Goal: Task Accomplishment & Management: Manage account settings

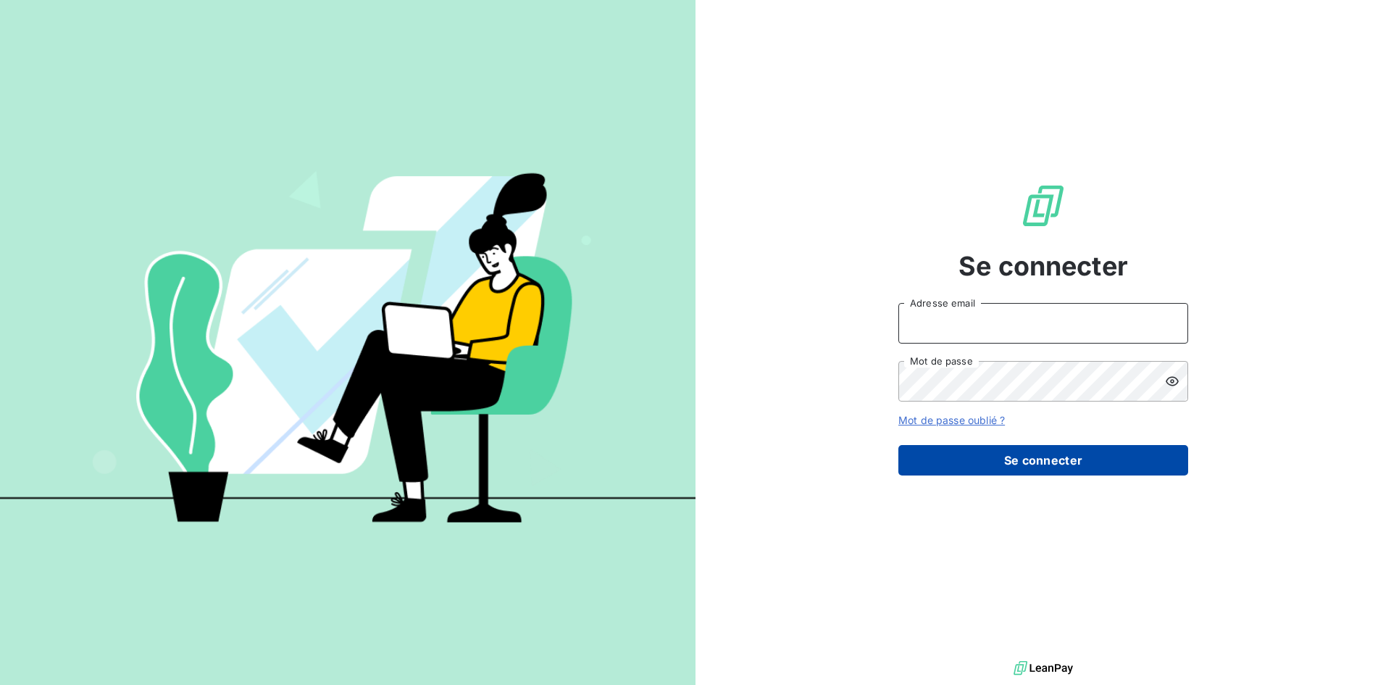
type input "[PERSON_NAME][EMAIL_ADDRESS][DOMAIN_NAME]"
drag, startPoint x: 967, startPoint y: 463, endPoint x: 967, endPoint y: 451, distance: 11.6
click at [967, 463] on button "Se connecter" at bounding box center [1044, 460] width 290 height 30
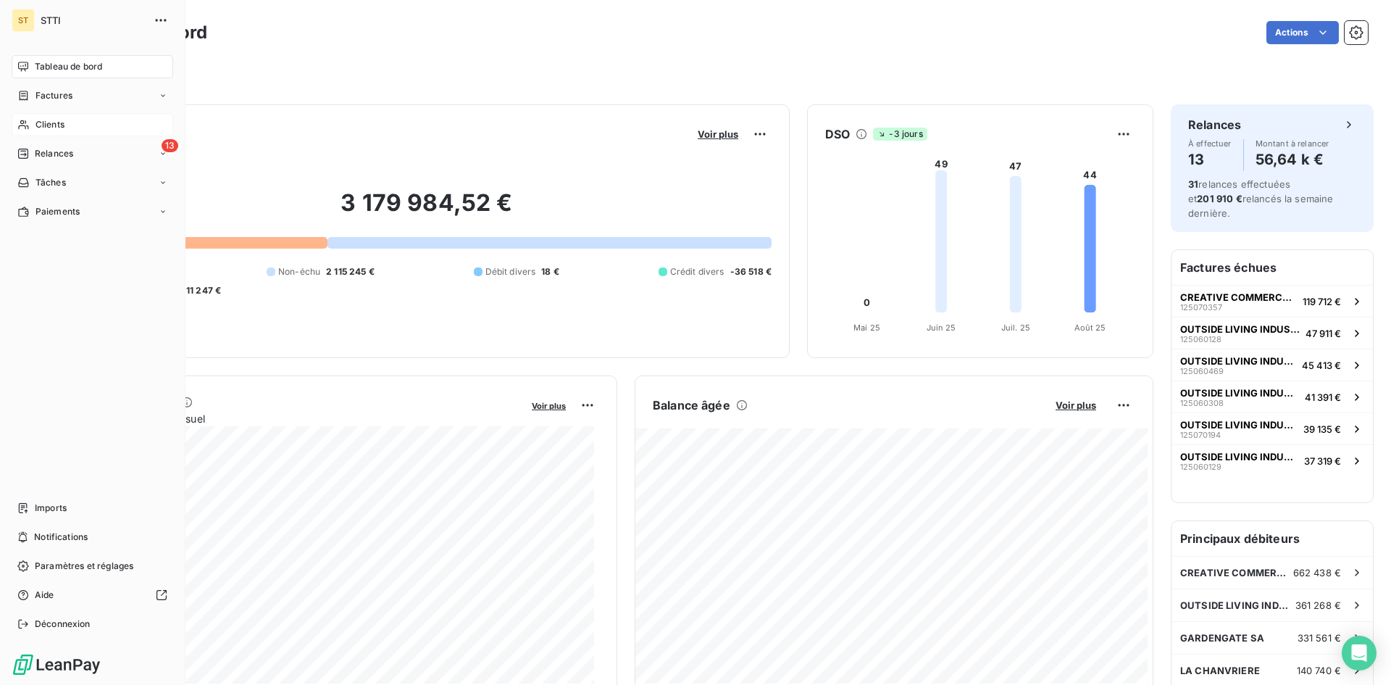
click at [64, 127] on span "Clients" at bounding box center [50, 124] width 29 height 13
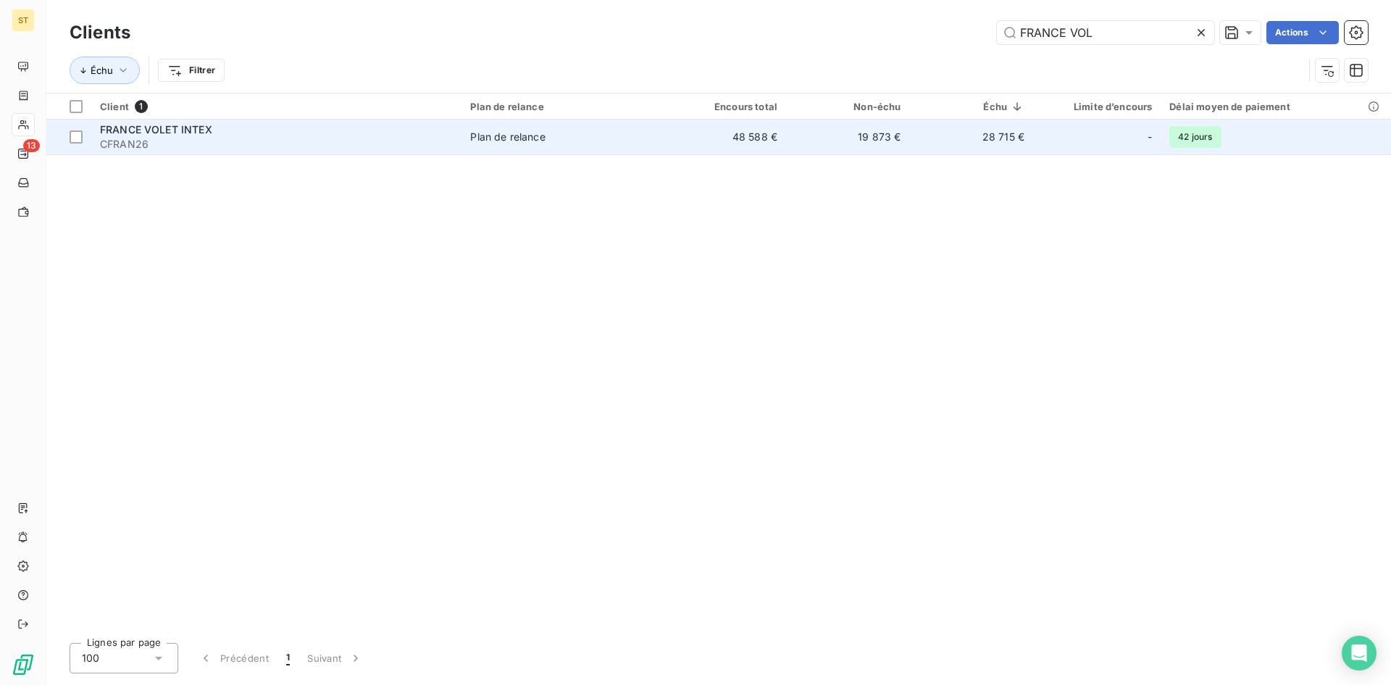
type input "FRANCE VOL"
click at [157, 130] on span "FRANCE VOLET INTEX" at bounding box center [156, 129] width 112 height 12
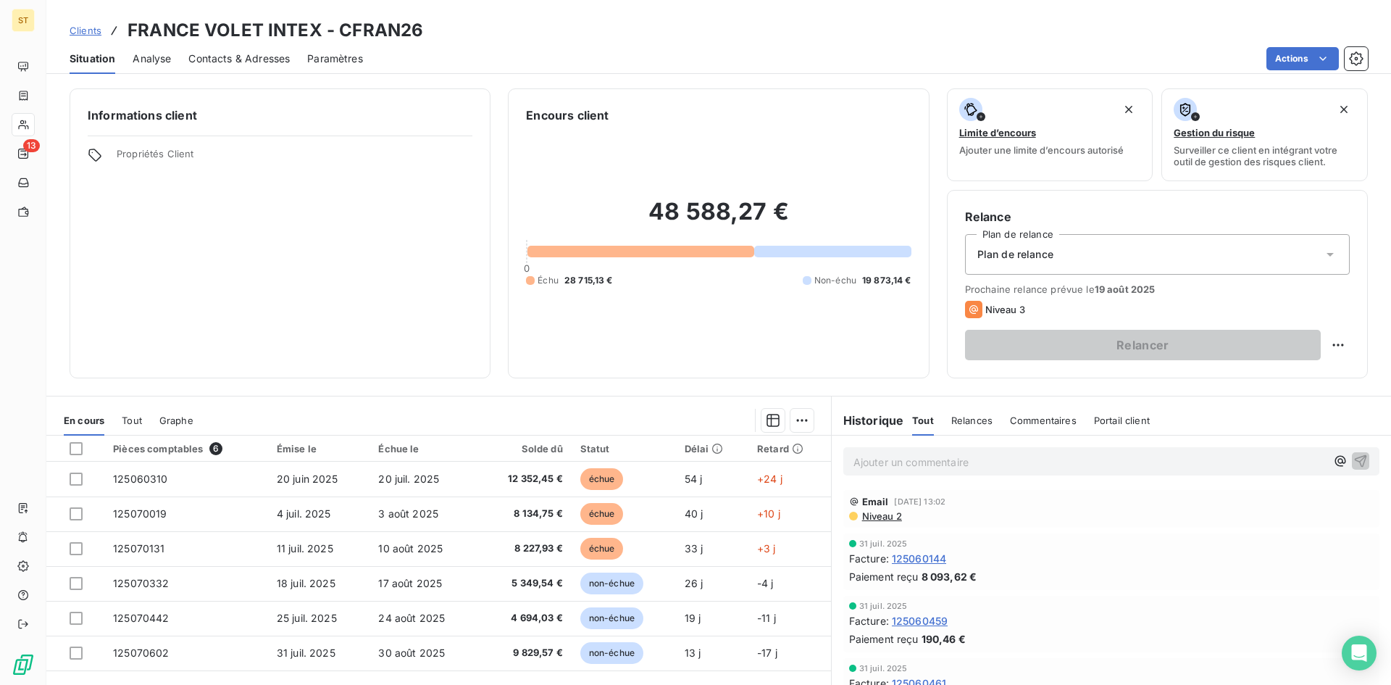
click at [82, 23] on link "Clients" at bounding box center [86, 30] width 32 height 14
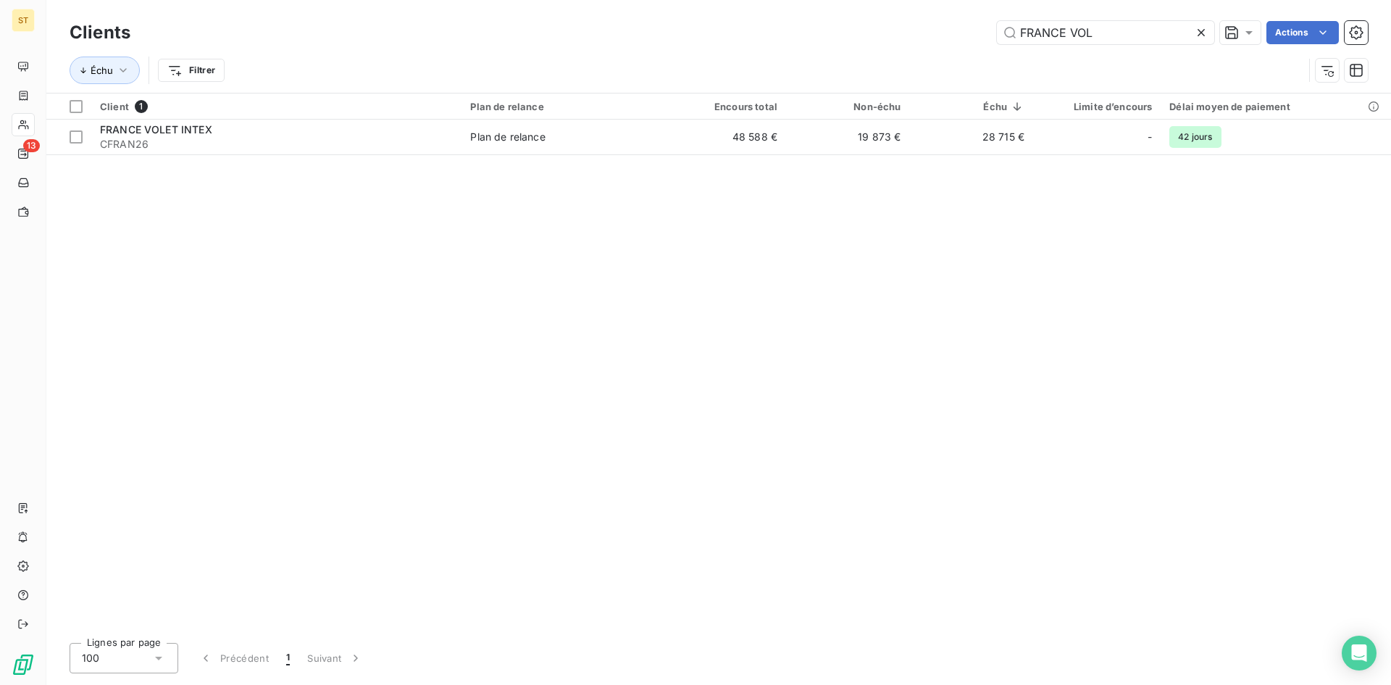
drag, startPoint x: 1116, startPoint y: 36, endPoint x: 791, endPoint y: 48, distance: 324.8
click at [791, 48] on div "Clients FRANCE VOL Actions Échu Filtrer" at bounding box center [719, 54] width 1299 height 75
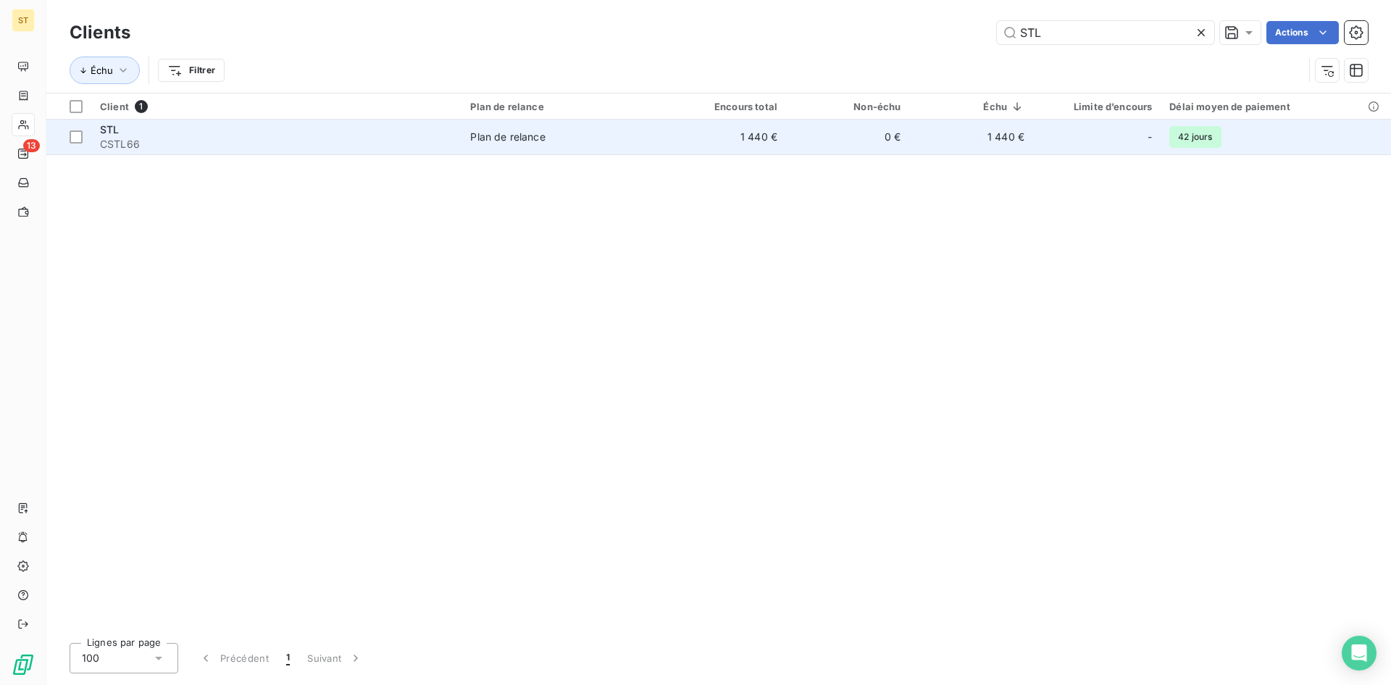
type input "STL"
click at [117, 141] on span "CSTL66" at bounding box center [276, 144] width 353 height 14
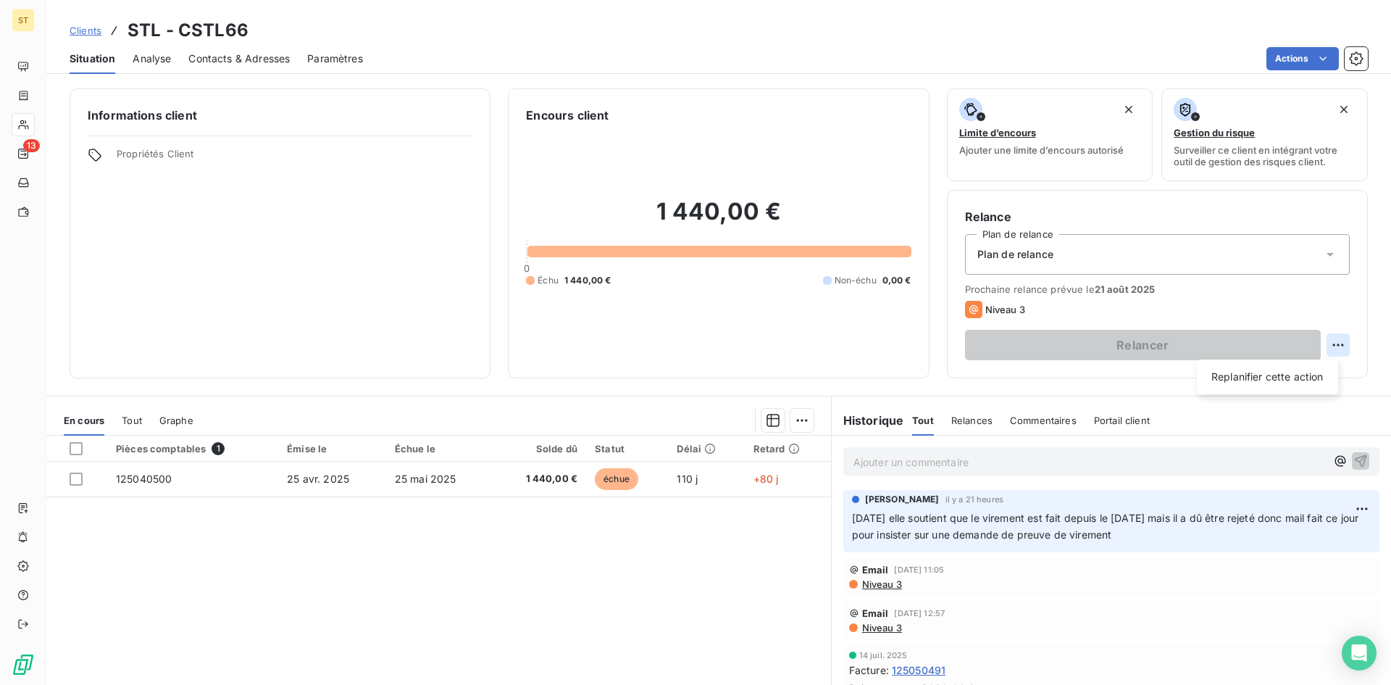
click at [1322, 343] on html "ST 13 Clients STL - CSTL66 Situation Analyse Contacts & Adresses Paramètres Act…" at bounding box center [695, 342] width 1391 height 685
click at [1268, 376] on div "Replanifier cette action" at bounding box center [1268, 376] width 130 height 23
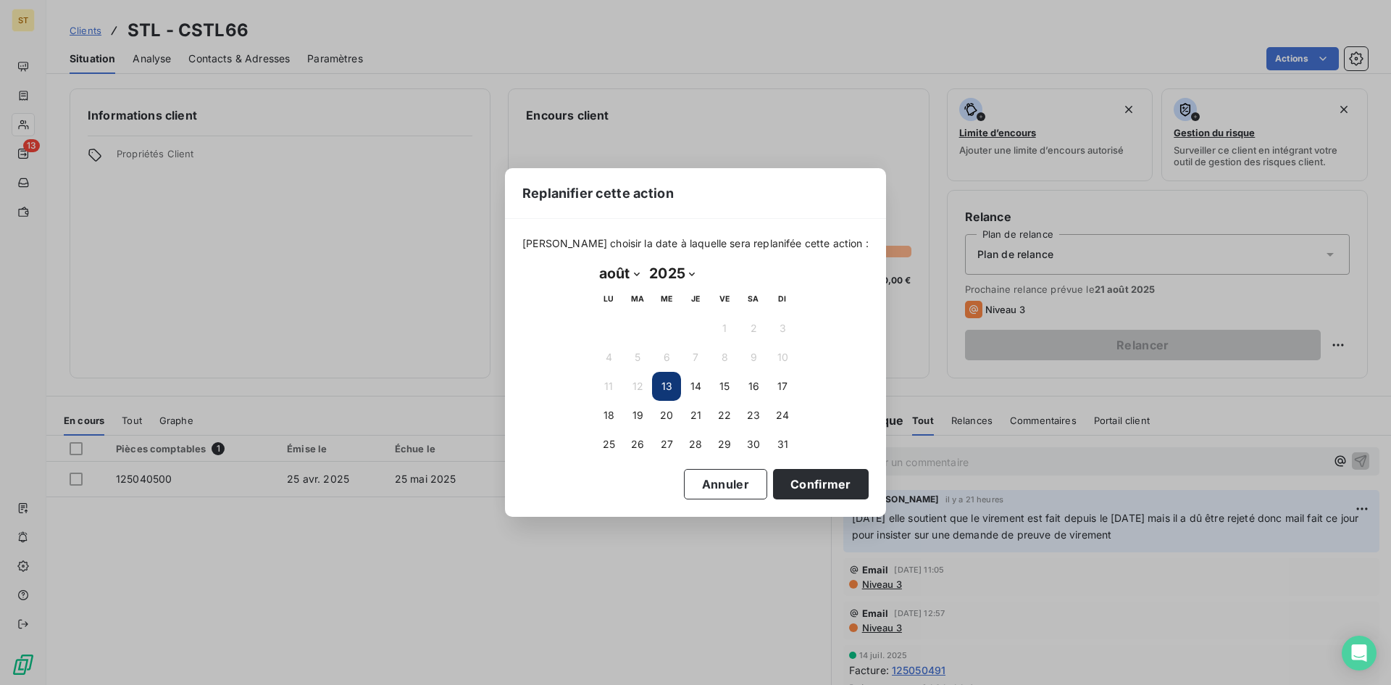
click at [633, 270] on select "janvier février mars avril mai juin juillet août septembre octobre novembre déc…" at bounding box center [619, 273] width 50 height 23
select select "8"
click at [594, 262] on select "janvier février mars avril mai juin juillet août septembre octobre novembre déc…" at bounding box center [619, 273] width 50 height 23
click at [725, 327] on button "5" at bounding box center [724, 328] width 29 height 29
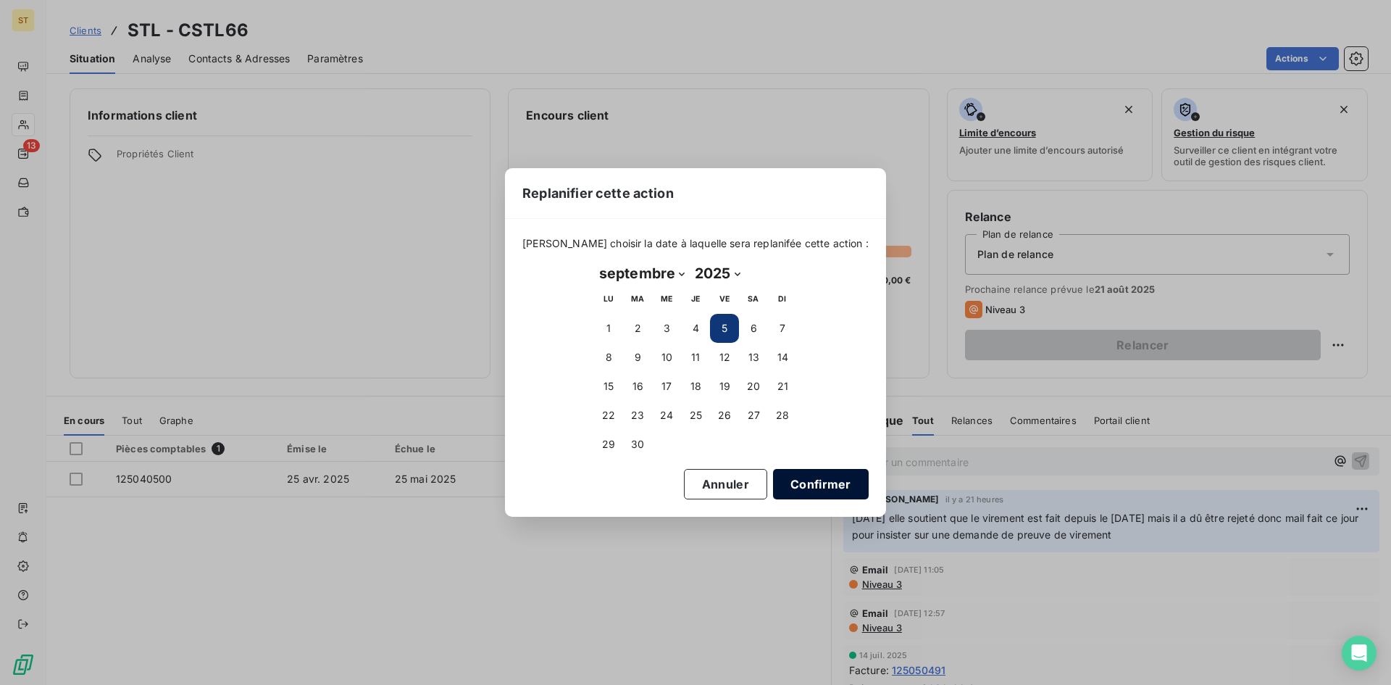
click at [794, 483] on button "Confirmer" at bounding box center [821, 484] width 96 height 30
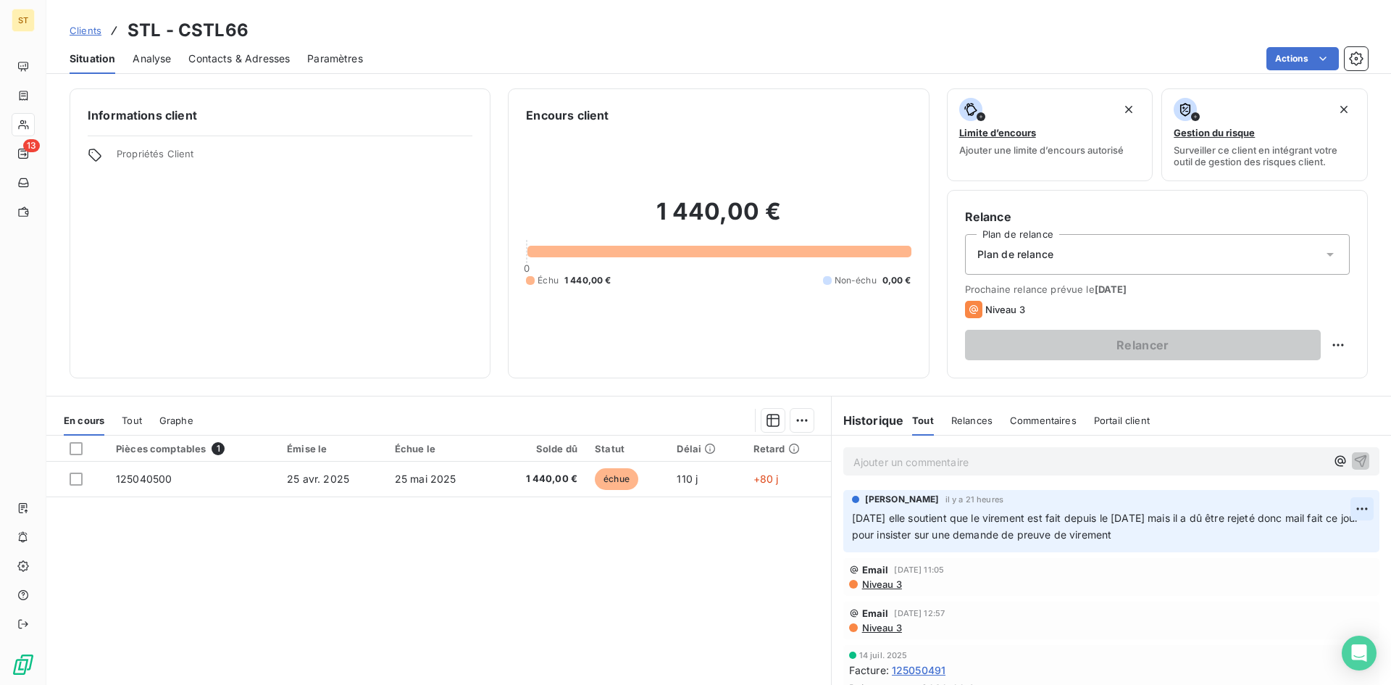
click at [1341, 506] on html "ST 13 Clients STL - CSTL66 Situation Analyse Contacts & Adresses Paramètres Act…" at bounding box center [695, 342] width 1391 height 685
click at [1282, 538] on div "Editer" at bounding box center [1305, 540] width 81 height 23
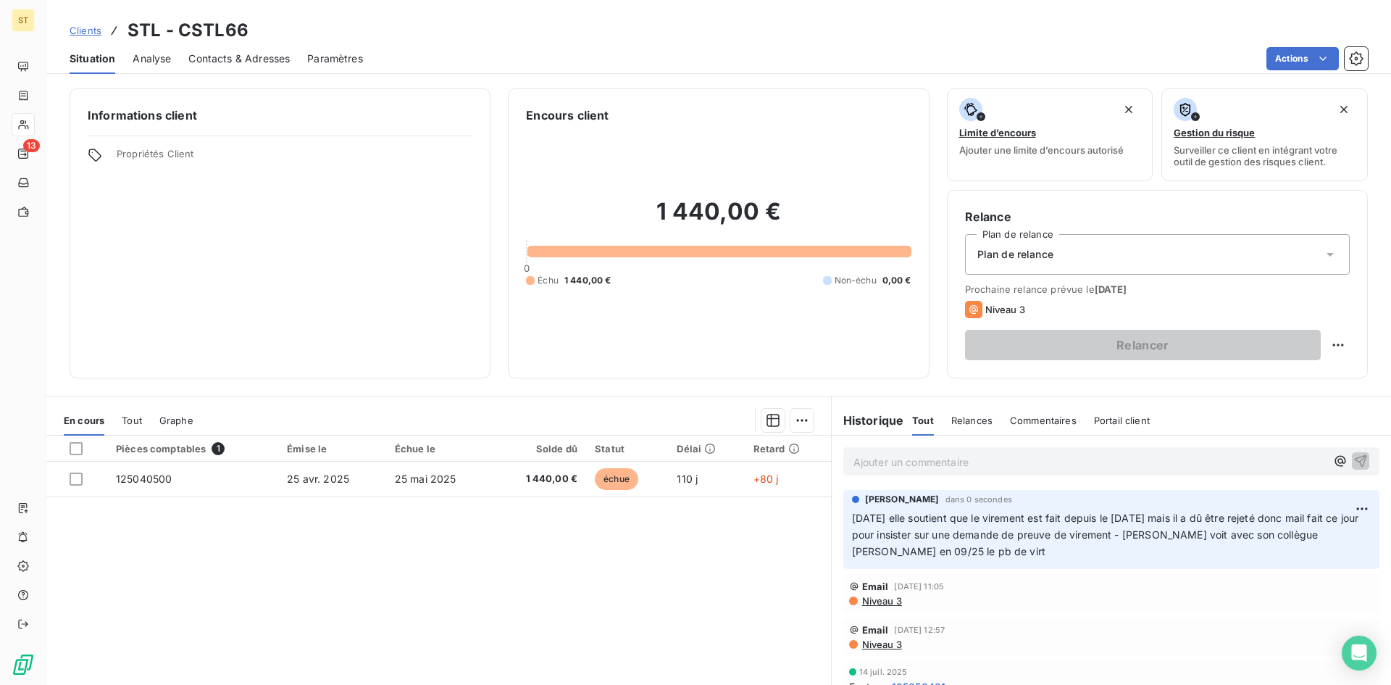
click at [91, 25] on span "Clients" at bounding box center [86, 31] width 32 height 12
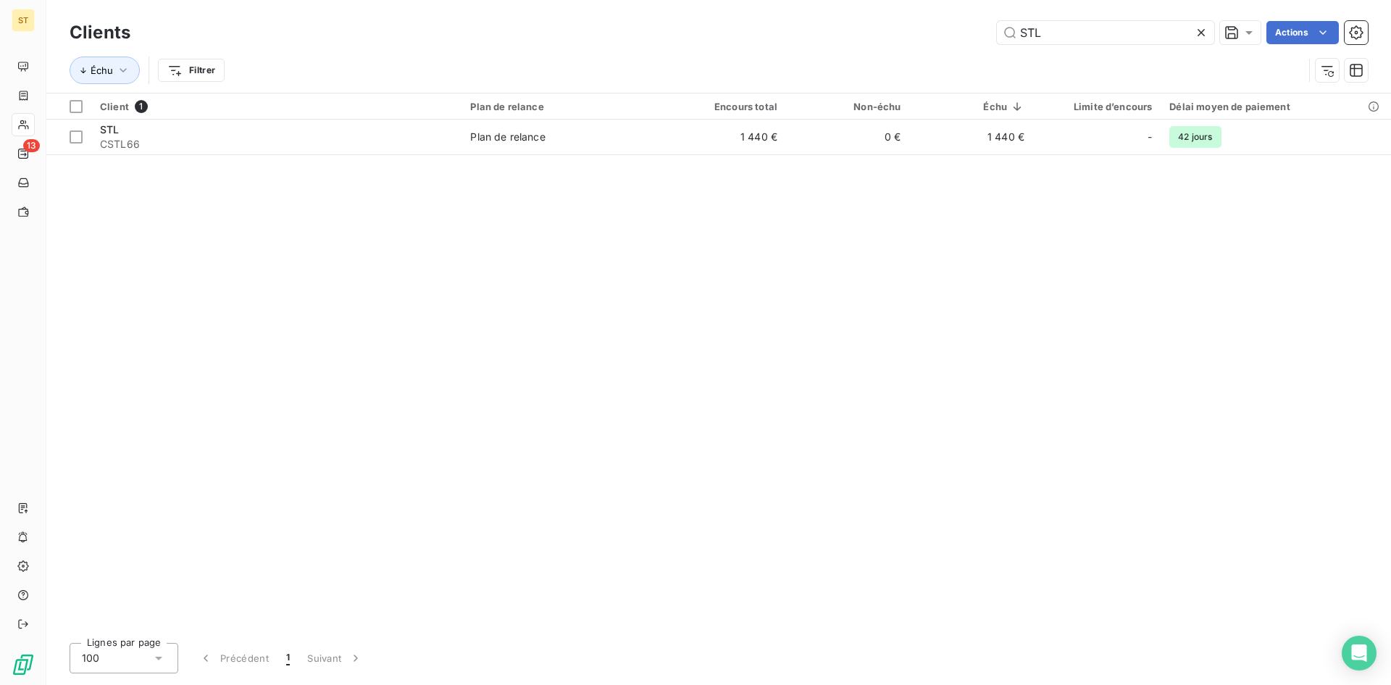
drag, startPoint x: 1048, startPoint y: 35, endPoint x: 971, endPoint y: 34, distance: 76.8
click at [971, 34] on div "STL Actions" at bounding box center [758, 32] width 1220 height 23
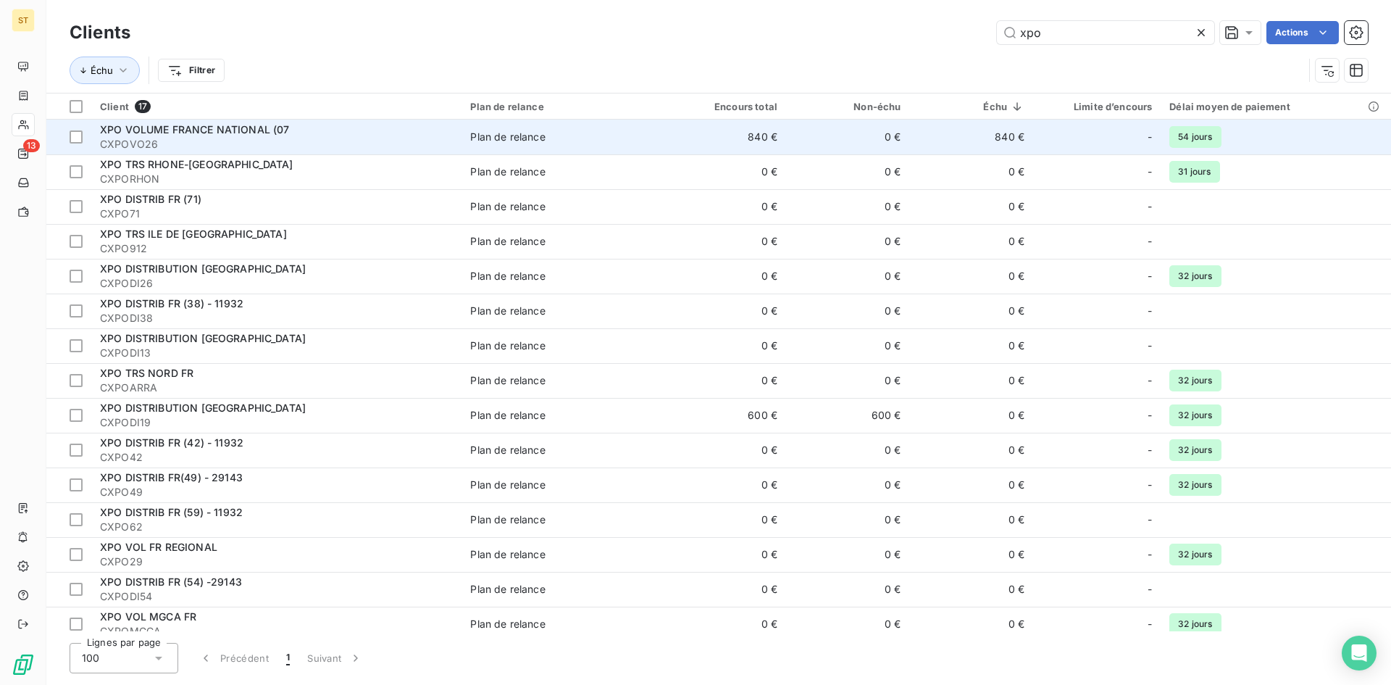
type input "xpo"
click at [154, 133] on span "XPO VOLUME FRANCE NATIONAL (07" at bounding box center [195, 129] width 190 height 12
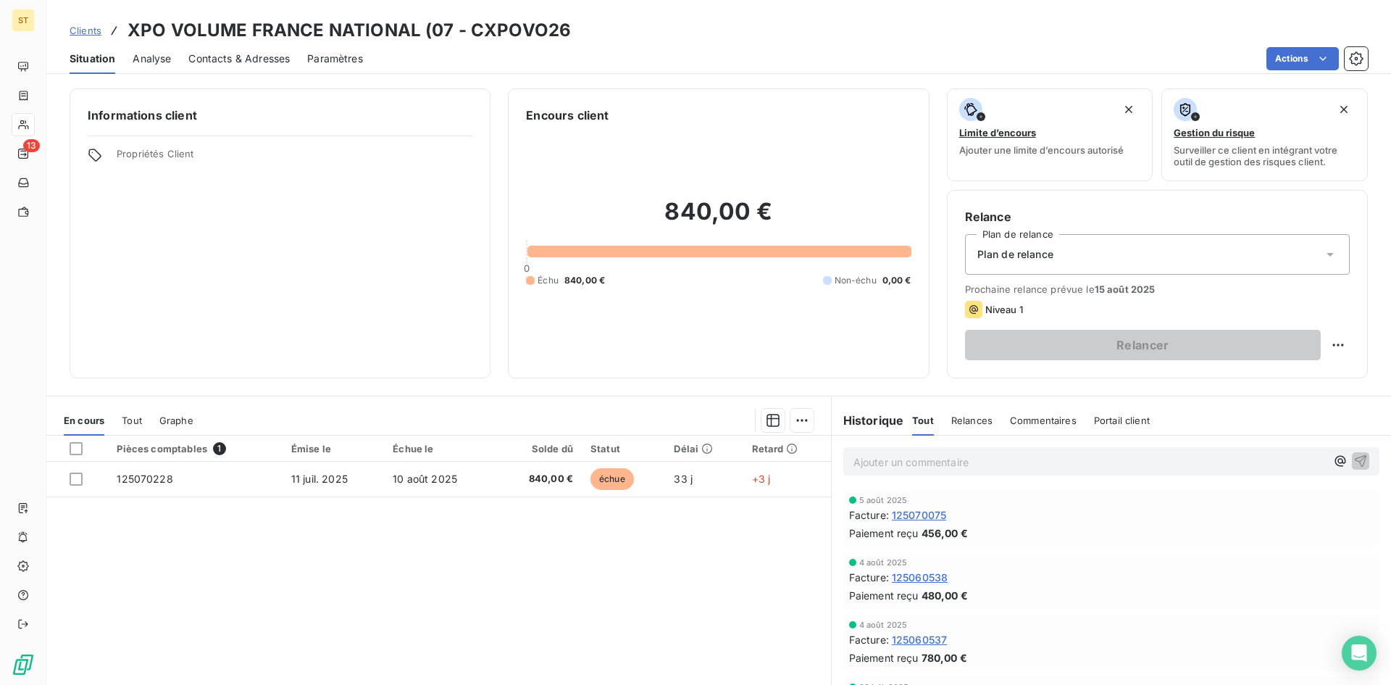
click at [94, 29] on span "Clients" at bounding box center [86, 31] width 32 height 12
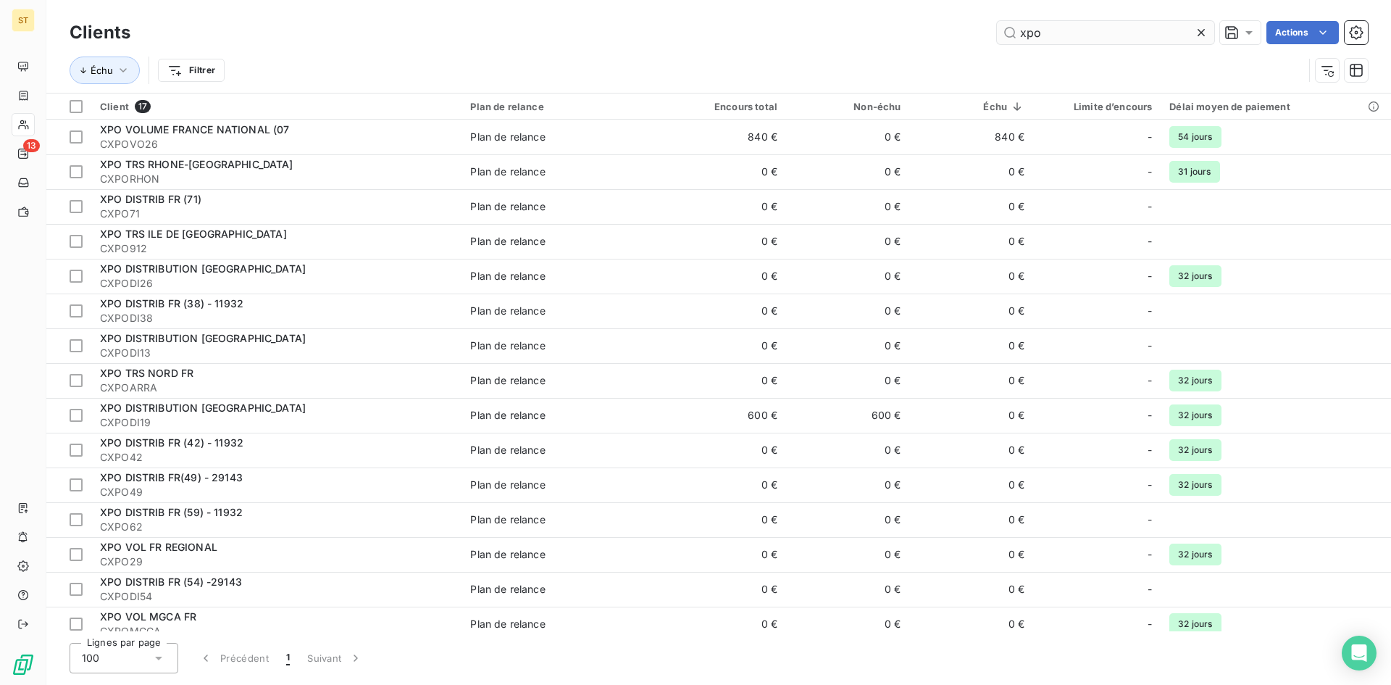
click at [1062, 28] on input "xpo" at bounding box center [1105, 32] width 217 height 23
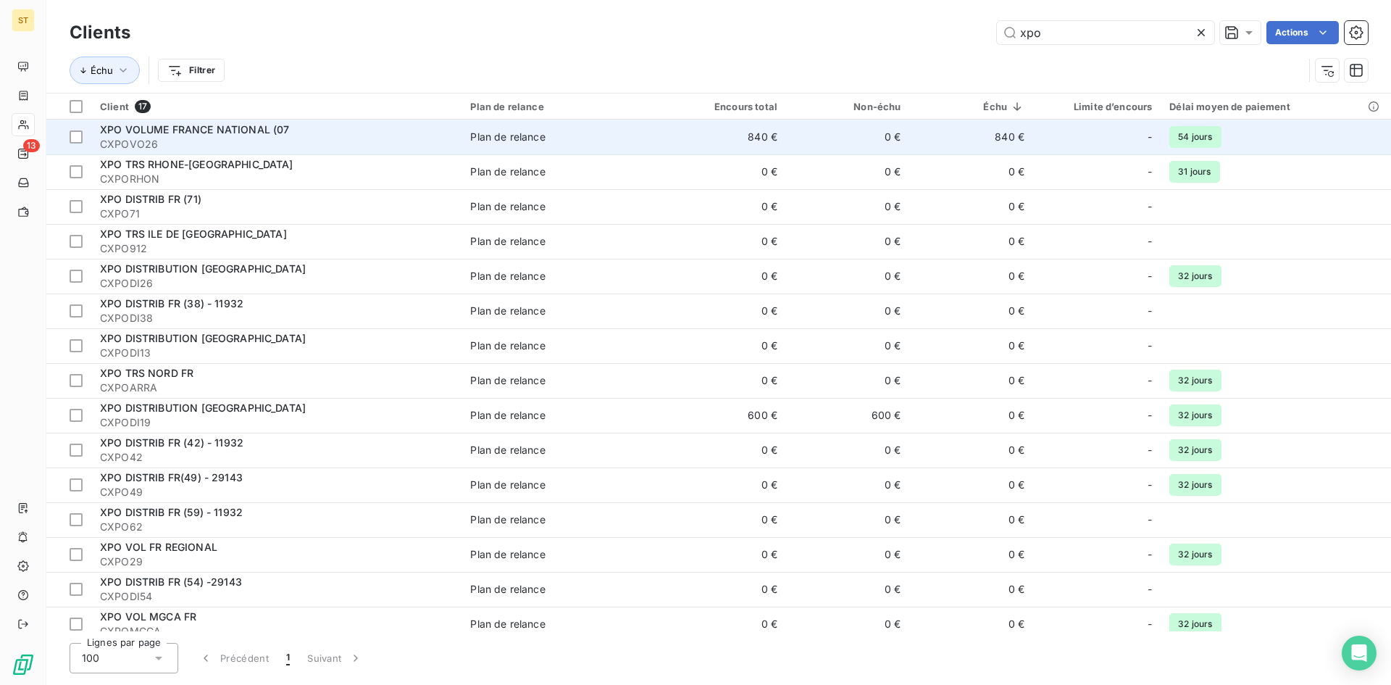
click at [526, 141] on div "Plan de relance" at bounding box center [507, 137] width 75 height 14
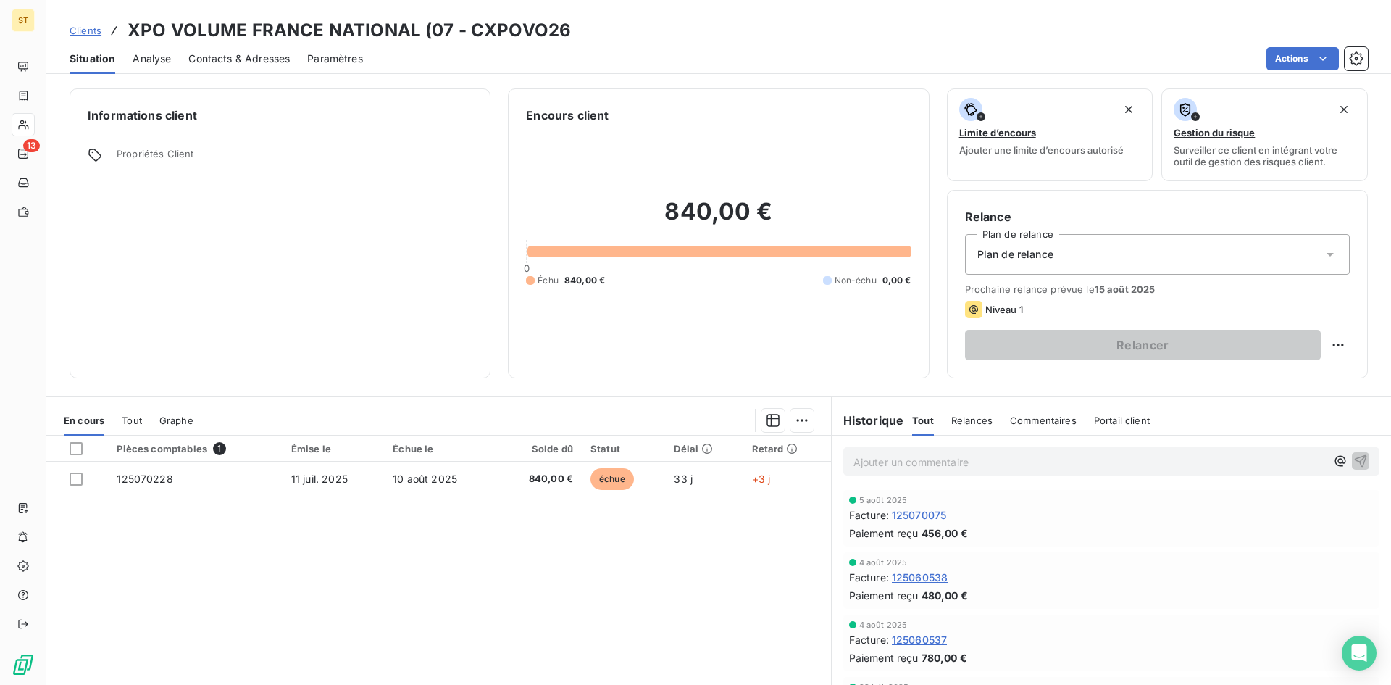
click at [866, 468] on p "Ajouter un commentaire ﻿" at bounding box center [1090, 462] width 472 height 18
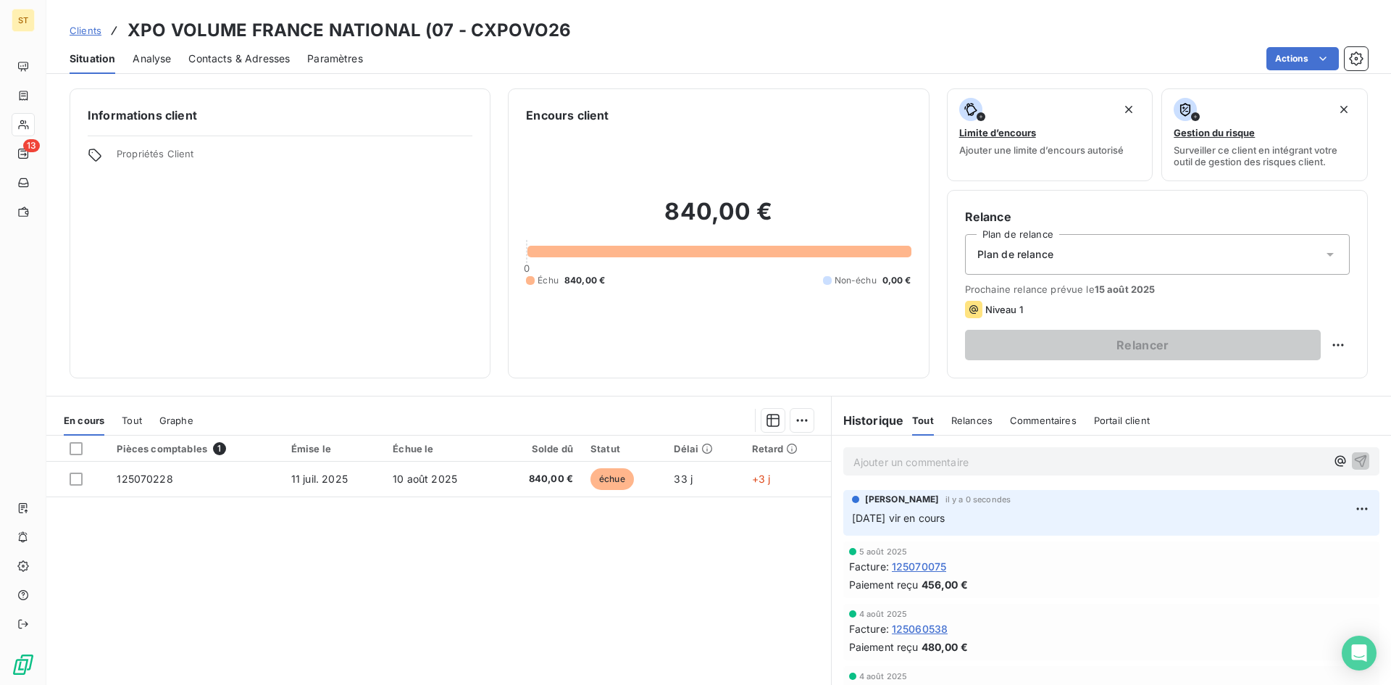
click at [87, 27] on span "Clients" at bounding box center [86, 31] width 32 height 12
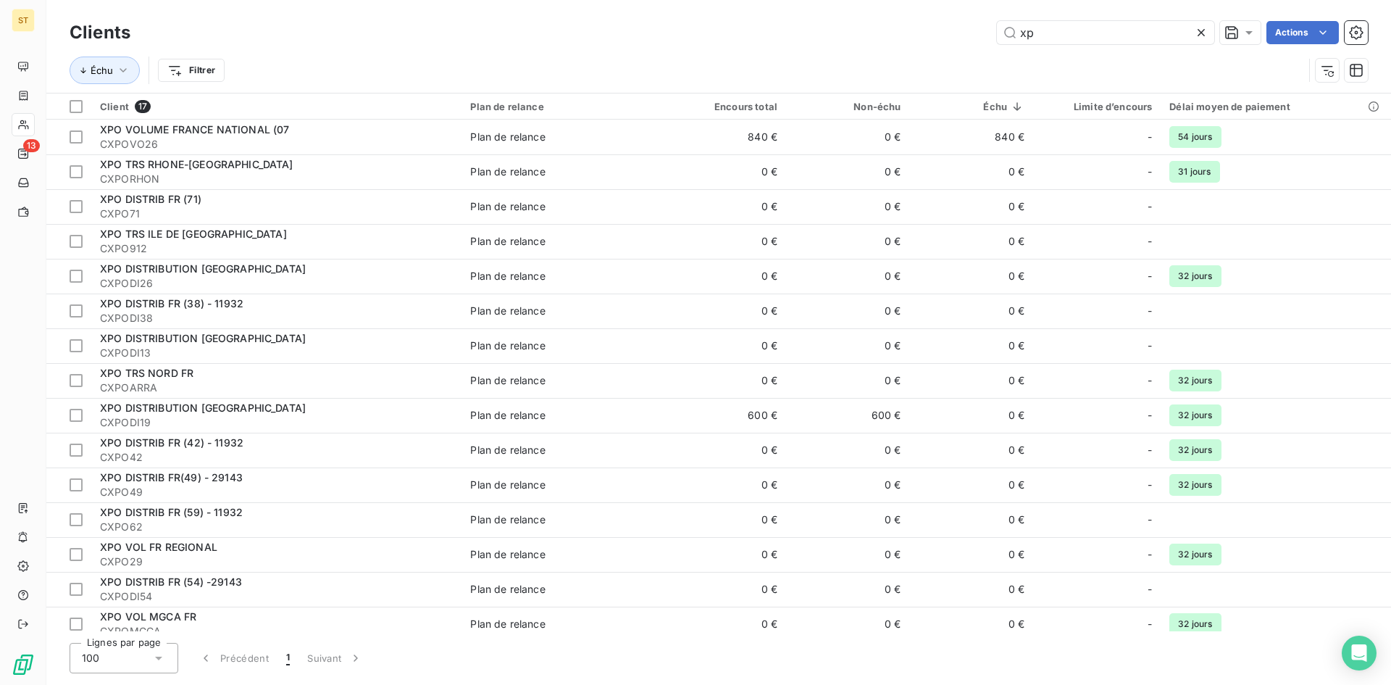
type input "x"
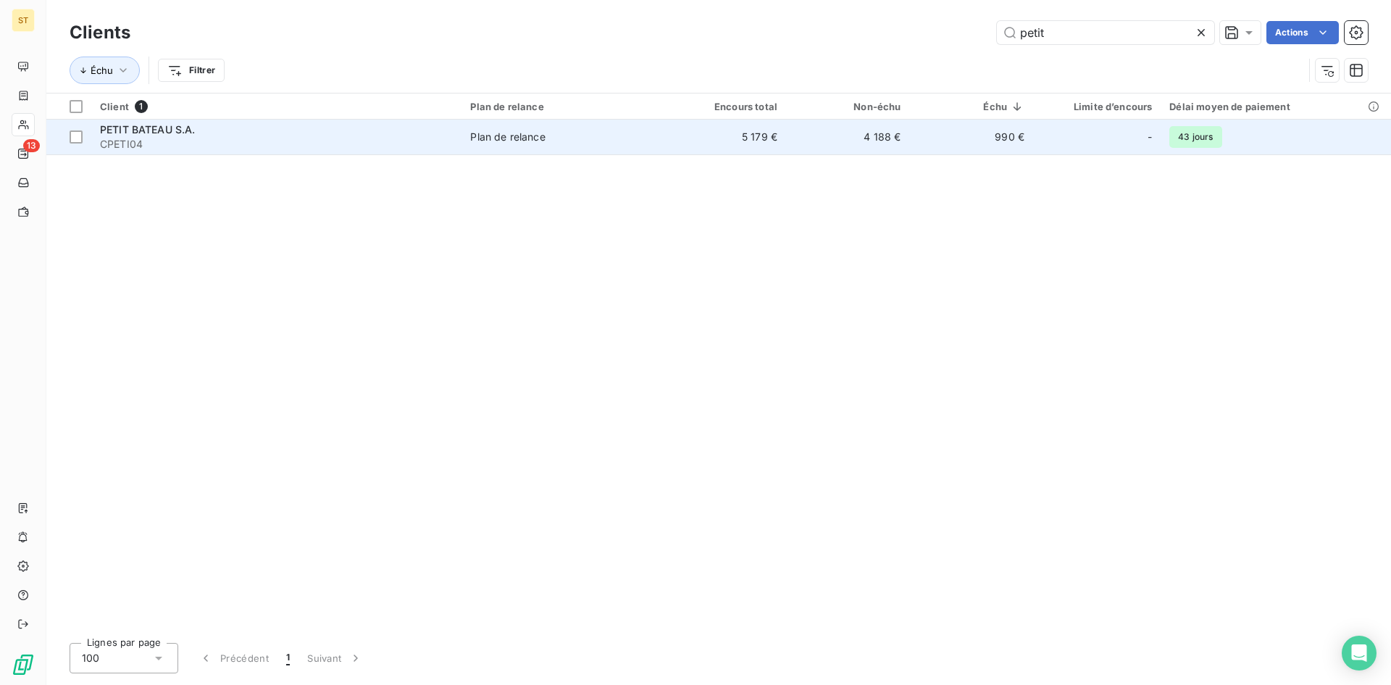
type input "petit"
click at [156, 147] on span "CPETI04" at bounding box center [276, 144] width 353 height 14
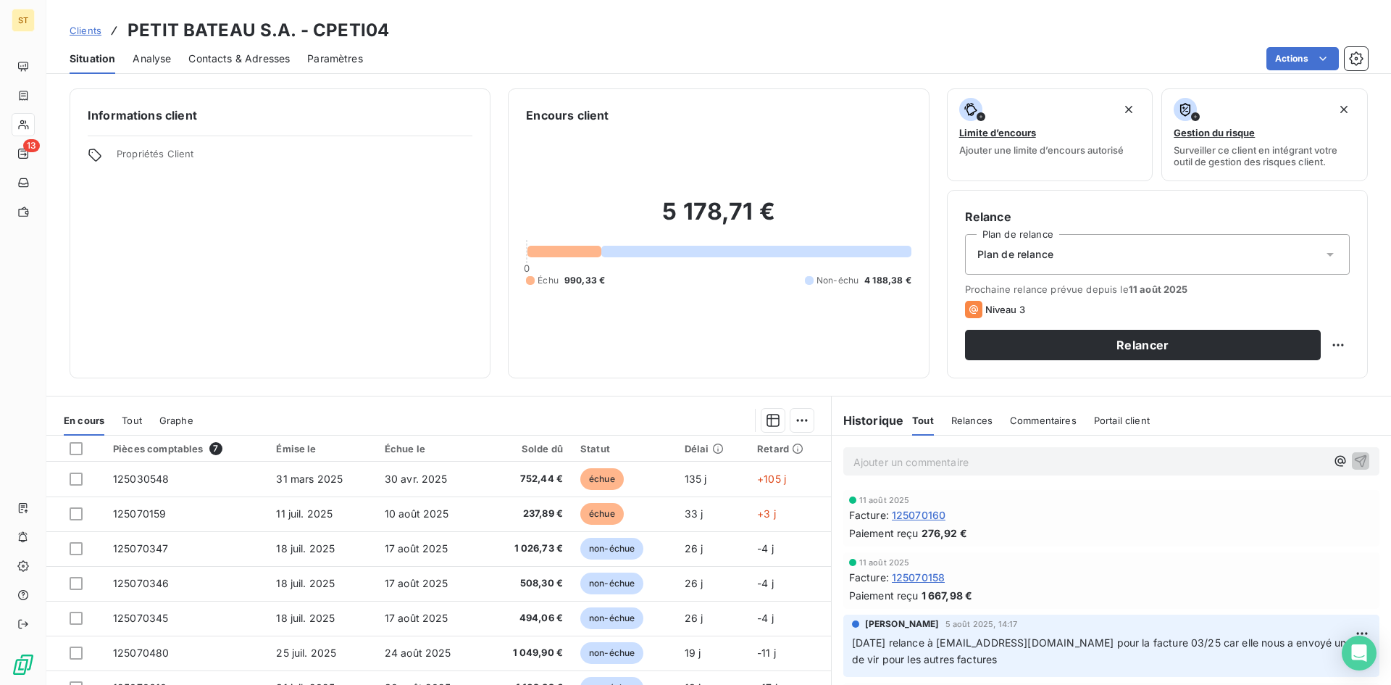
click at [863, 462] on p "Ajouter un commentaire ﻿" at bounding box center [1090, 462] width 472 height 18
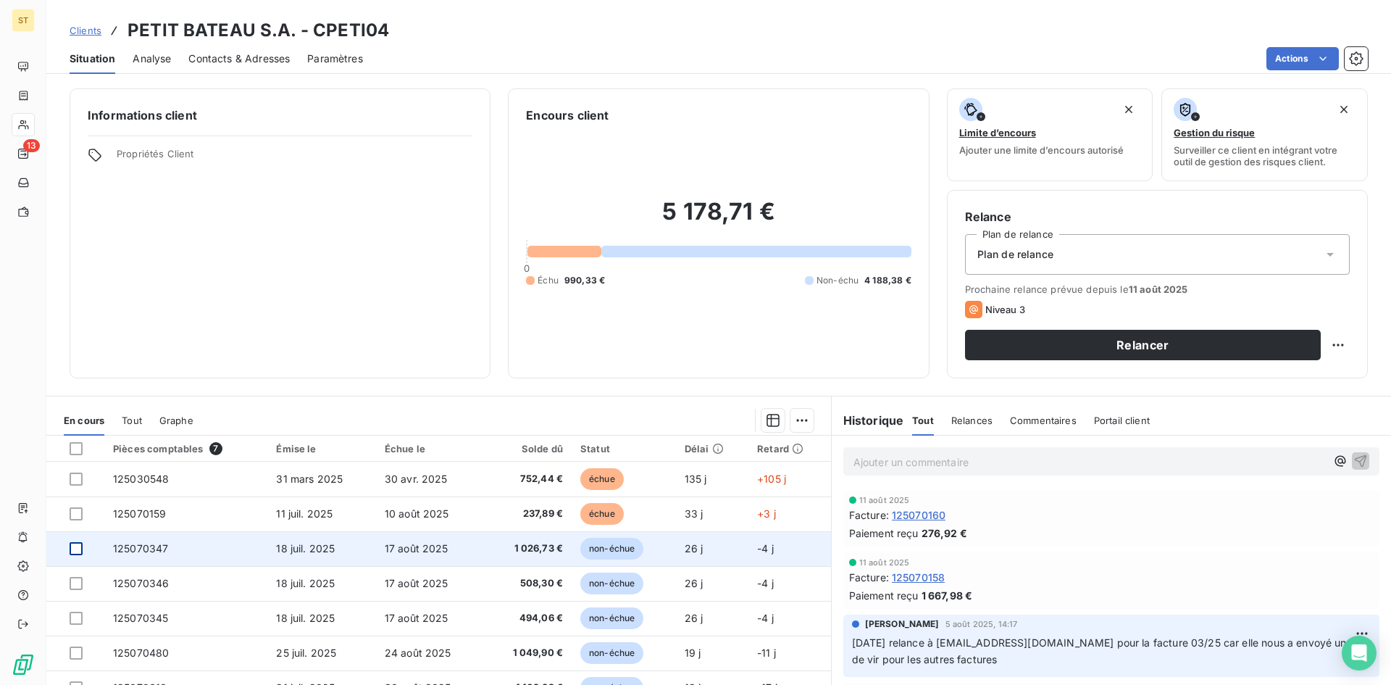
click at [74, 545] on div at bounding box center [76, 548] width 13 height 13
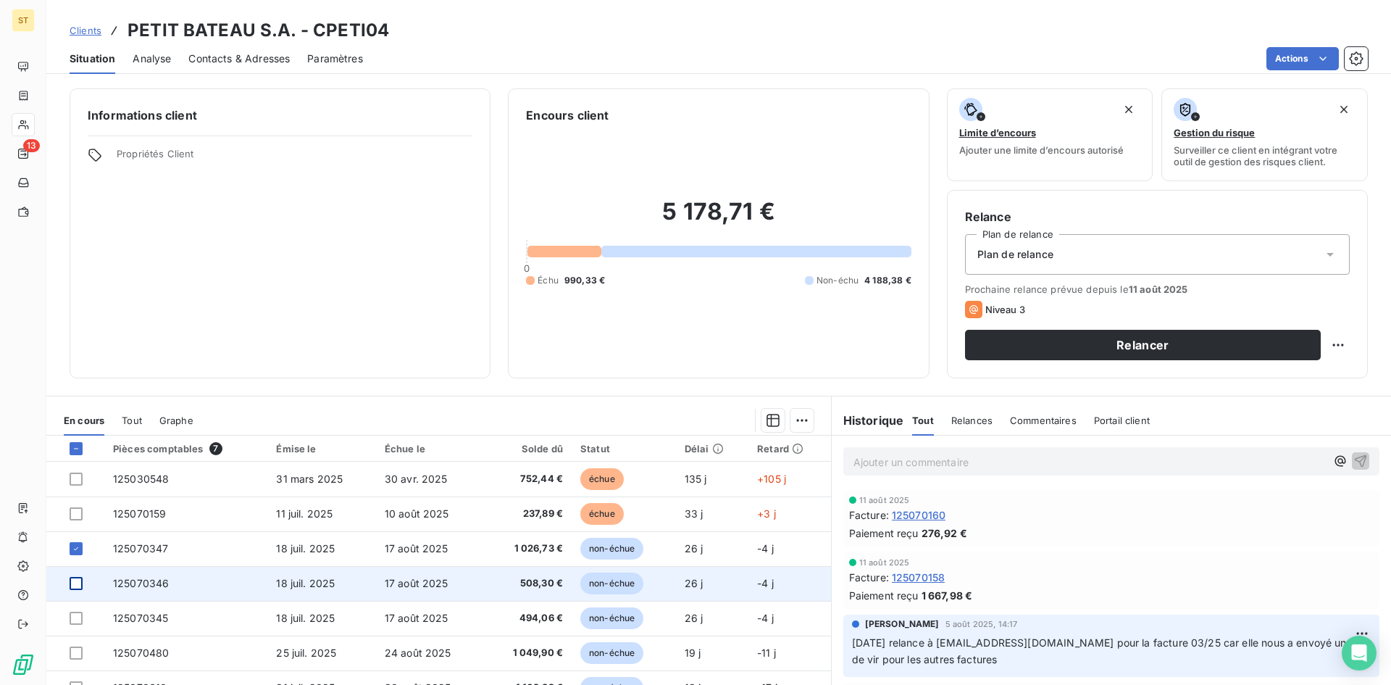
click at [78, 587] on div at bounding box center [76, 583] width 13 height 13
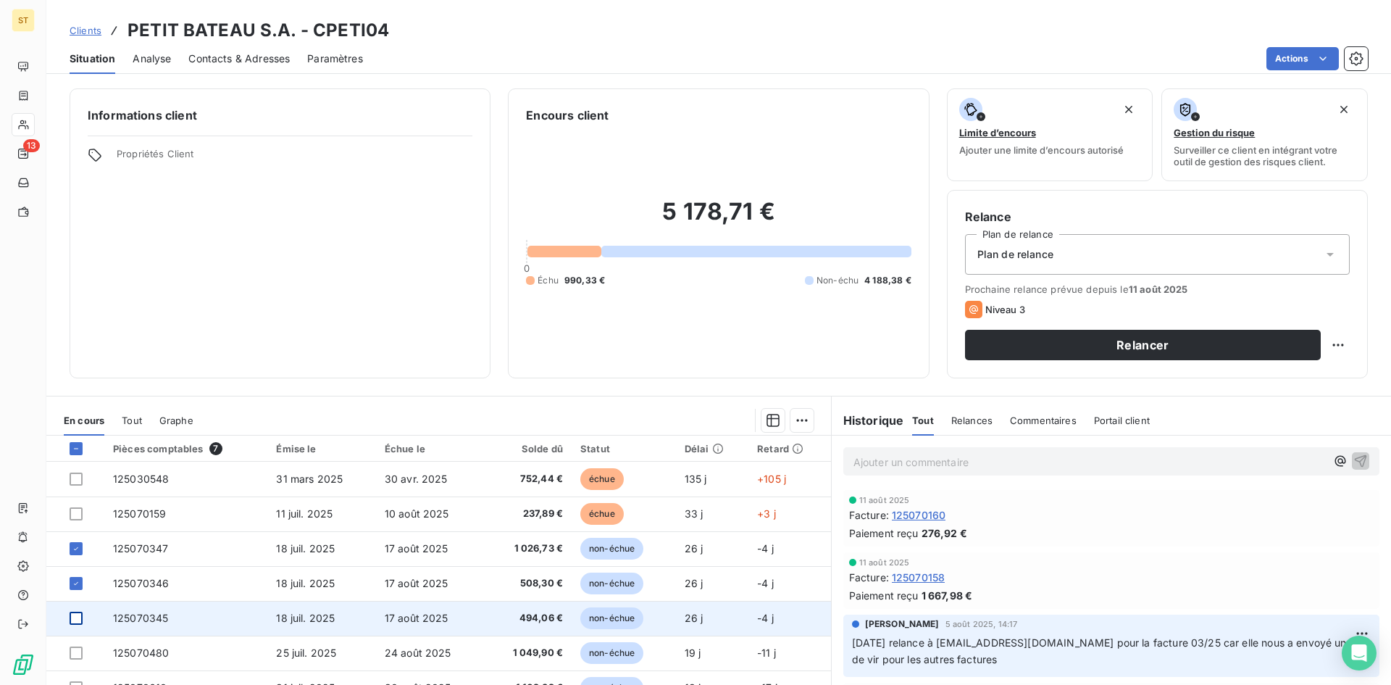
click at [76, 620] on div at bounding box center [76, 618] width 13 height 13
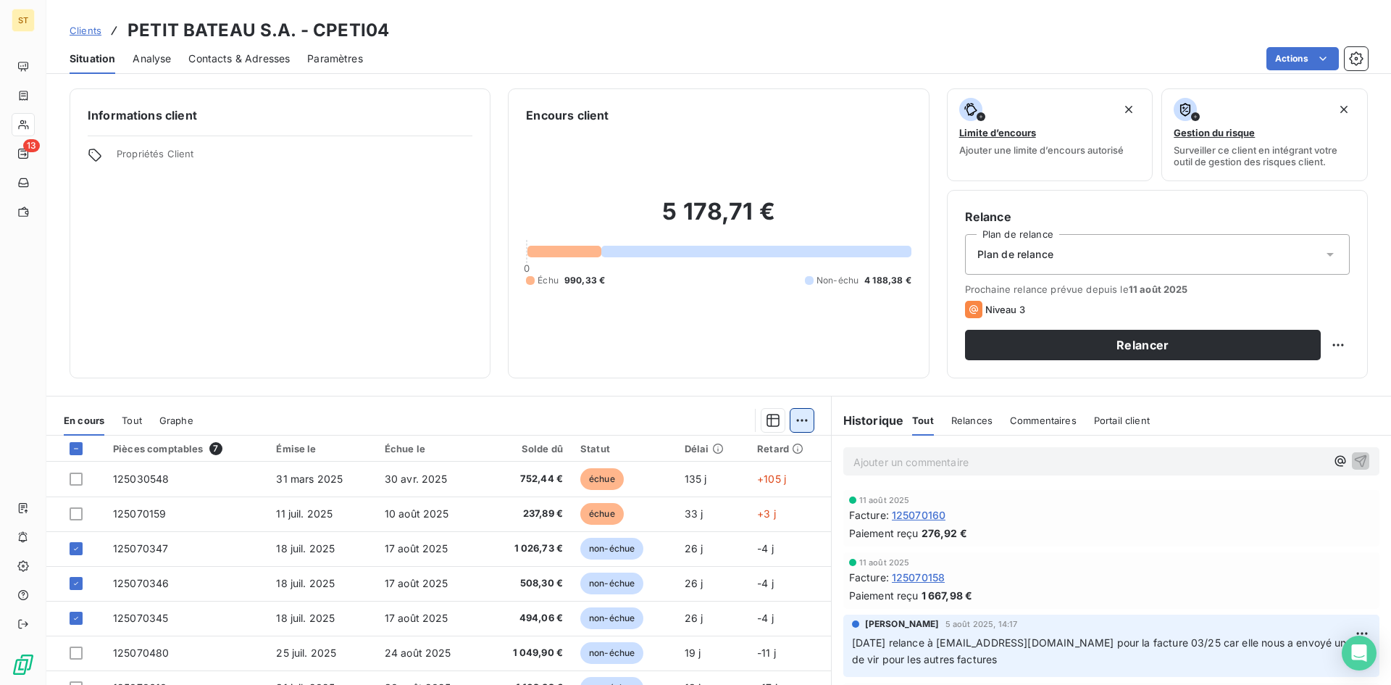
click at [796, 414] on html "ST 13 Clients PETIT BATEAU S.A. - CPETI04 Situation Analyse Contacts & Adresses…" at bounding box center [695, 342] width 1391 height 685
click at [616, 477] on div "Ajouter une promesse de paiement (3 factures)" at bounding box center [668, 478] width 263 height 23
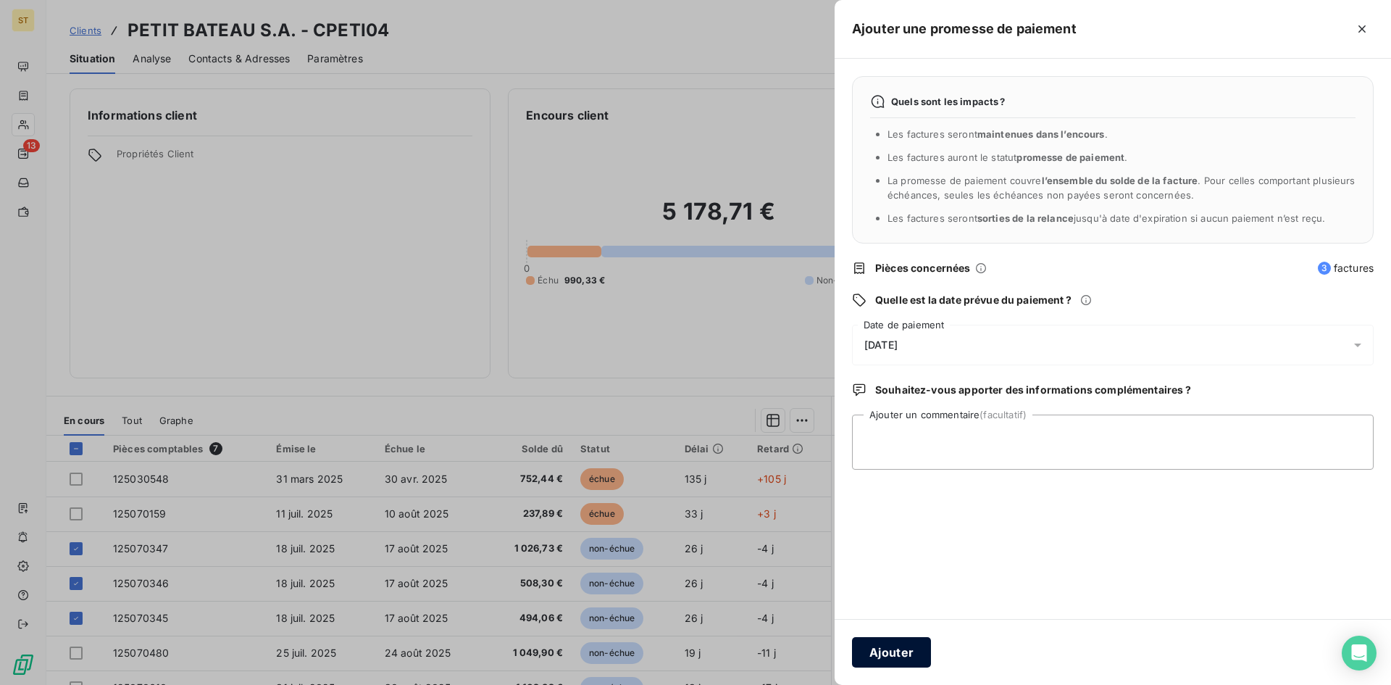
click at [884, 650] on button "Ajouter" at bounding box center [891, 652] width 79 height 30
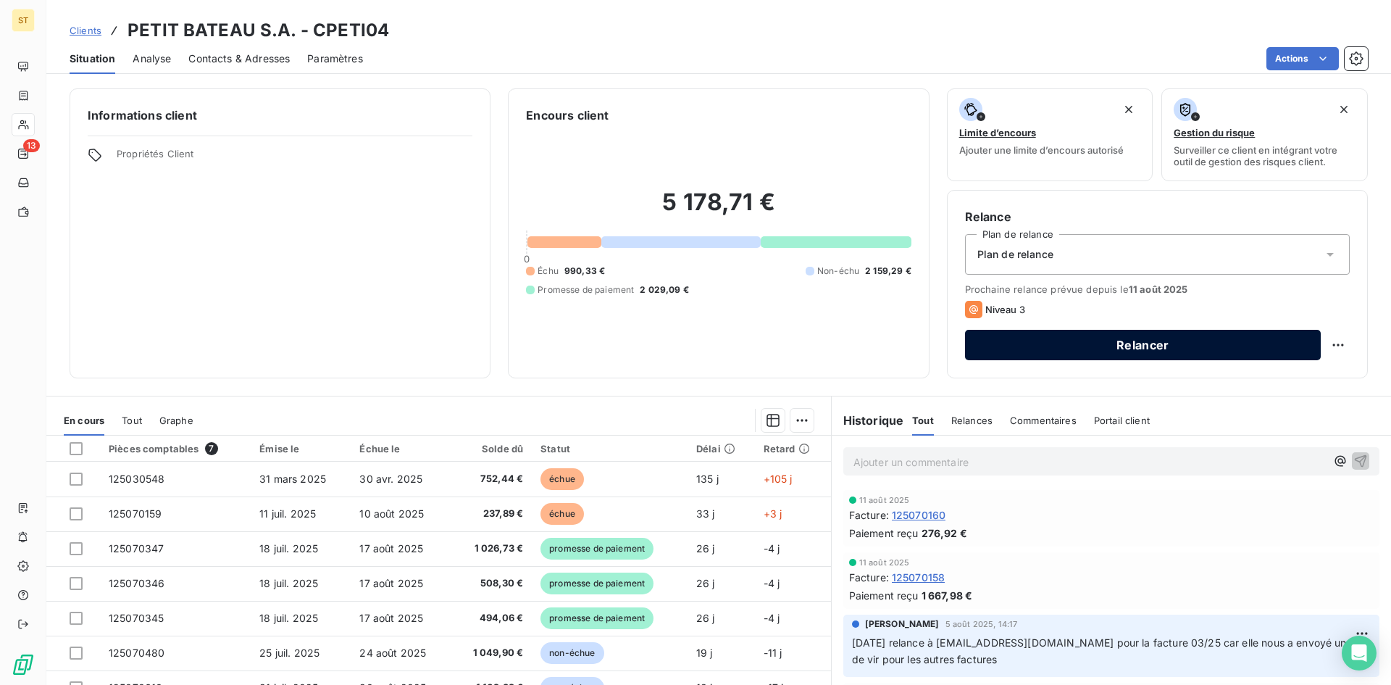
click at [1076, 347] on button "Relancer" at bounding box center [1143, 345] width 356 height 30
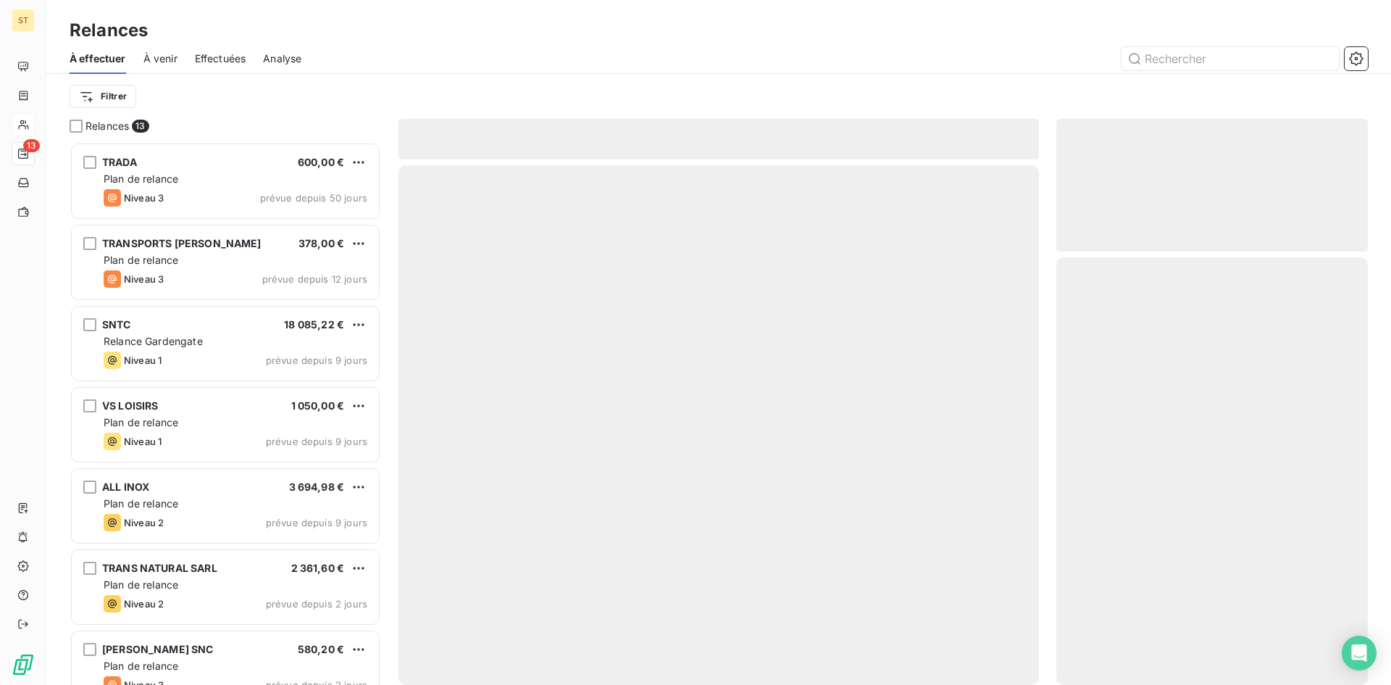
scroll to position [532, 301]
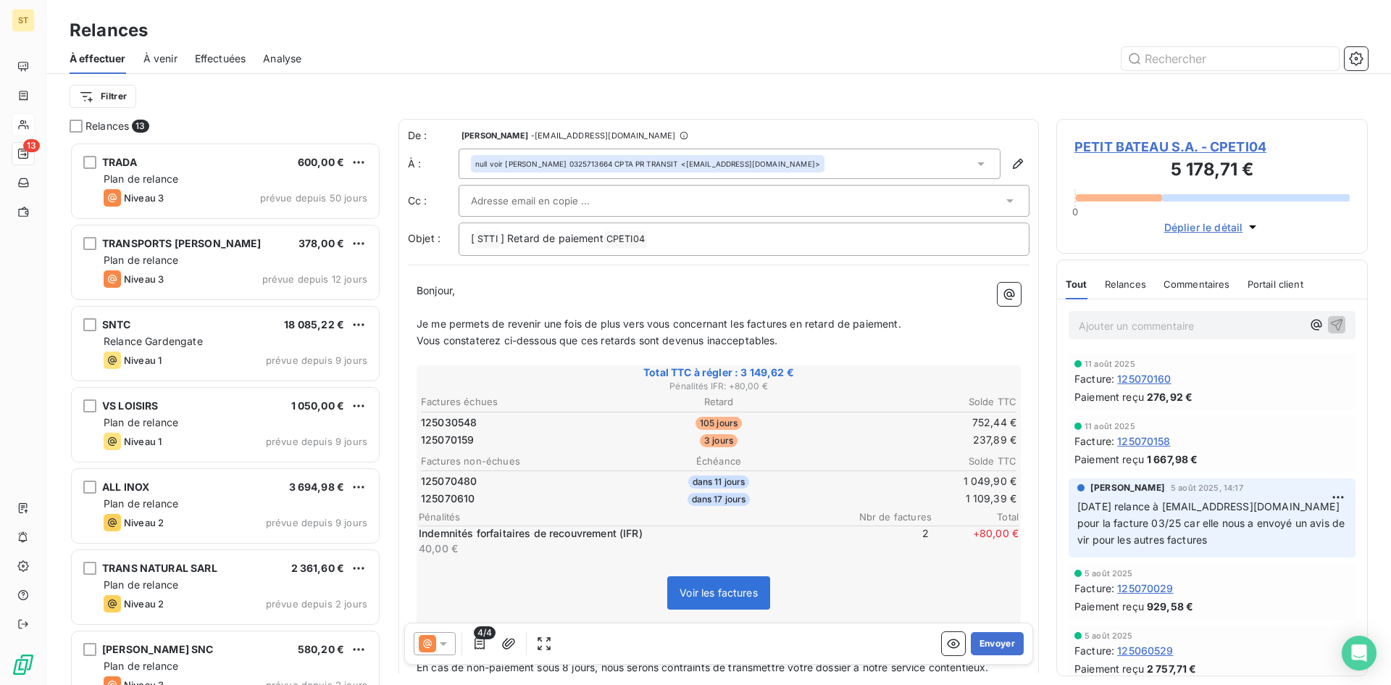
click at [1109, 149] on span "PETIT BATEAU S.A. - CPETI04" at bounding box center [1212, 147] width 275 height 20
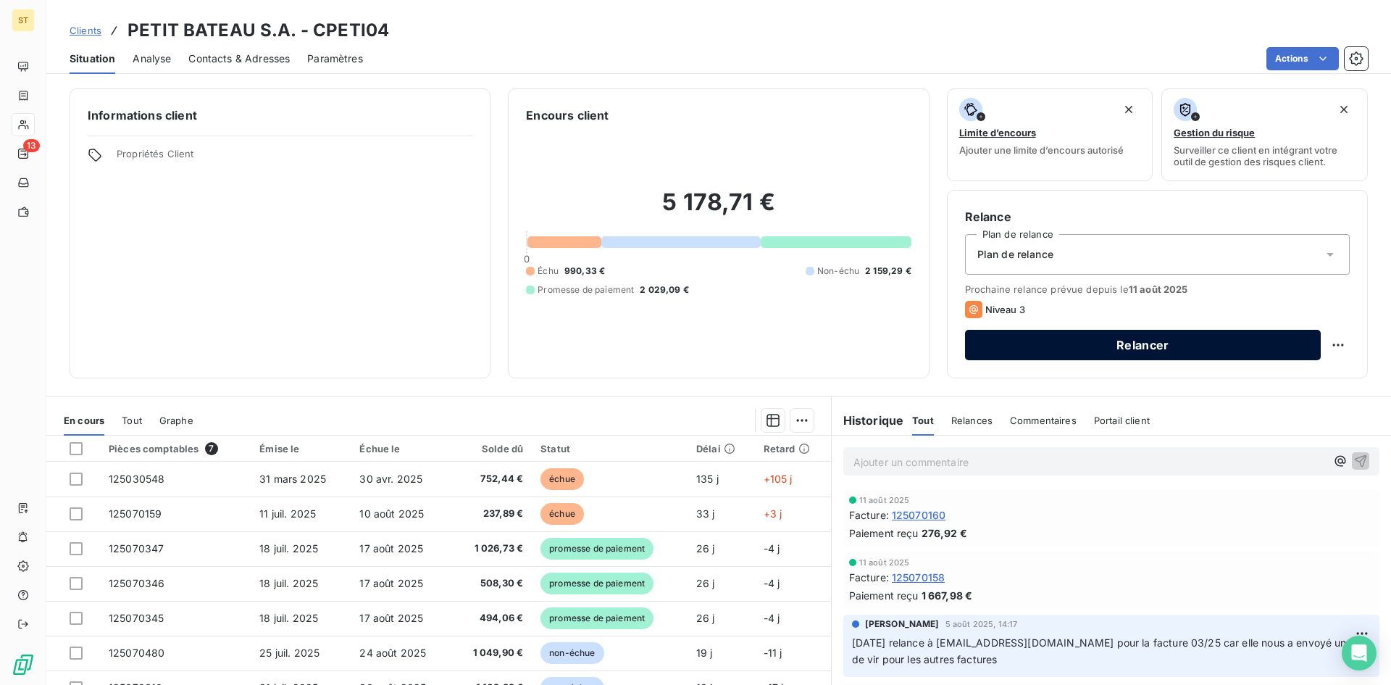
click at [1130, 348] on button "Relancer" at bounding box center [1143, 345] width 356 height 30
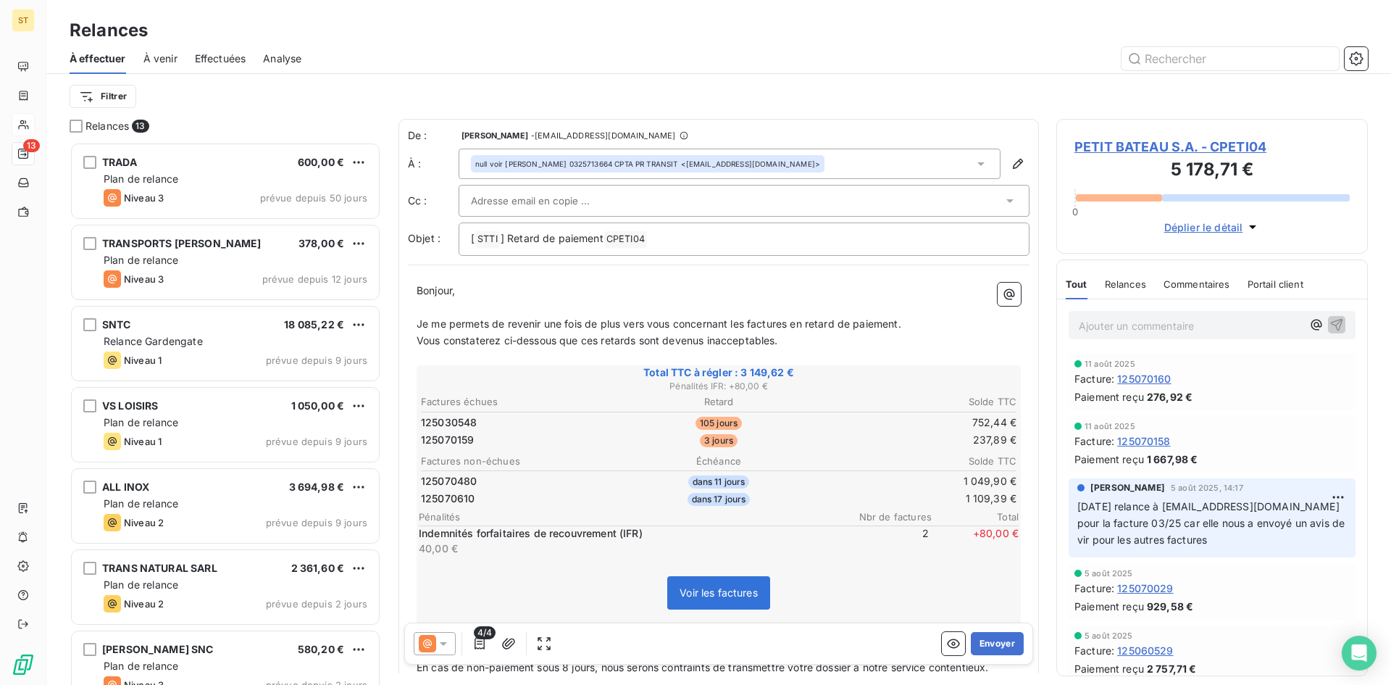
scroll to position [532, 301]
click at [1011, 164] on icon "button" at bounding box center [1018, 164] width 14 height 14
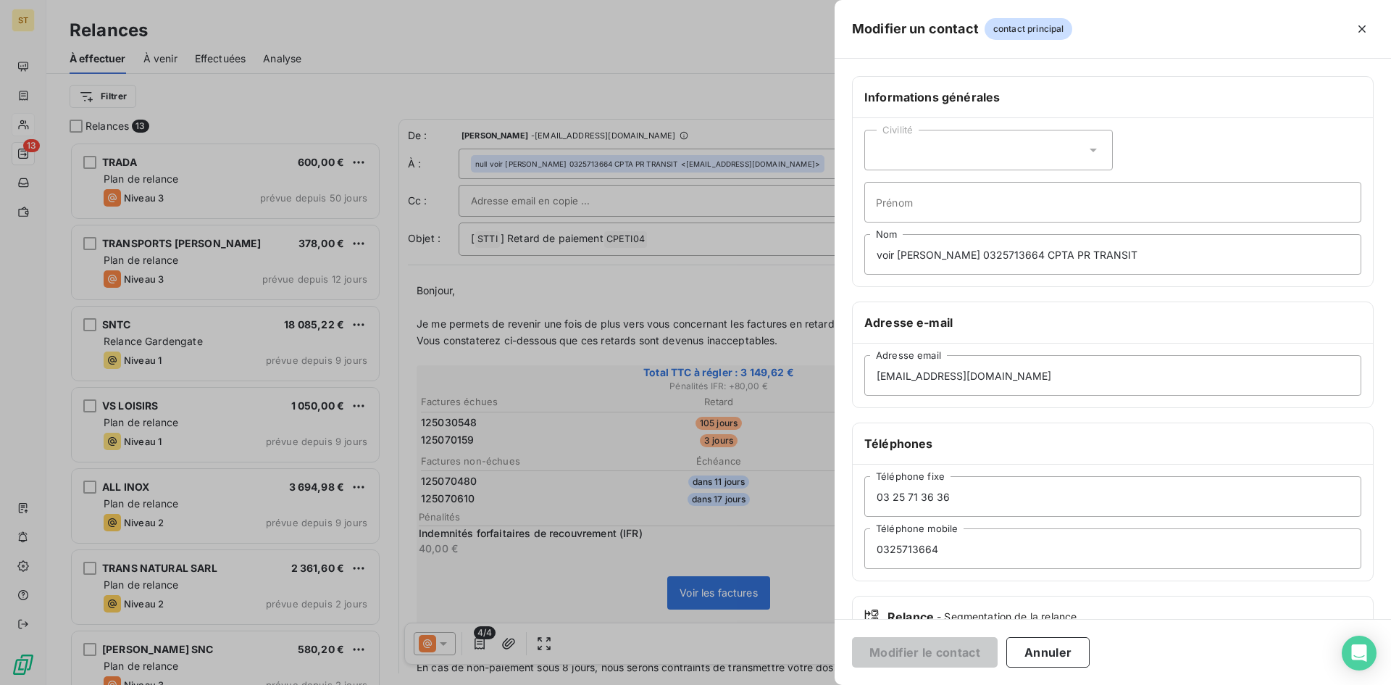
click at [528, 200] on div at bounding box center [695, 342] width 1391 height 685
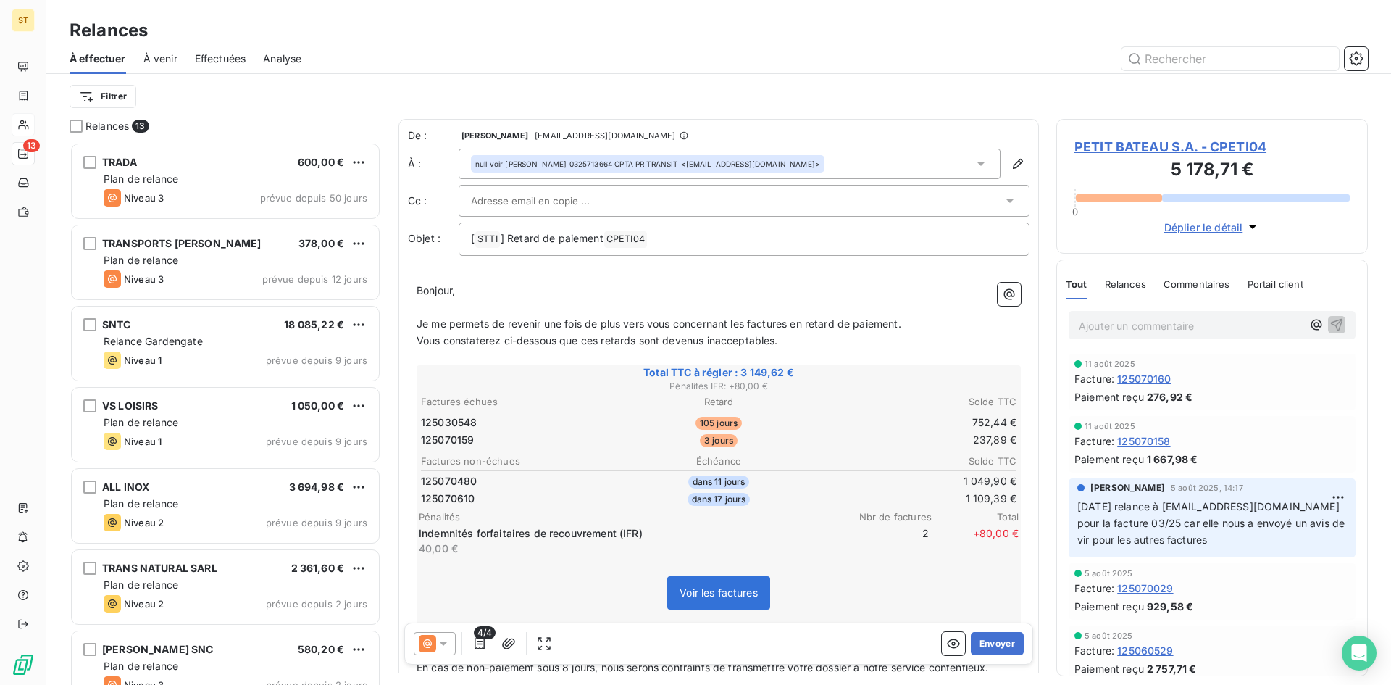
click at [488, 202] on input "text" at bounding box center [549, 201] width 156 height 22
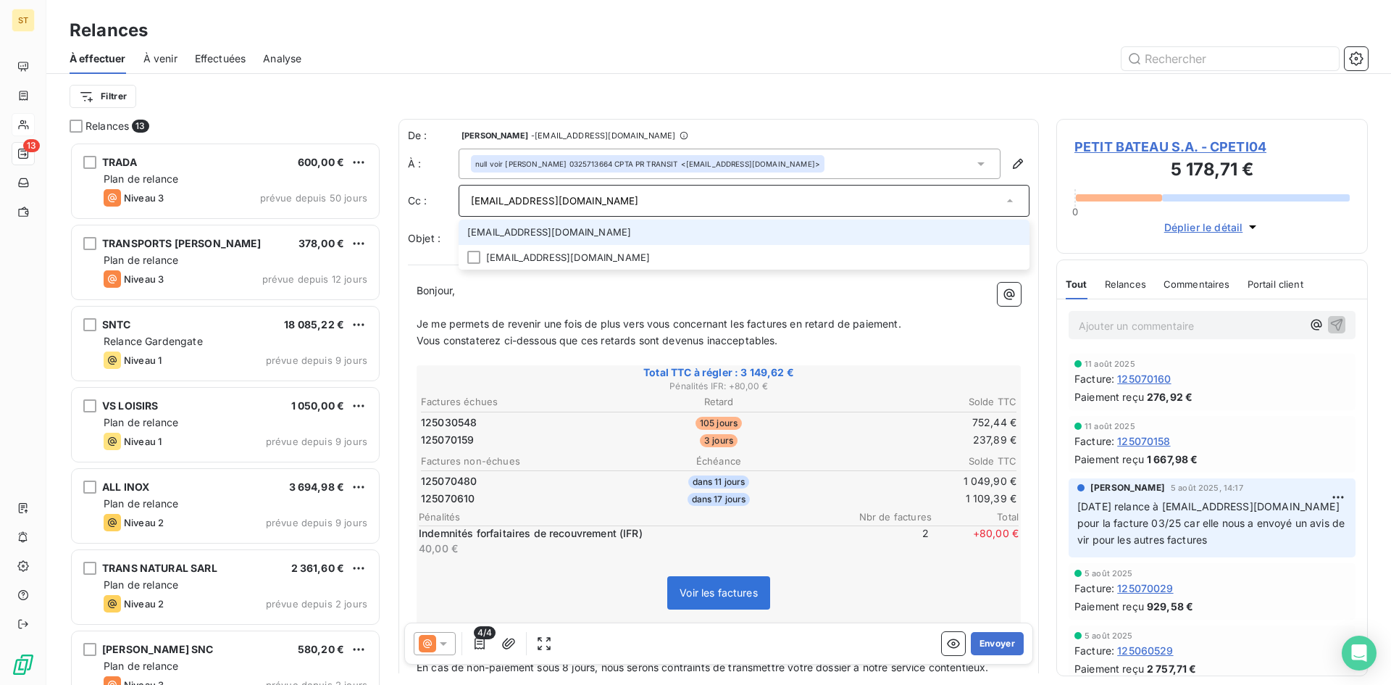
type input "sblouquin@fr.petitbateau.com"
click at [513, 235] on li "sblouquin@fr.petitbateau.com" at bounding box center [744, 232] width 571 height 25
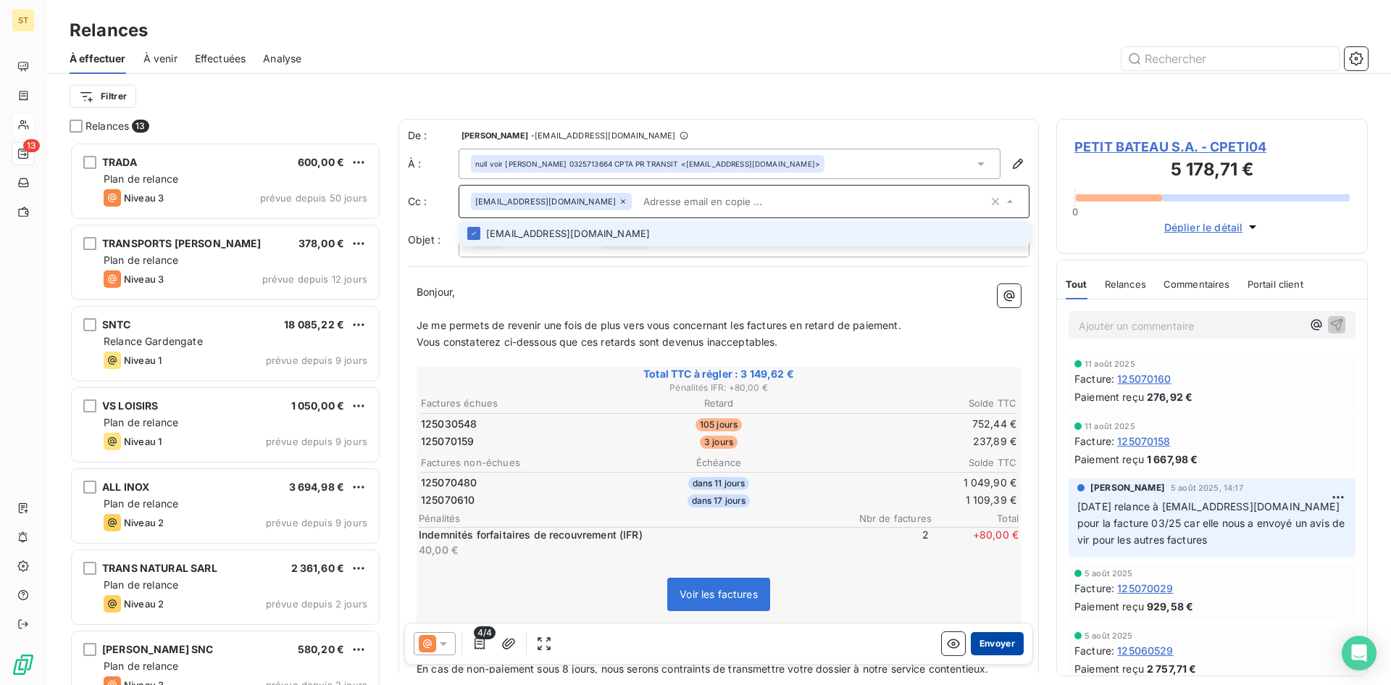
click at [988, 643] on button "Envoyer" at bounding box center [997, 643] width 53 height 23
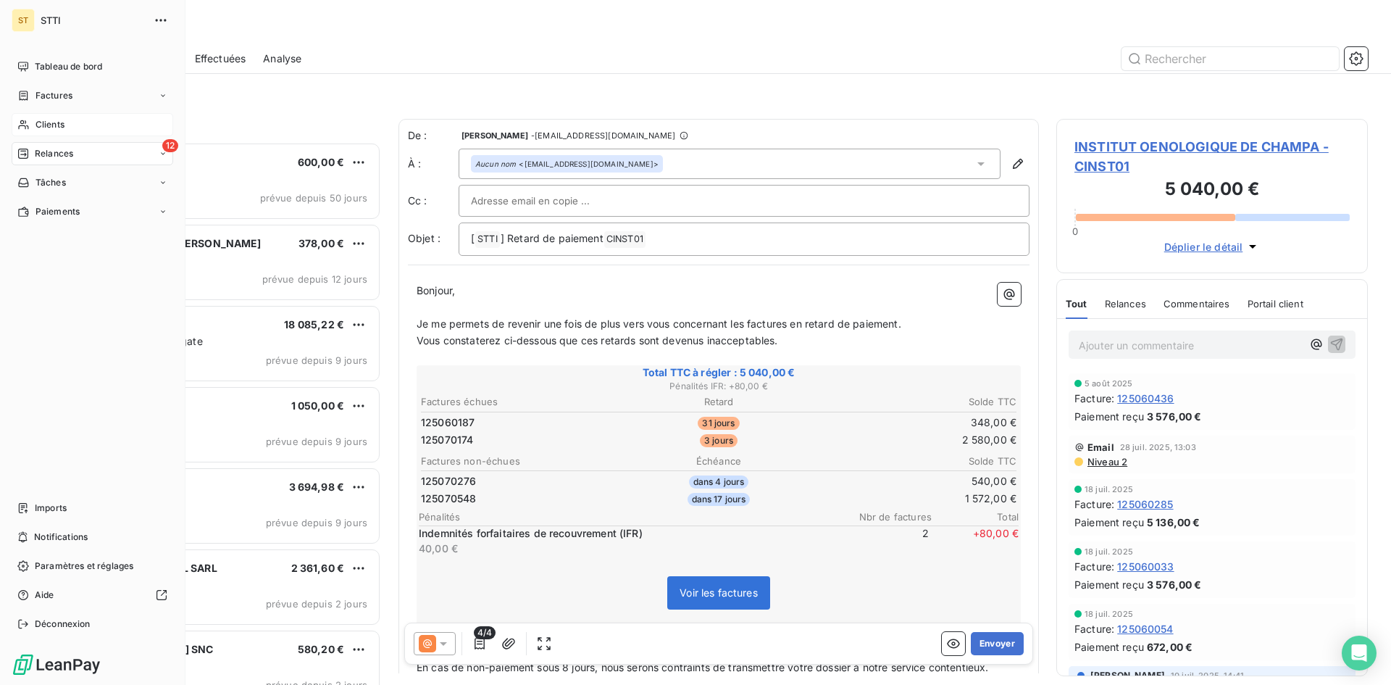
click at [39, 129] on span "Clients" at bounding box center [50, 124] width 29 height 13
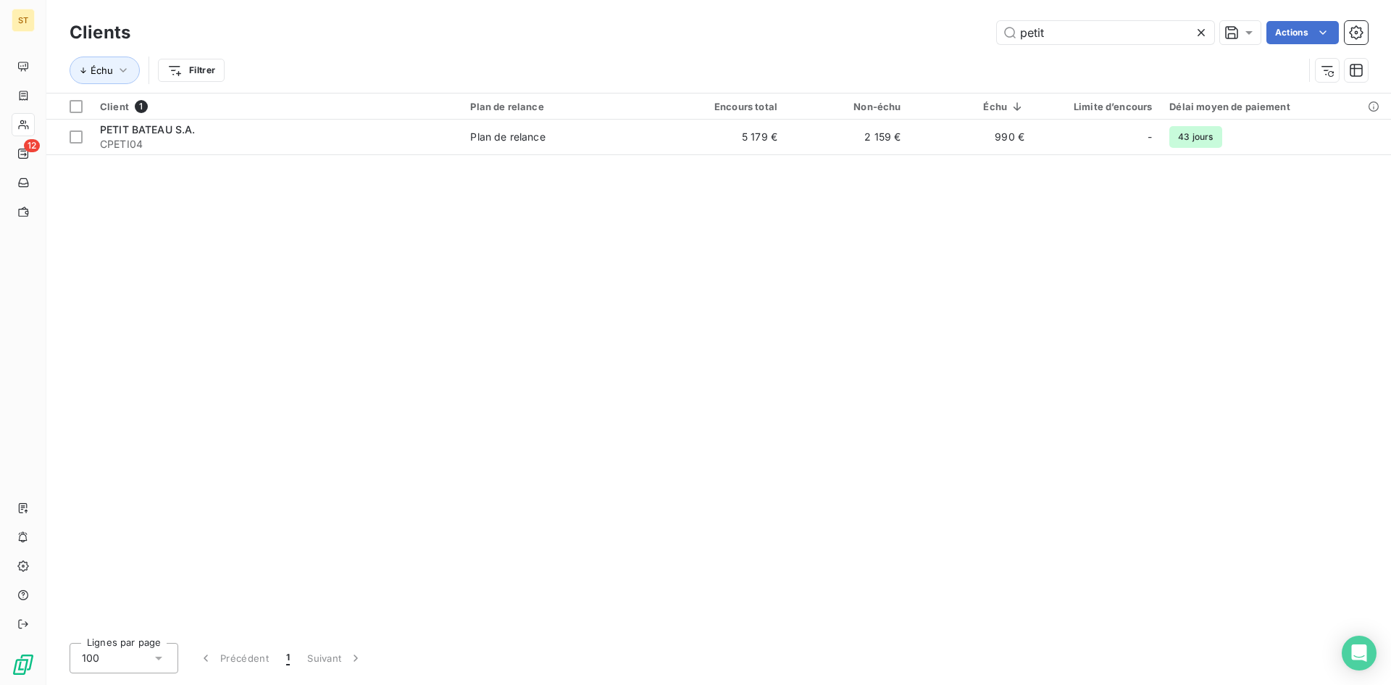
drag, startPoint x: 1062, startPoint y: 32, endPoint x: 970, endPoint y: 34, distance: 92.1
click at [970, 34] on div "petit Actions" at bounding box center [758, 32] width 1220 height 23
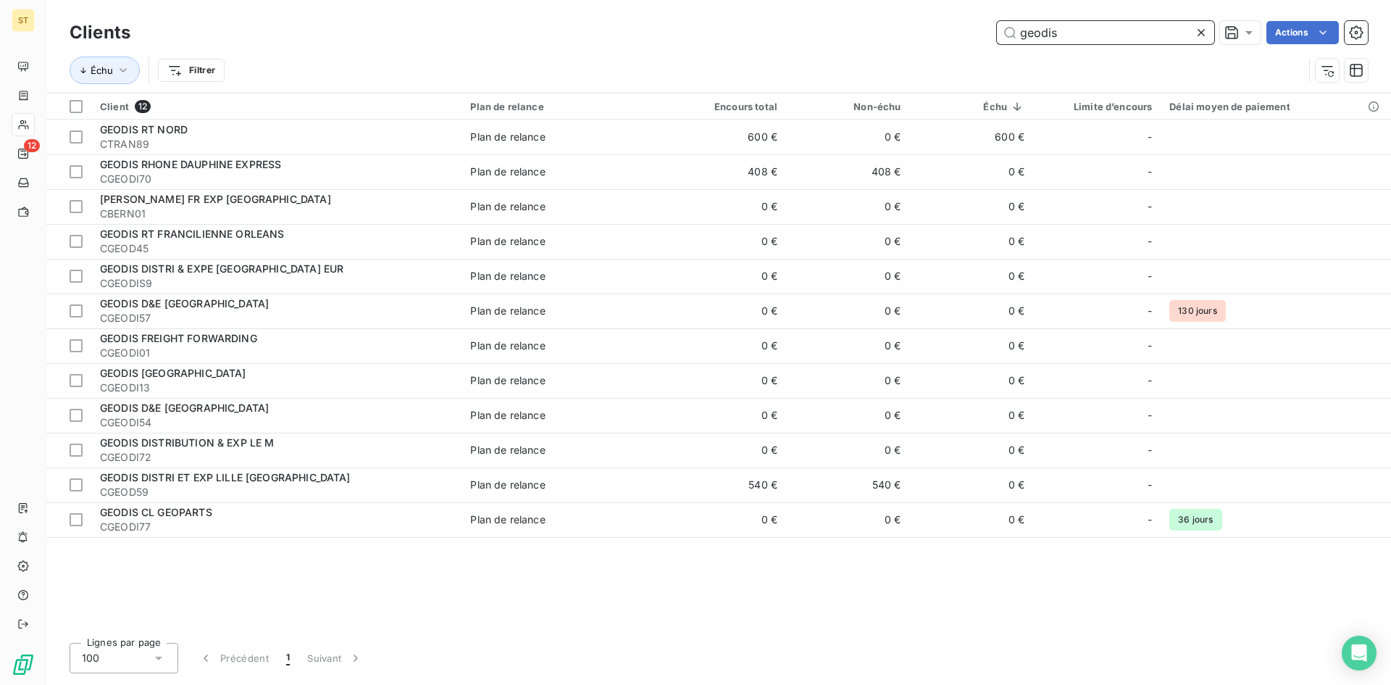
drag, startPoint x: 1098, startPoint y: 35, endPoint x: 902, endPoint y: 32, distance: 195.7
click at [902, 32] on div "geodis Actions" at bounding box center [758, 32] width 1220 height 23
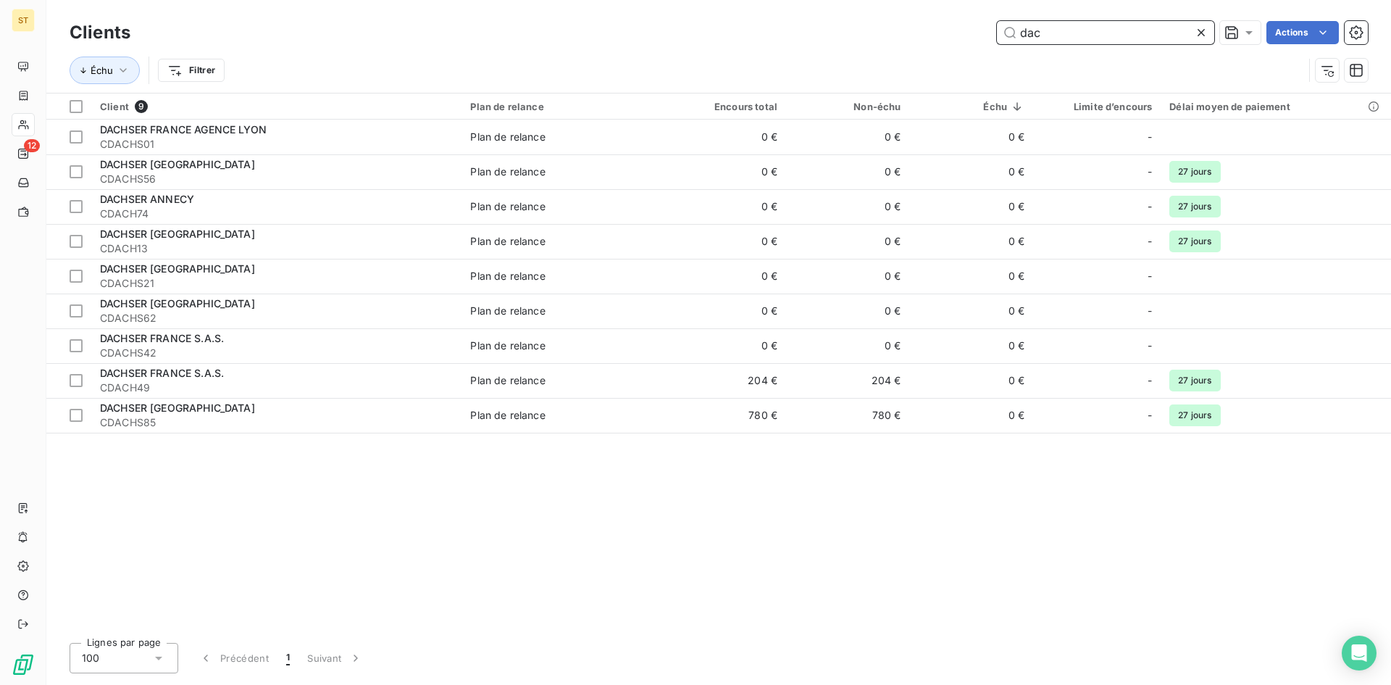
drag, startPoint x: 1051, startPoint y: 28, endPoint x: 759, endPoint y: 25, distance: 291.3
click at [759, 25] on div "dac Actions" at bounding box center [758, 32] width 1220 height 23
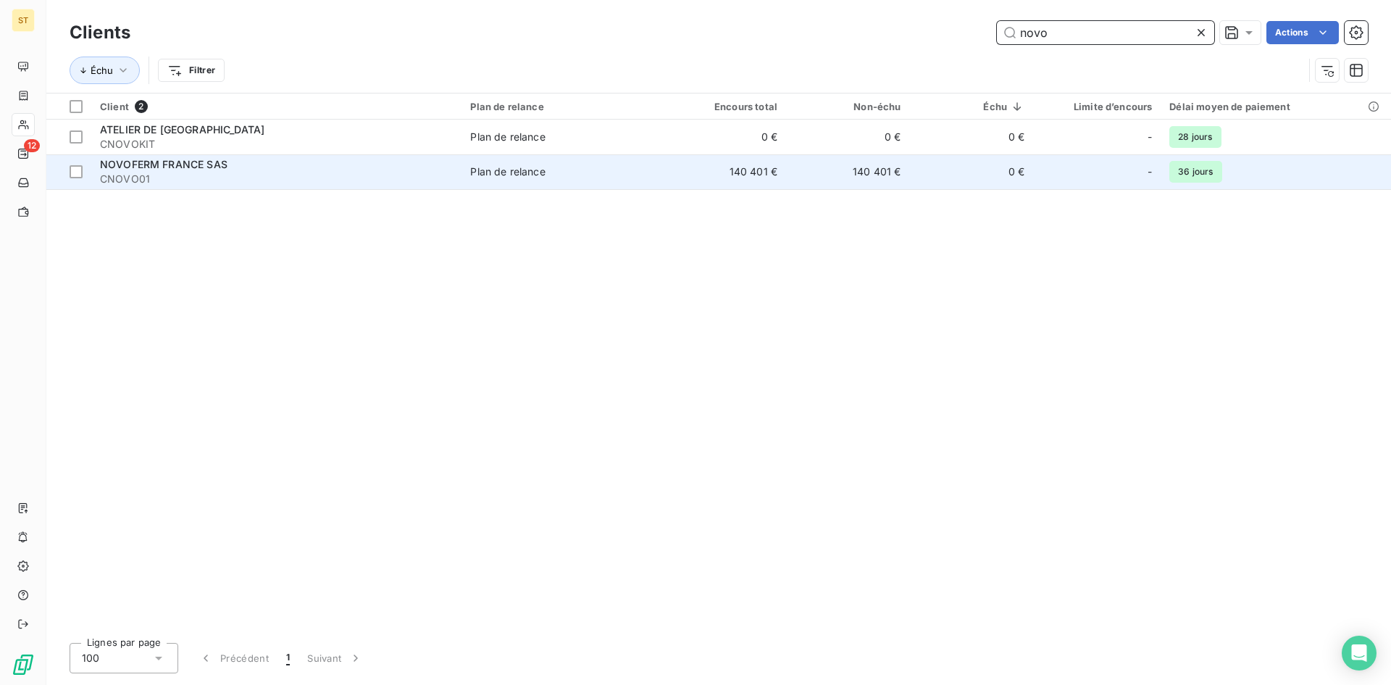
type input "novo"
click at [110, 175] on span "CNOVO01" at bounding box center [276, 179] width 353 height 14
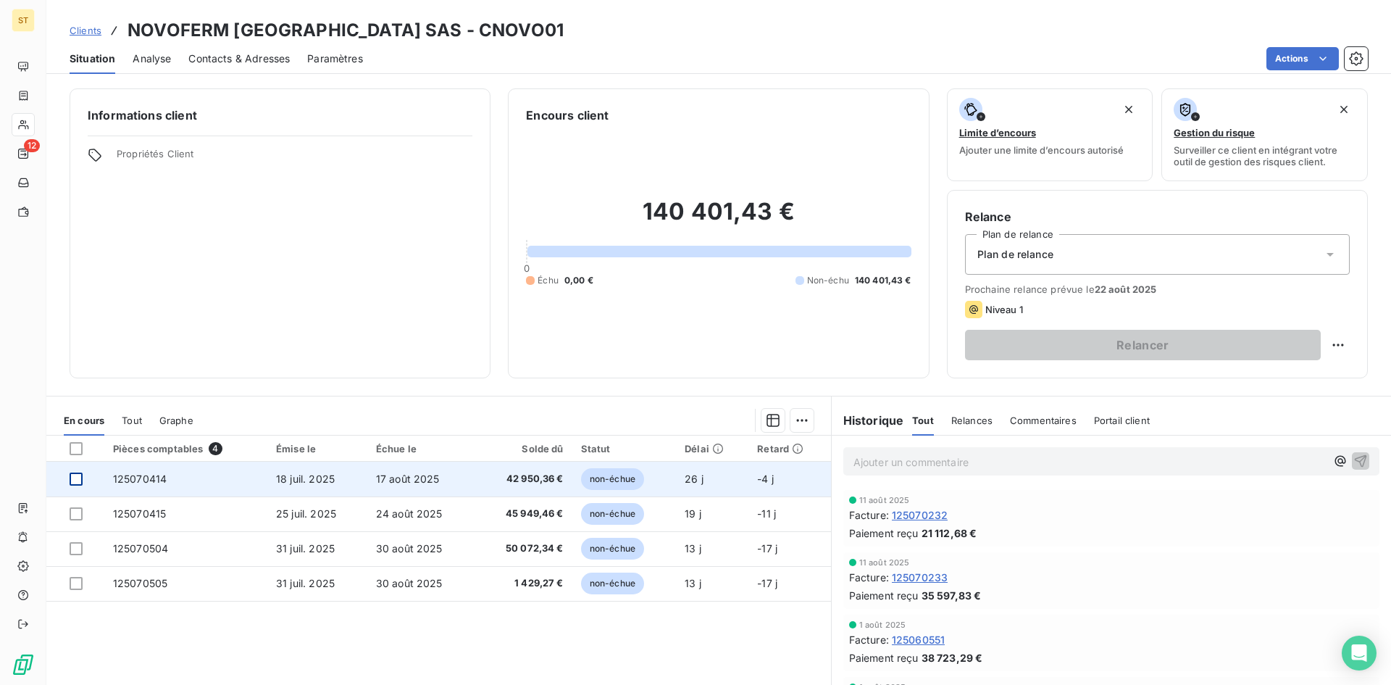
click at [72, 477] on div at bounding box center [76, 478] width 13 height 13
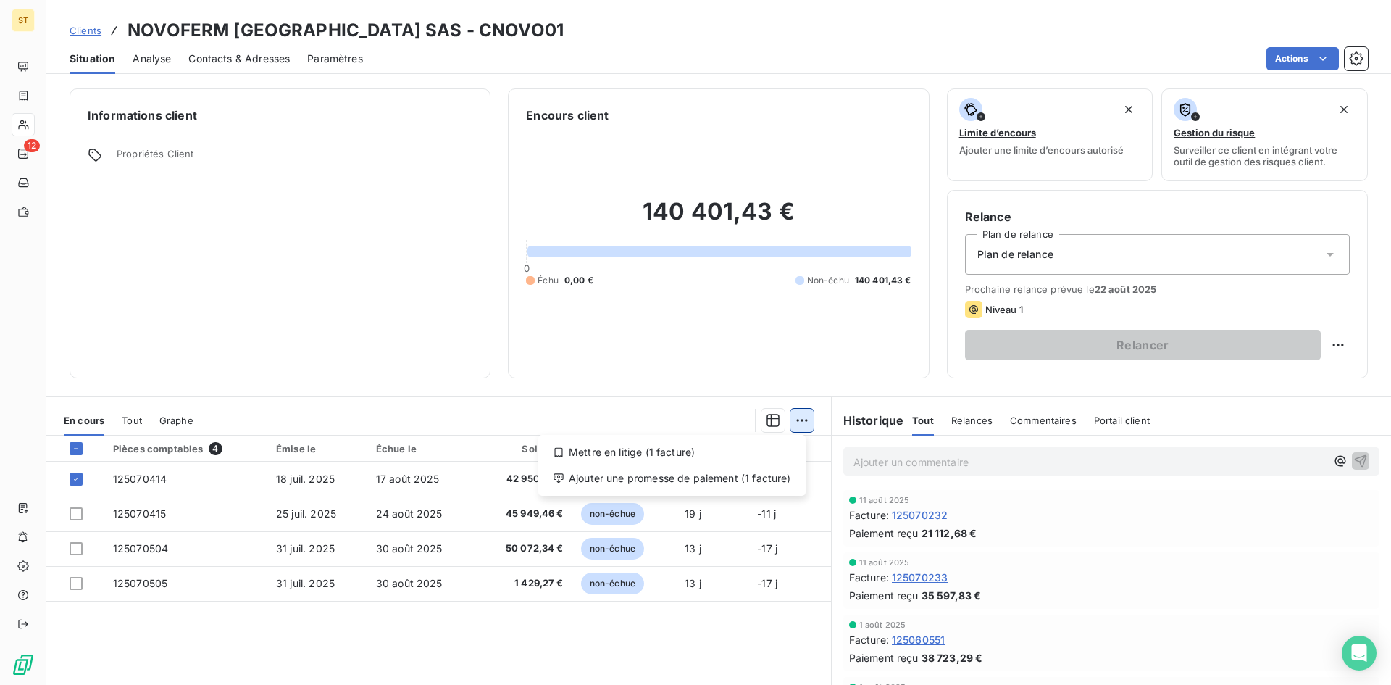
click at [791, 419] on html "ST 12 Clients NOVOFERM FRANCE SAS - CNOVO01 Situation Analyse Contacts & Adress…" at bounding box center [695, 342] width 1391 height 685
click at [624, 488] on div "Ajouter une promesse de paiement (1 facture)" at bounding box center [672, 478] width 256 height 23
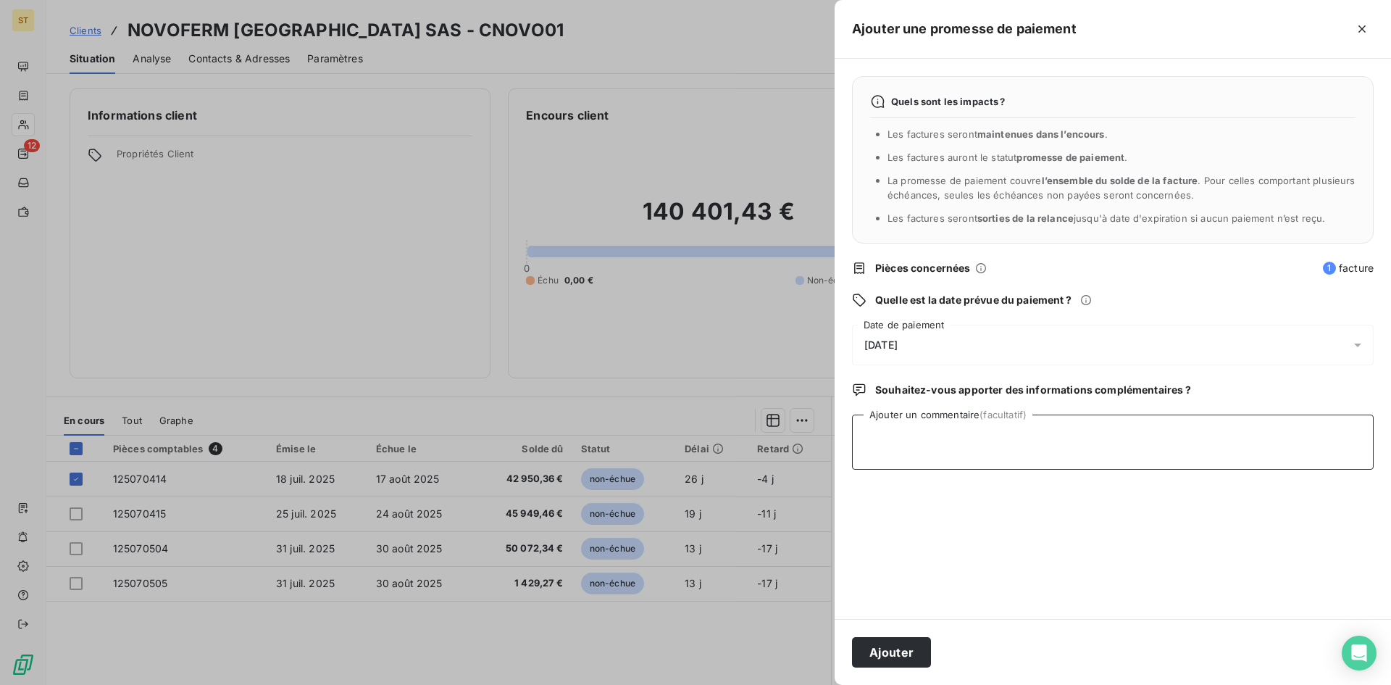
click at [867, 437] on textarea "Ajouter un commentaire (facultatif)" at bounding box center [1113, 441] width 522 height 55
type textarea "18.08.25"
click at [885, 654] on button "Ajouter" at bounding box center [891, 652] width 79 height 30
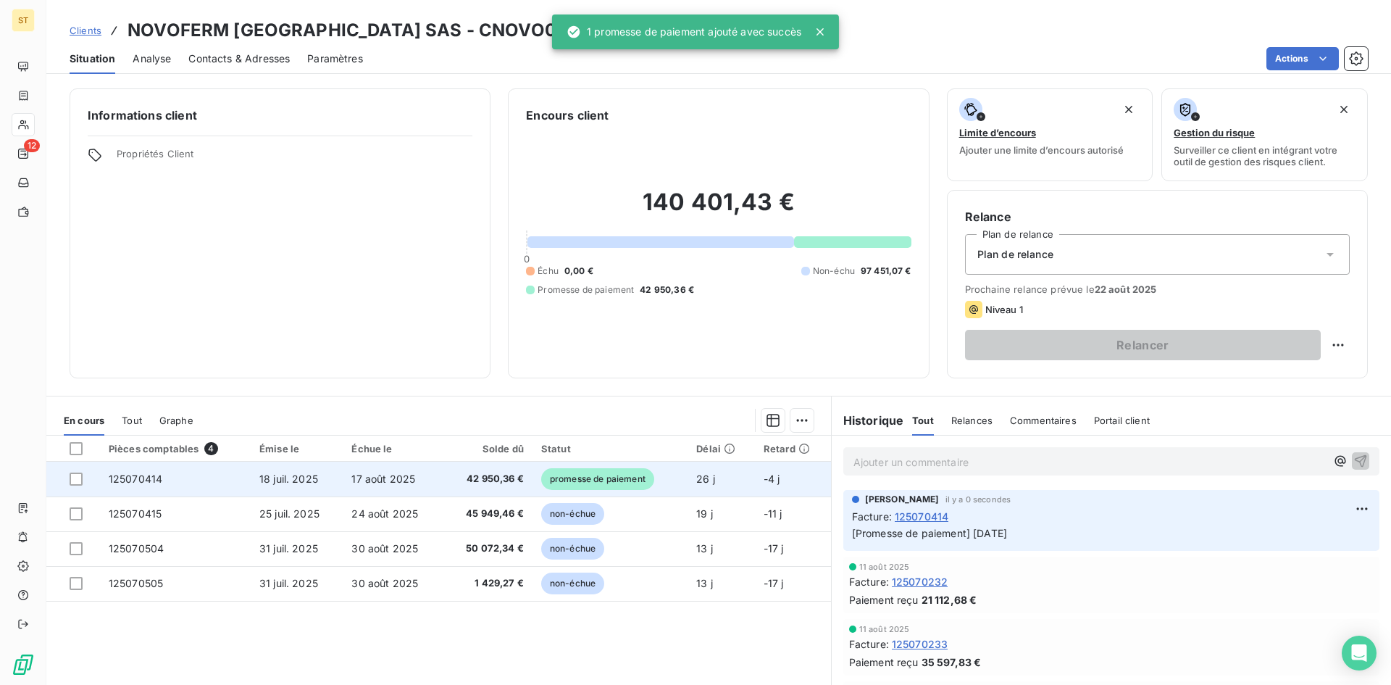
click at [620, 476] on span "promesse de paiement" at bounding box center [597, 479] width 113 height 22
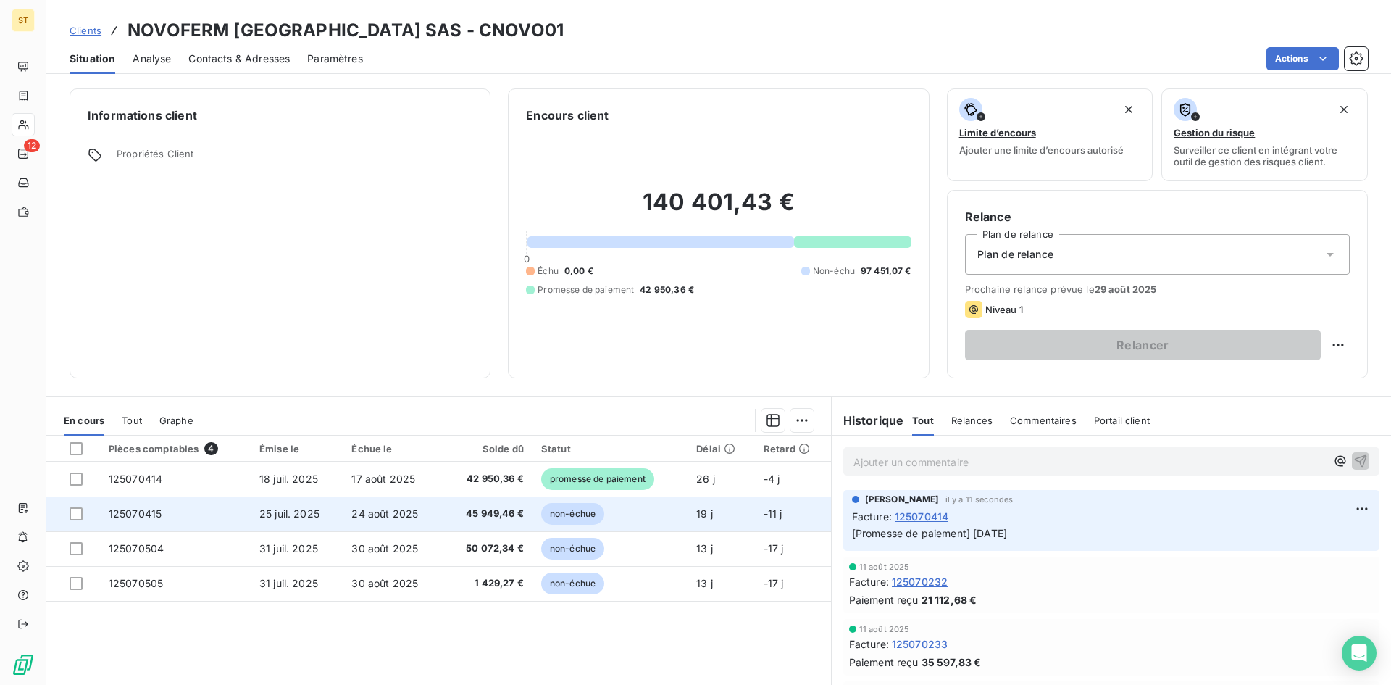
drag, startPoint x: 72, startPoint y: 519, endPoint x: 125, endPoint y: 518, distance: 53.6
click at [72, 519] on div at bounding box center [76, 513] width 13 height 13
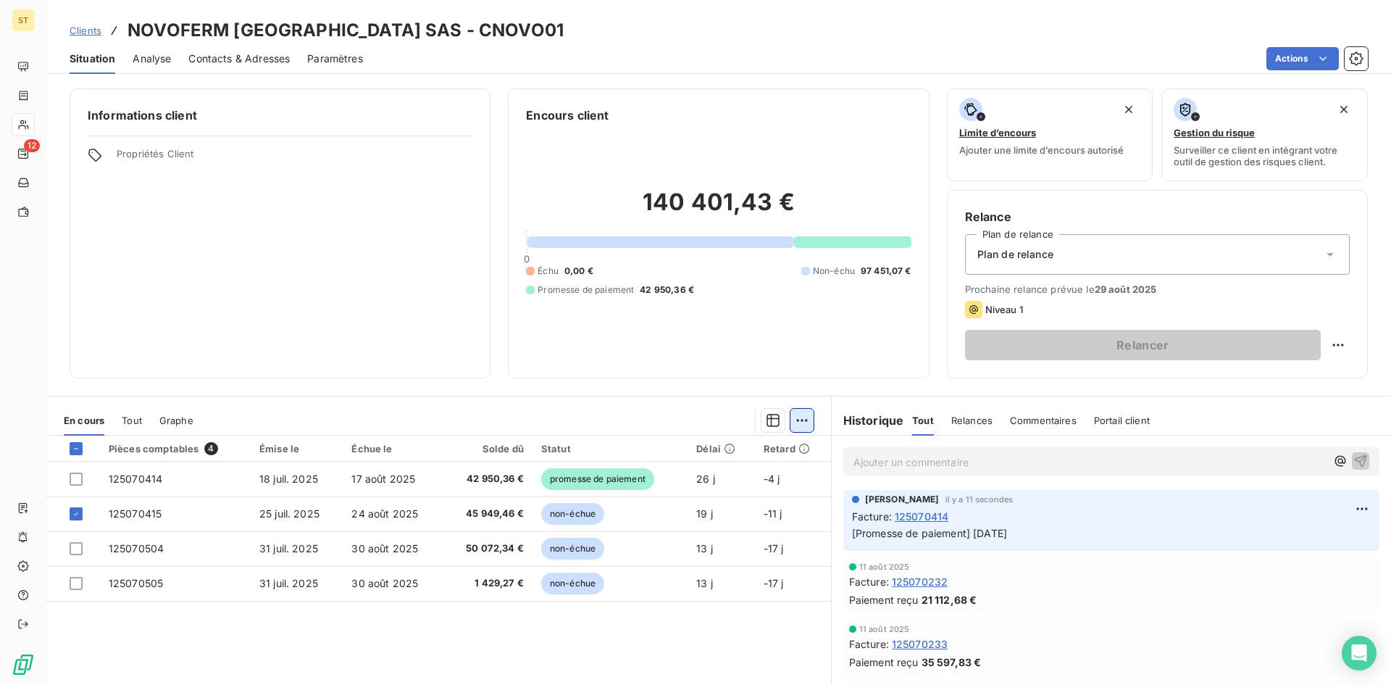
click at [795, 422] on html "ST 12 Clients NOVOFERM FRANCE SAS - CNOVO01 Situation Analyse Contacts & Adress…" at bounding box center [695, 342] width 1391 height 685
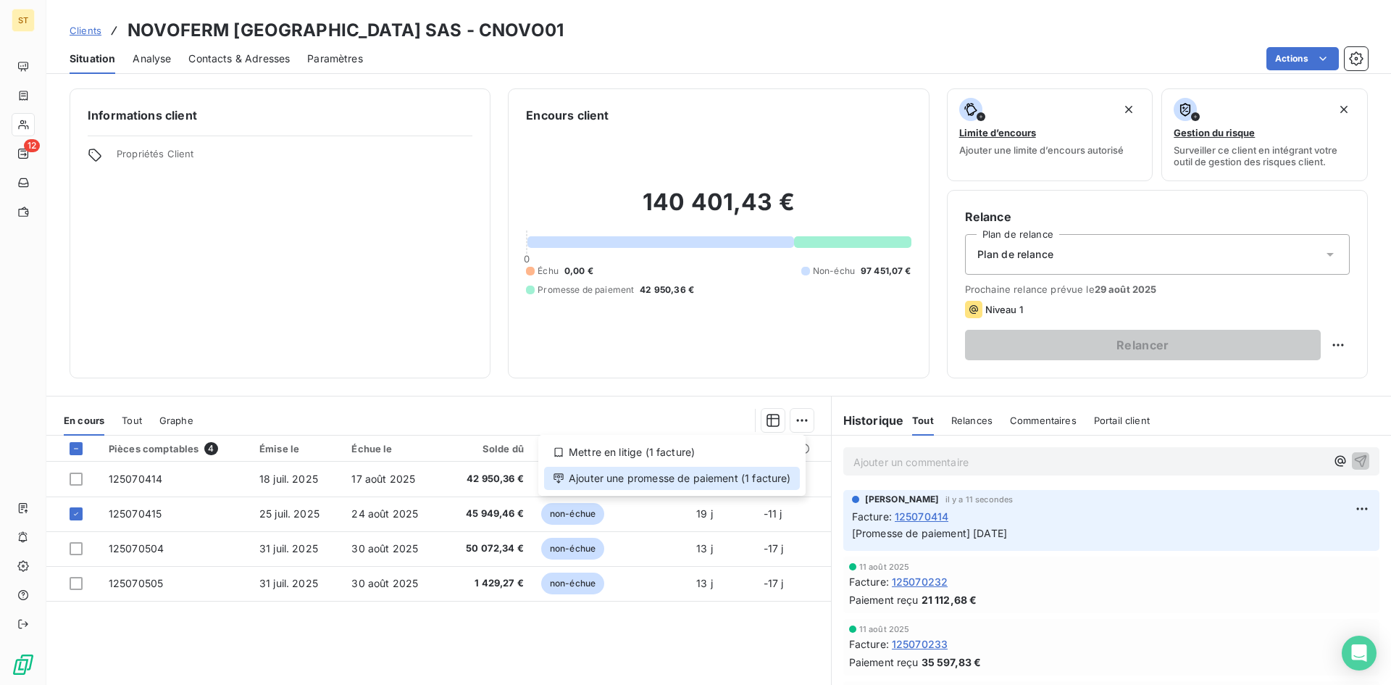
click at [664, 483] on div "Ajouter une promesse de paiement (1 facture)" at bounding box center [672, 478] width 256 height 23
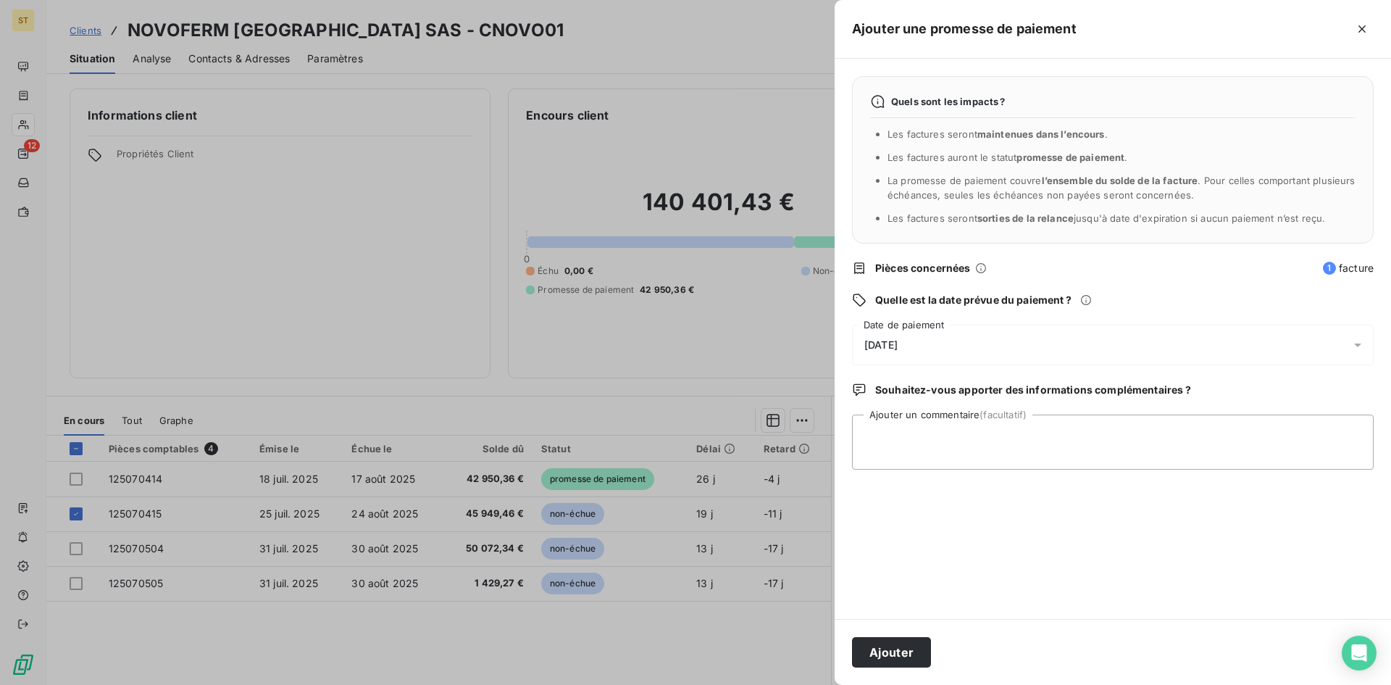
click at [767, 662] on div at bounding box center [695, 342] width 1391 height 685
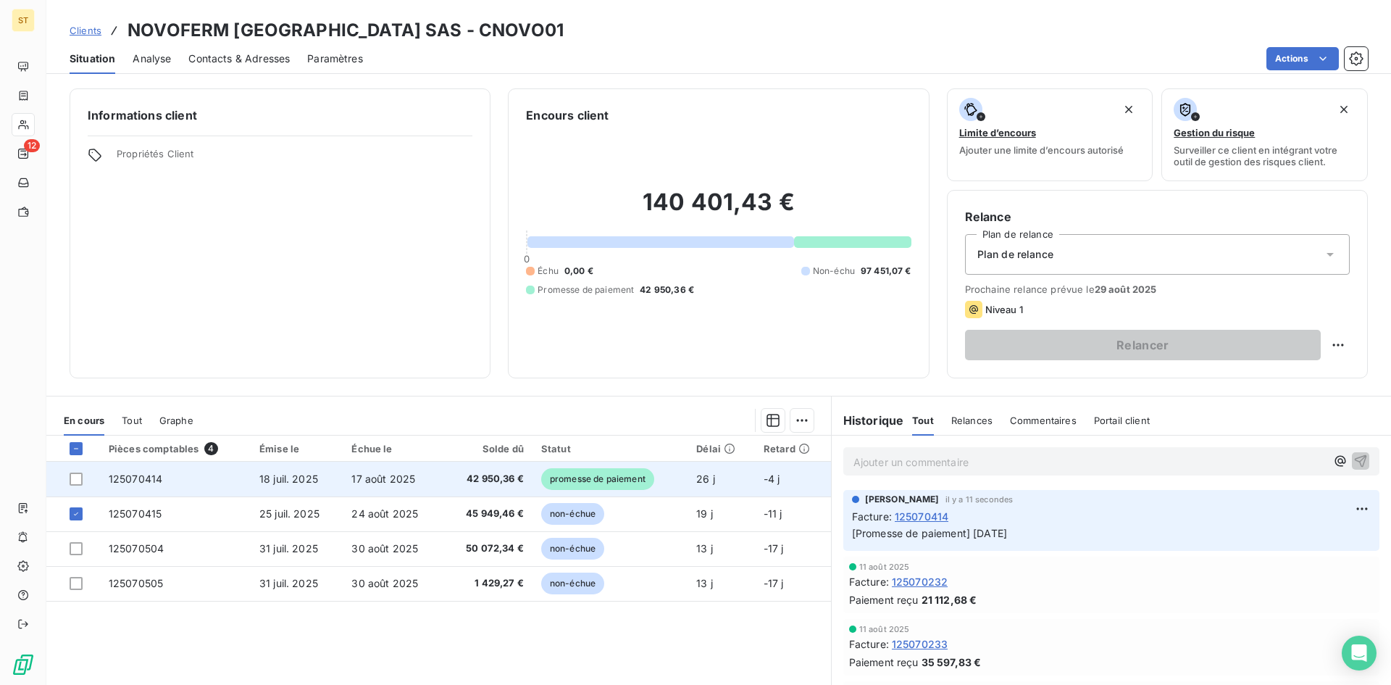
click at [570, 482] on span "promesse de paiement" at bounding box center [597, 479] width 113 height 22
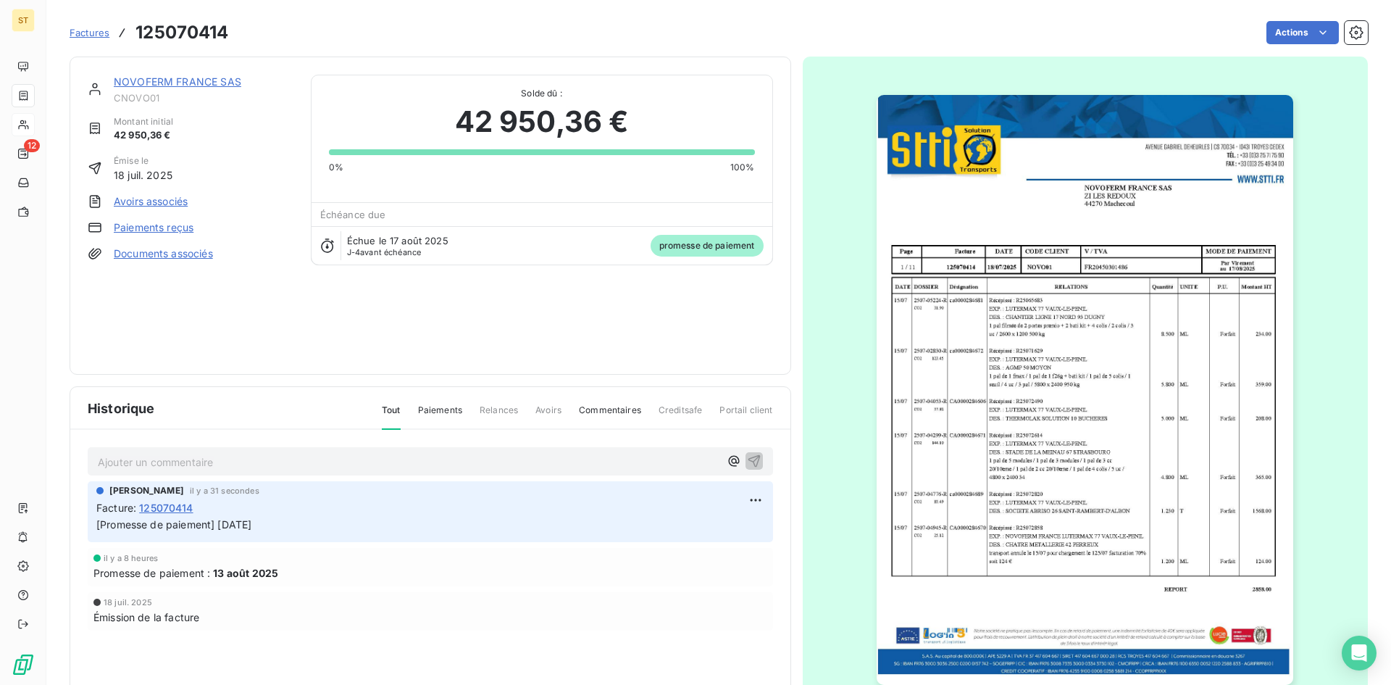
click at [709, 250] on span "promesse de paiement" at bounding box center [707, 246] width 113 height 22
click at [750, 496] on html "ST 12 Factures 125070414 Actions NOVOFERM FRANCE SAS CNOVO01 Montant initial 42…" at bounding box center [695, 342] width 1391 height 685
click at [684, 530] on div "Editer" at bounding box center [715, 531] width 81 height 23
drag, startPoint x: 282, startPoint y: 520, endPoint x: 219, endPoint y: 520, distance: 63.0
click at [219, 520] on p "[Promesse de paiement] 18.08.25" at bounding box center [420, 525] width 648 height 17
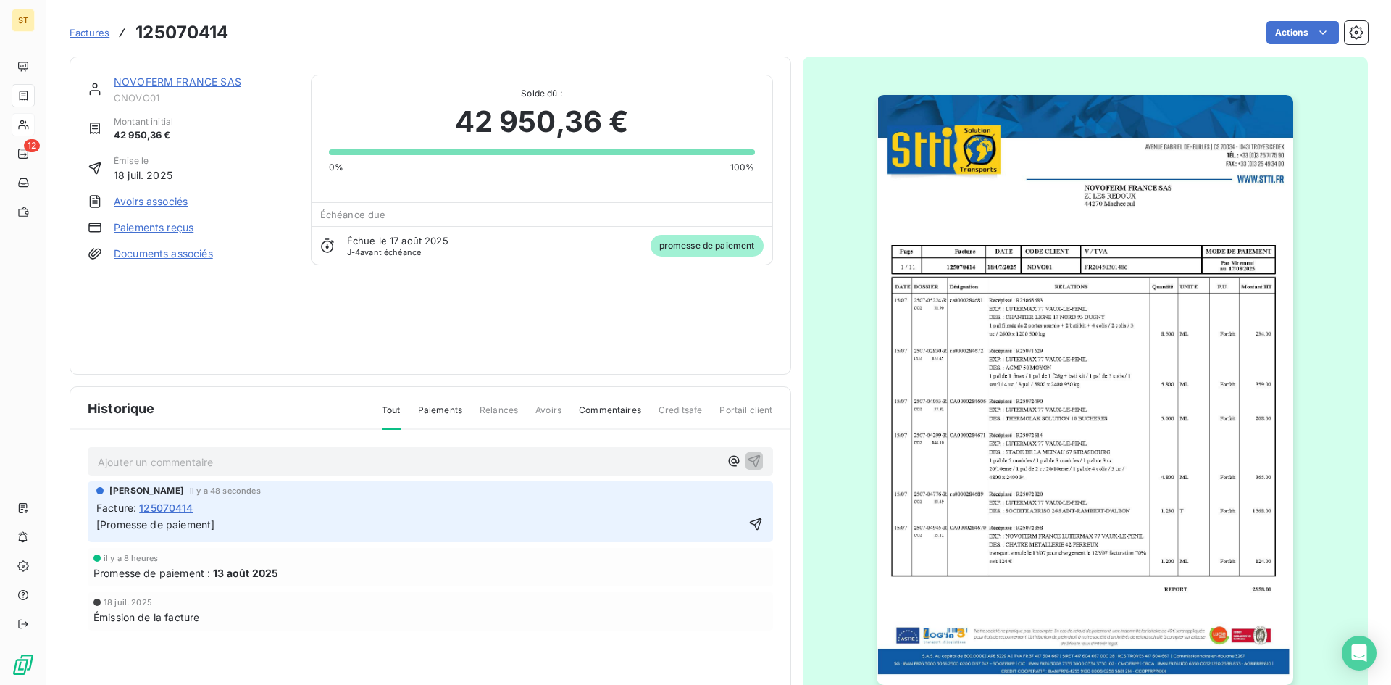
click at [412, 624] on div "Émission de la facture" at bounding box center [430, 616] width 674 height 15
click at [396, 353] on div "NOVOFERM FRANCE SAS CNOVO01 Montant initial 42 950,36 € Émise le 18 juil. 2025 …" at bounding box center [430, 216] width 685 height 282
click at [99, 33] on span "Factures" at bounding box center [90, 33] width 40 height 12
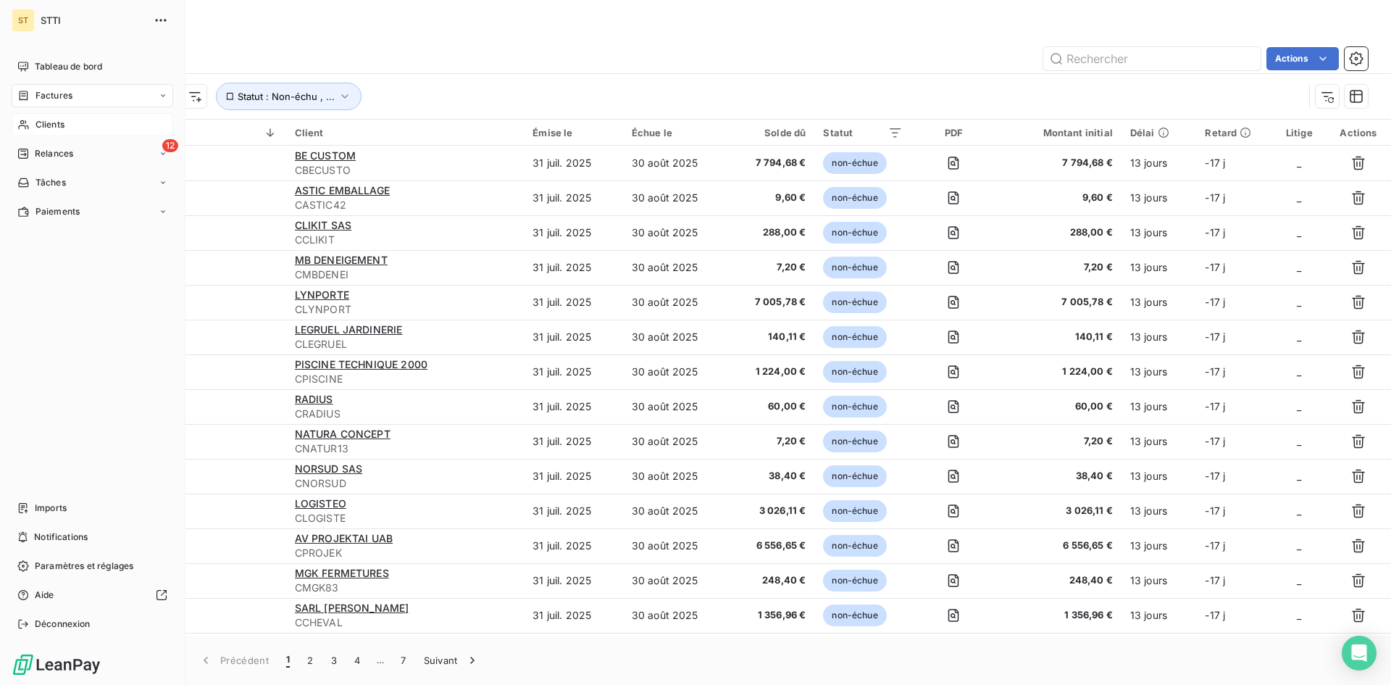
click at [47, 130] on span "Clients" at bounding box center [50, 124] width 29 height 13
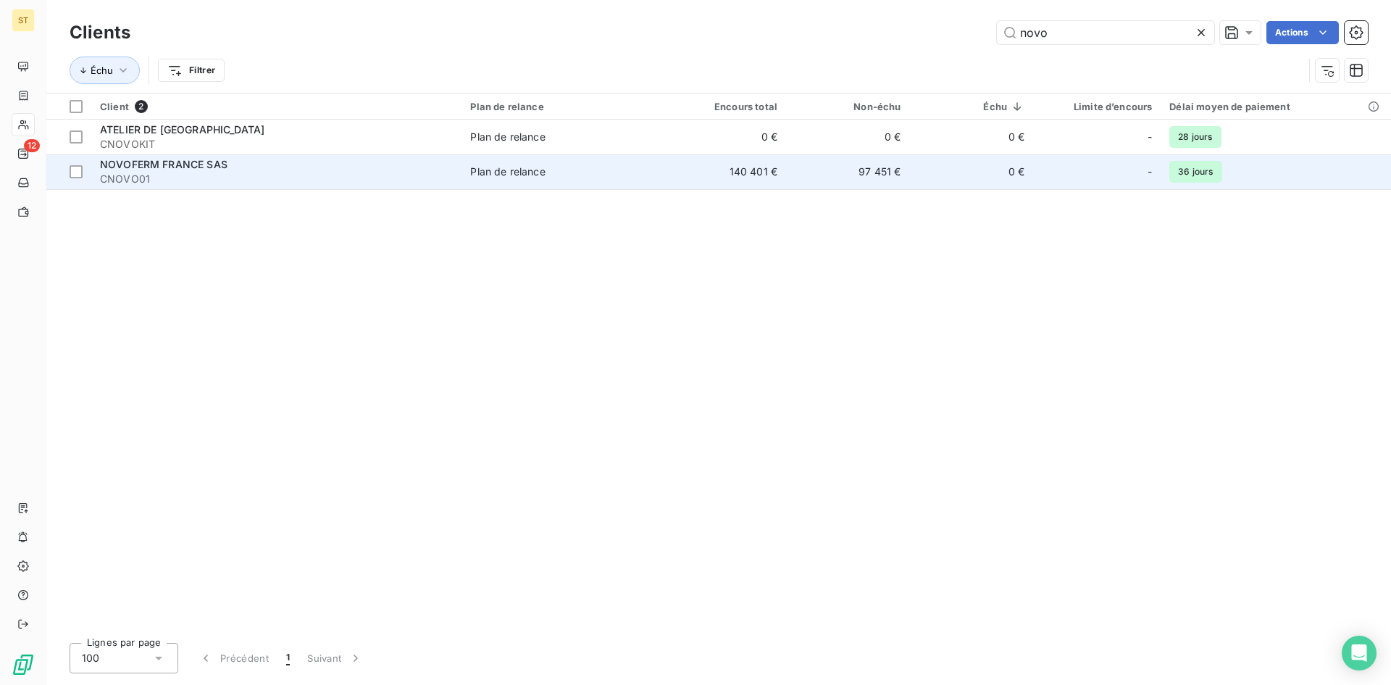
click at [122, 165] on span "NOVOFERM FRANCE SAS" at bounding box center [164, 164] width 128 height 12
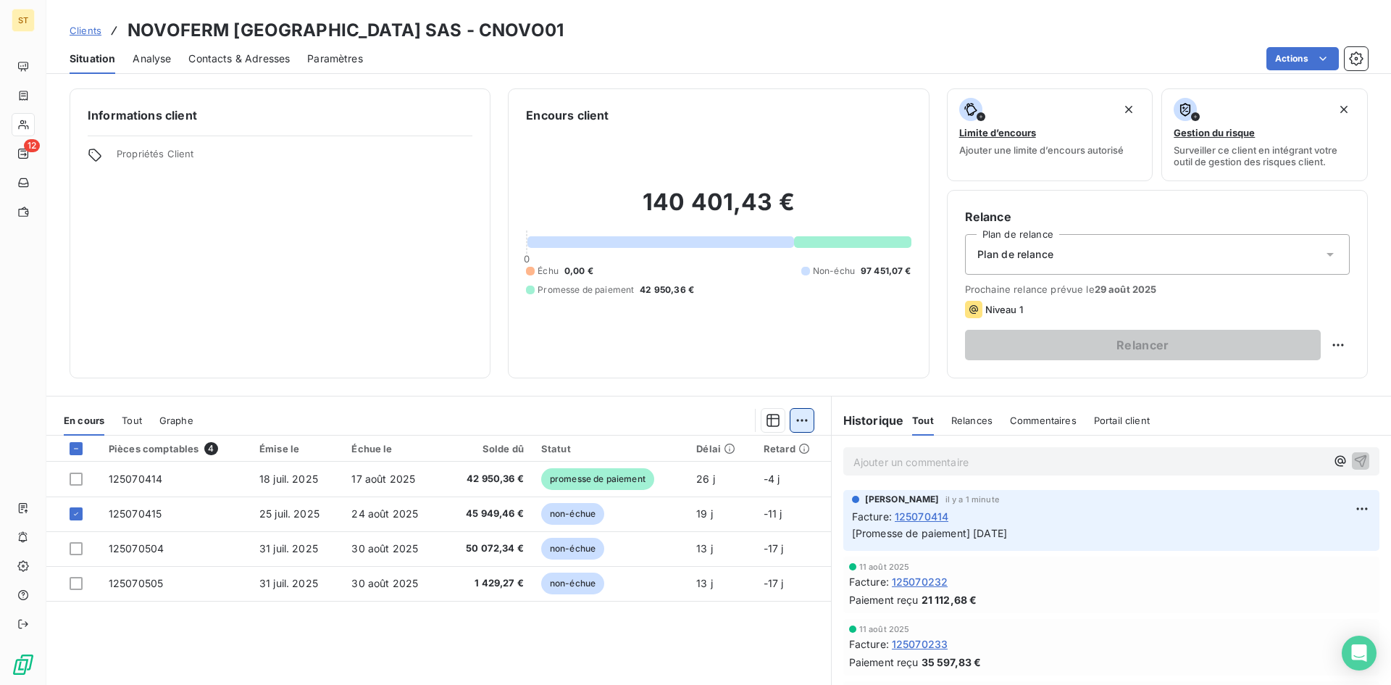
click at [806, 424] on html "ST 12 Clients NOVOFERM FRANCE SAS - CNOVO01 Situation Analyse Contacts & Adress…" at bounding box center [695, 342] width 1391 height 685
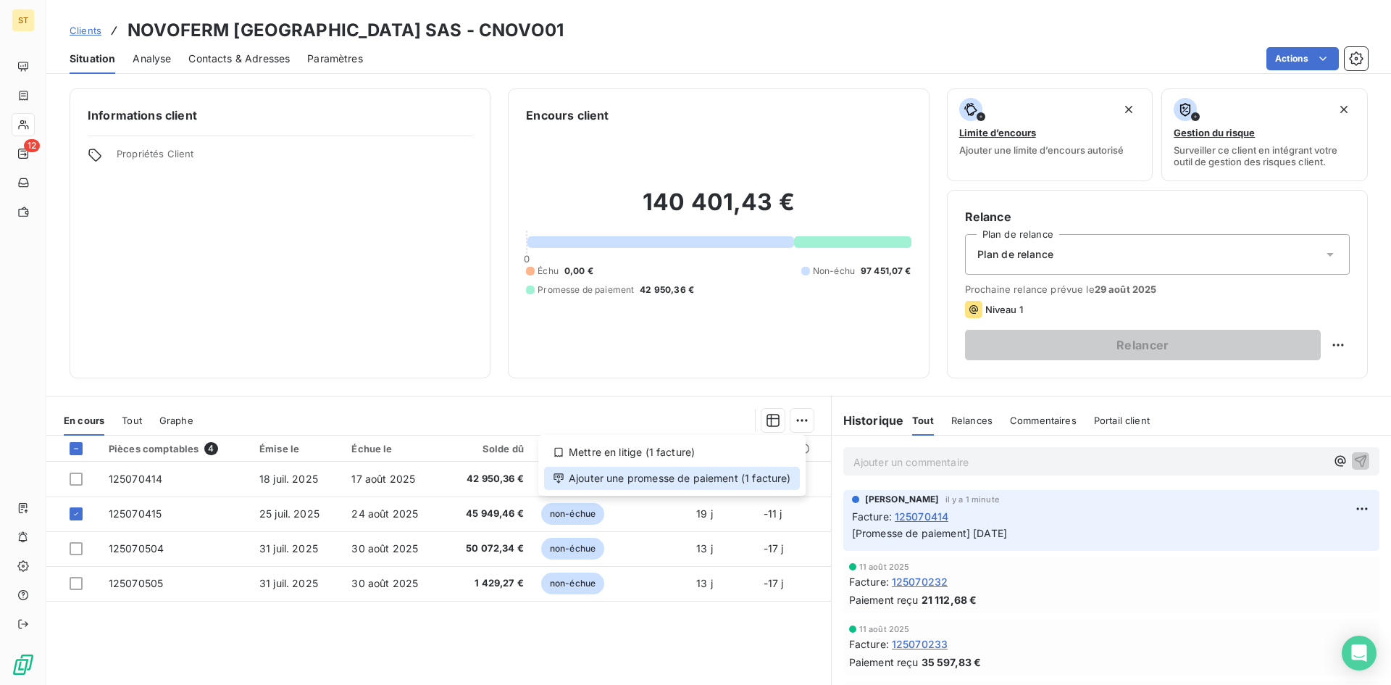
click at [660, 477] on div "Ajouter une promesse de paiement (1 facture)" at bounding box center [672, 478] width 256 height 23
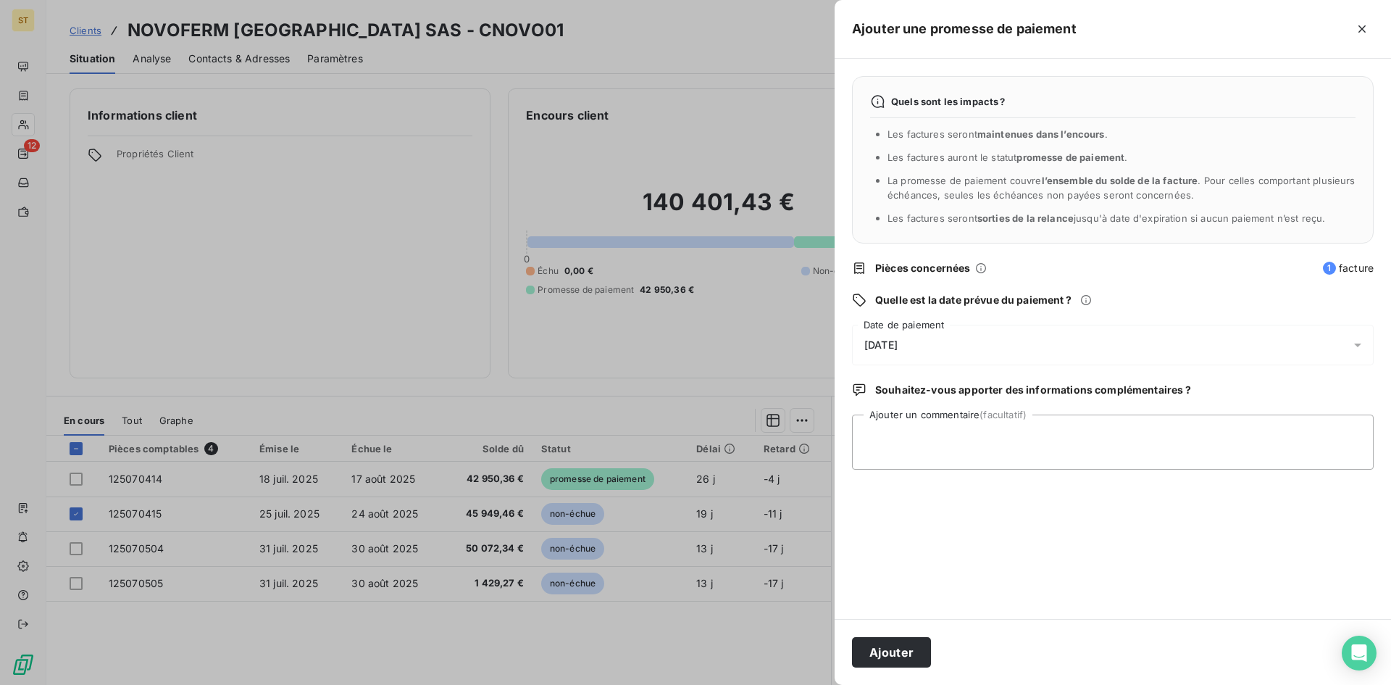
click at [622, 651] on div at bounding box center [695, 342] width 1391 height 685
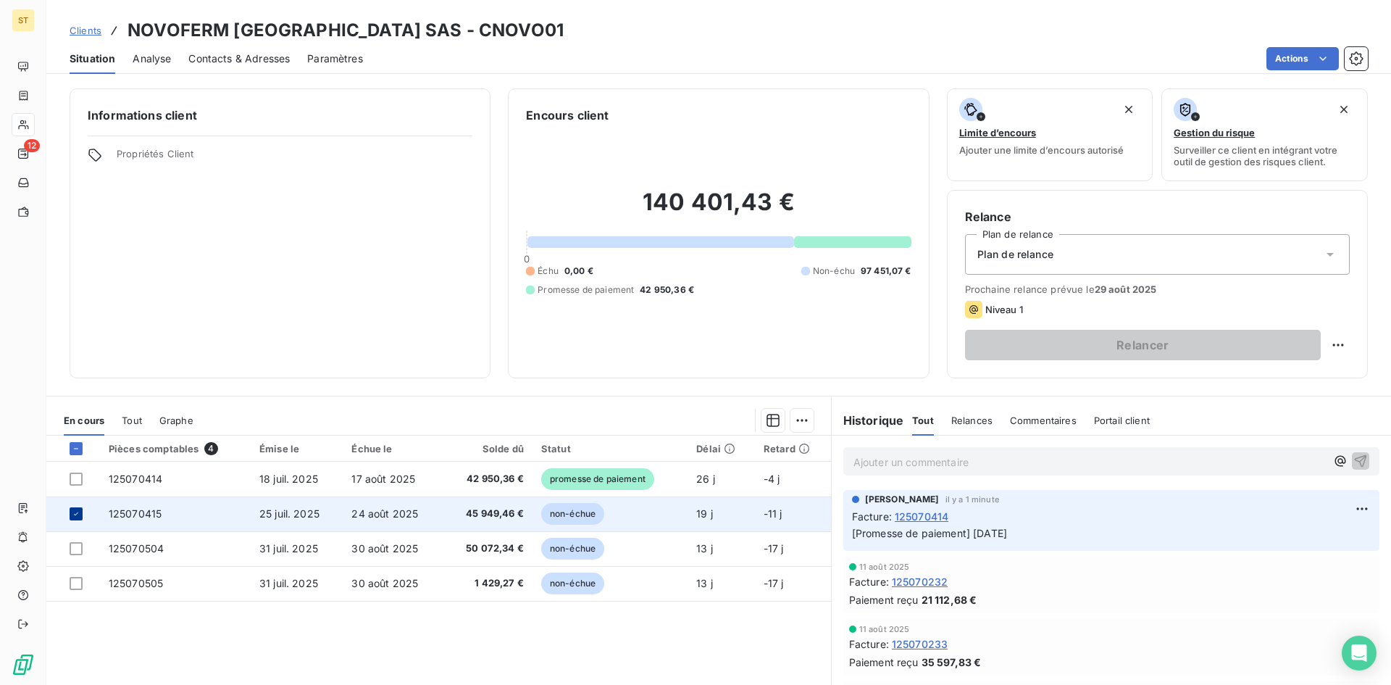
click at [78, 516] on icon at bounding box center [76, 513] width 9 height 9
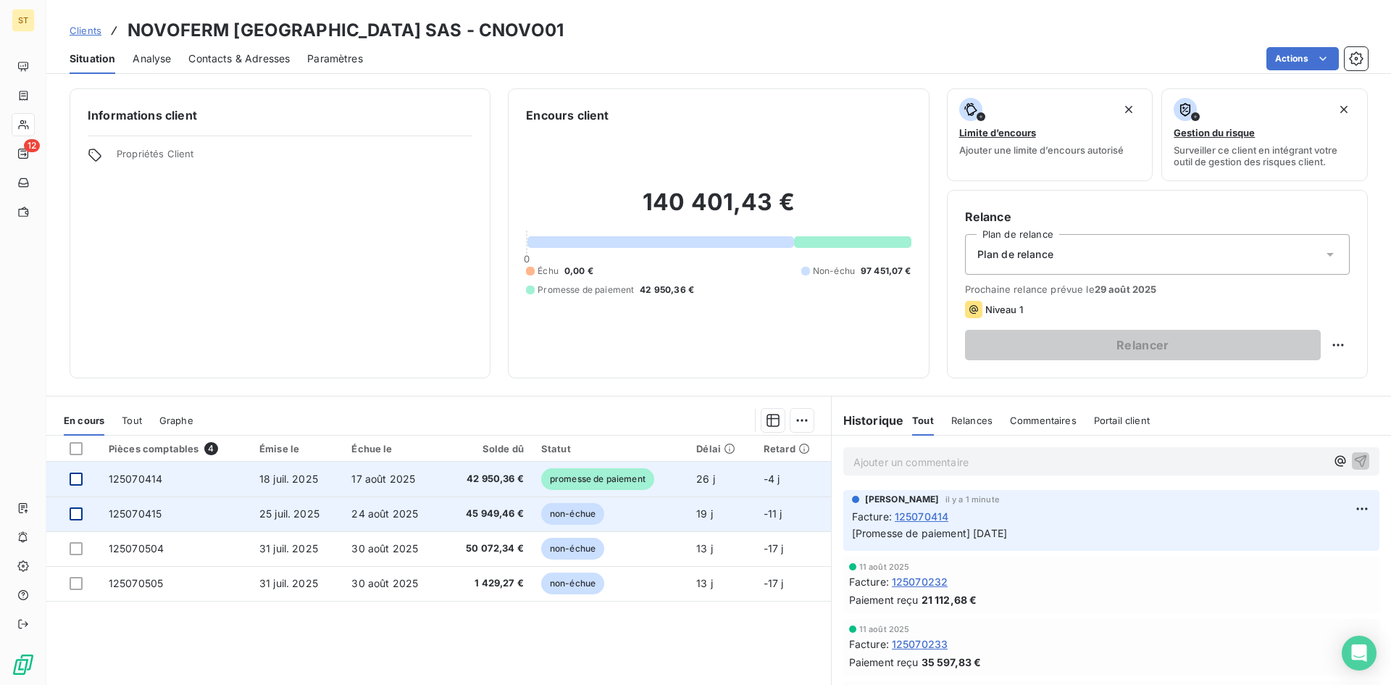
click at [73, 485] on div at bounding box center [76, 478] width 13 height 13
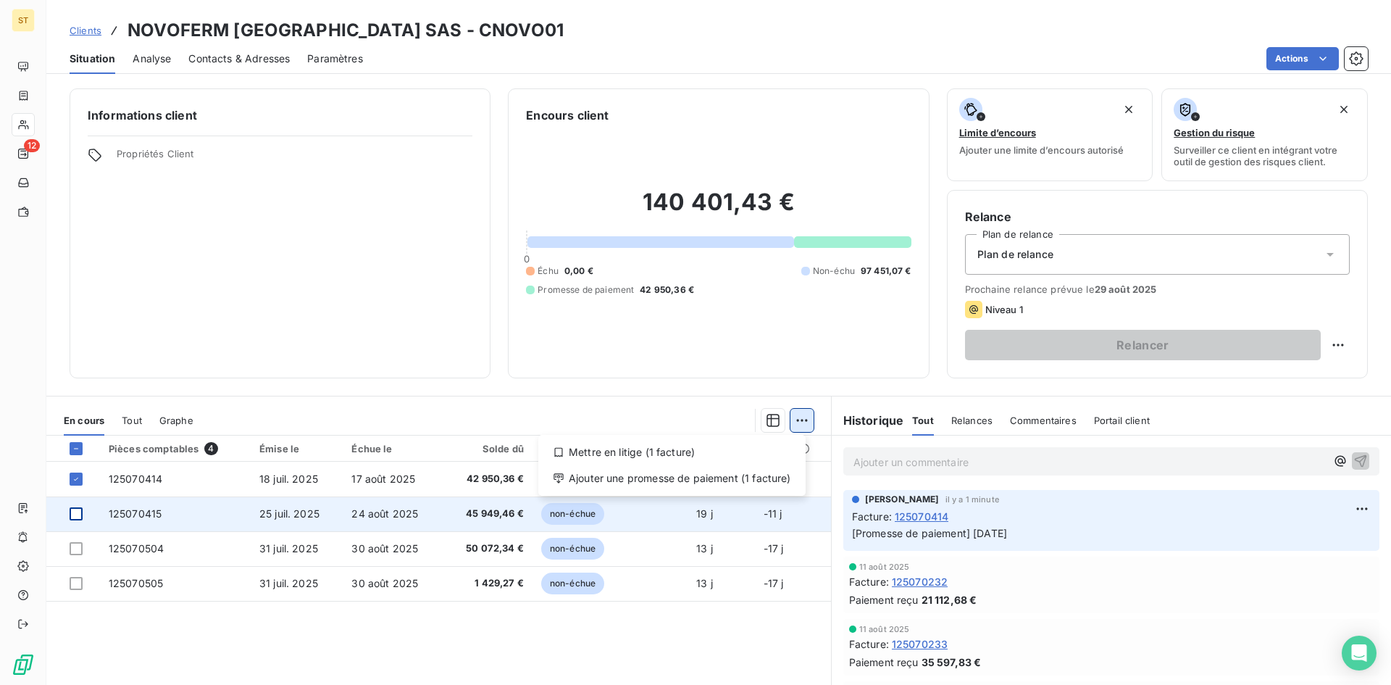
click at [787, 422] on html "ST 12 Clients NOVOFERM FRANCE SAS - CNOVO01 Situation Analyse Contacts & Adress…" at bounding box center [695, 342] width 1391 height 685
click at [699, 475] on div "Ajouter une promesse de paiement (1 facture)" at bounding box center [672, 478] width 256 height 23
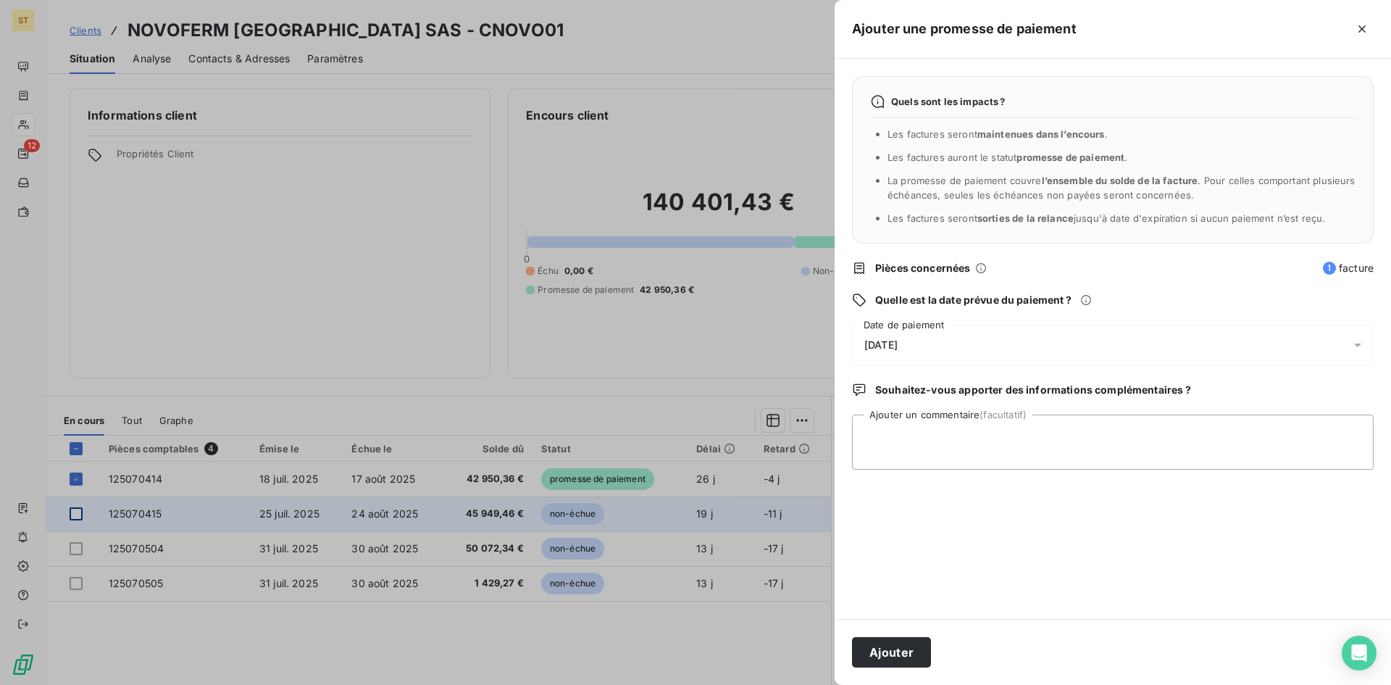
click at [870, 344] on span "14/08/2025" at bounding box center [880, 345] width 33 height 12
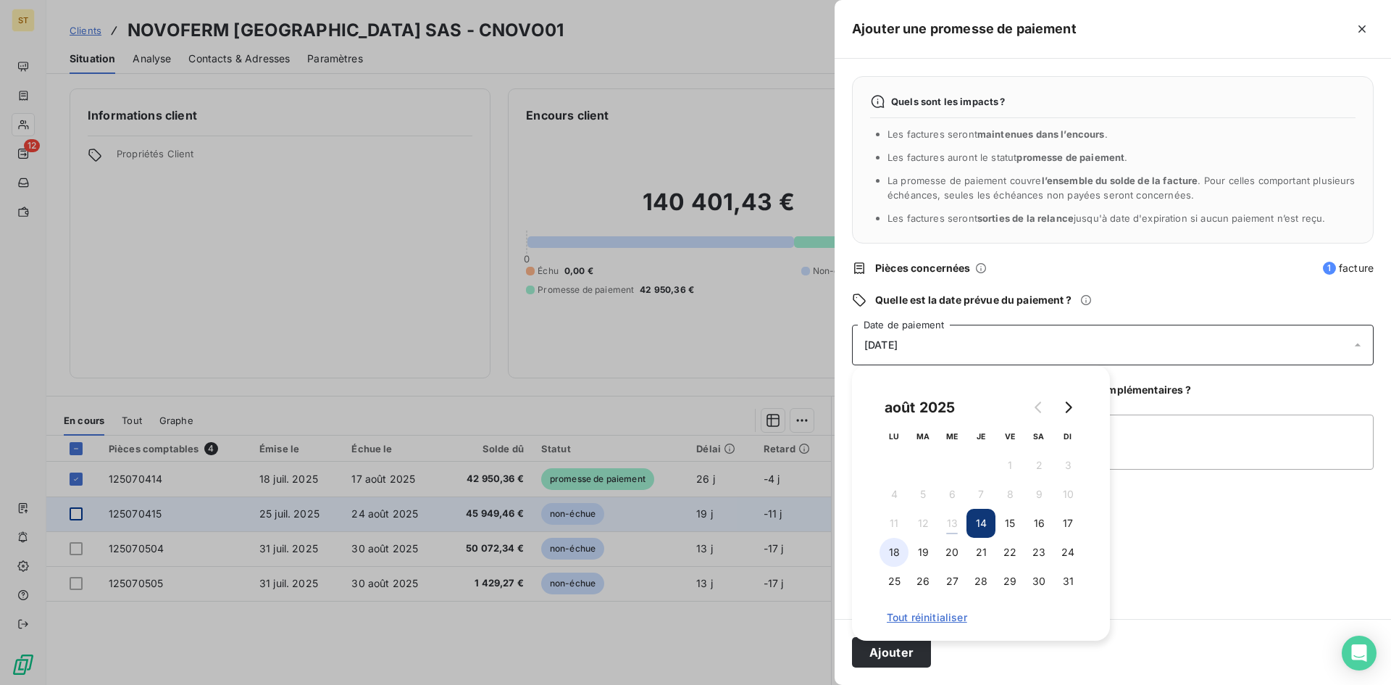
click at [893, 554] on button "18" at bounding box center [894, 552] width 29 height 29
click at [909, 662] on button "Ajouter" at bounding box center [891, 652] width 79 height 30
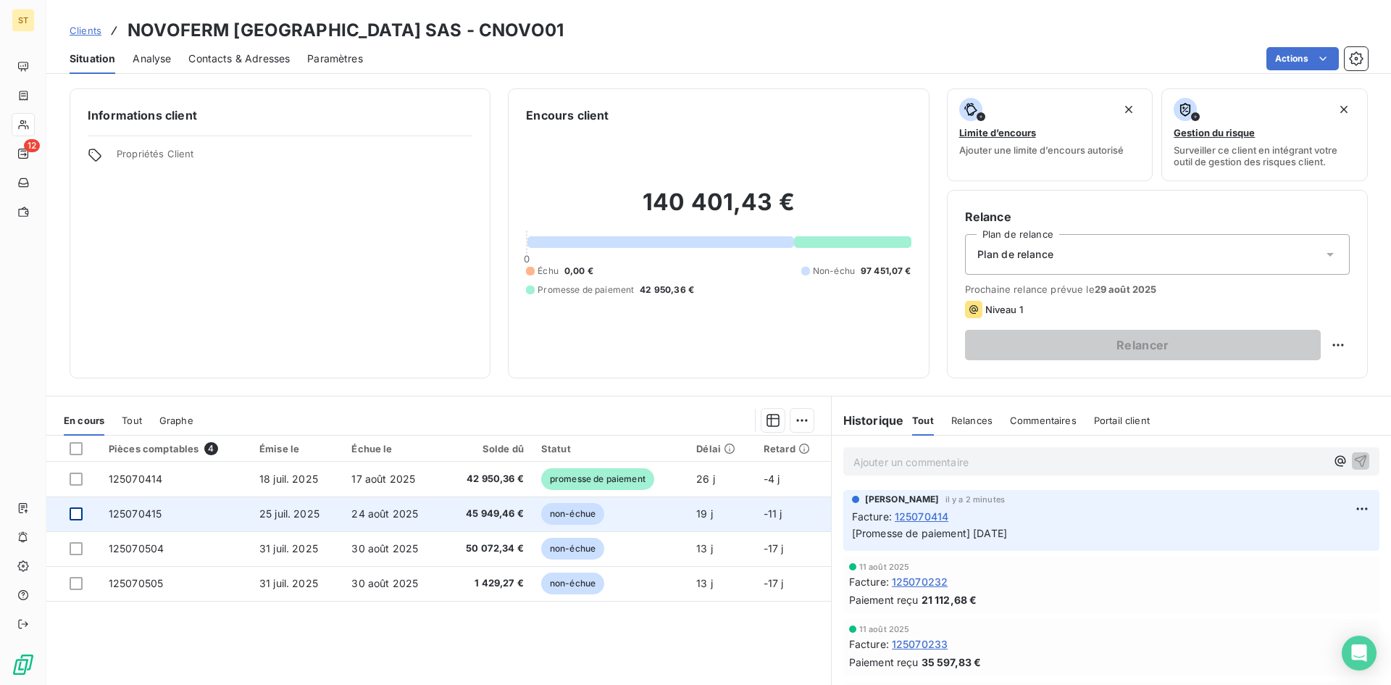
click at [88, 29] on span "Clients" at bounding box center [86, 31] width 32 height 12
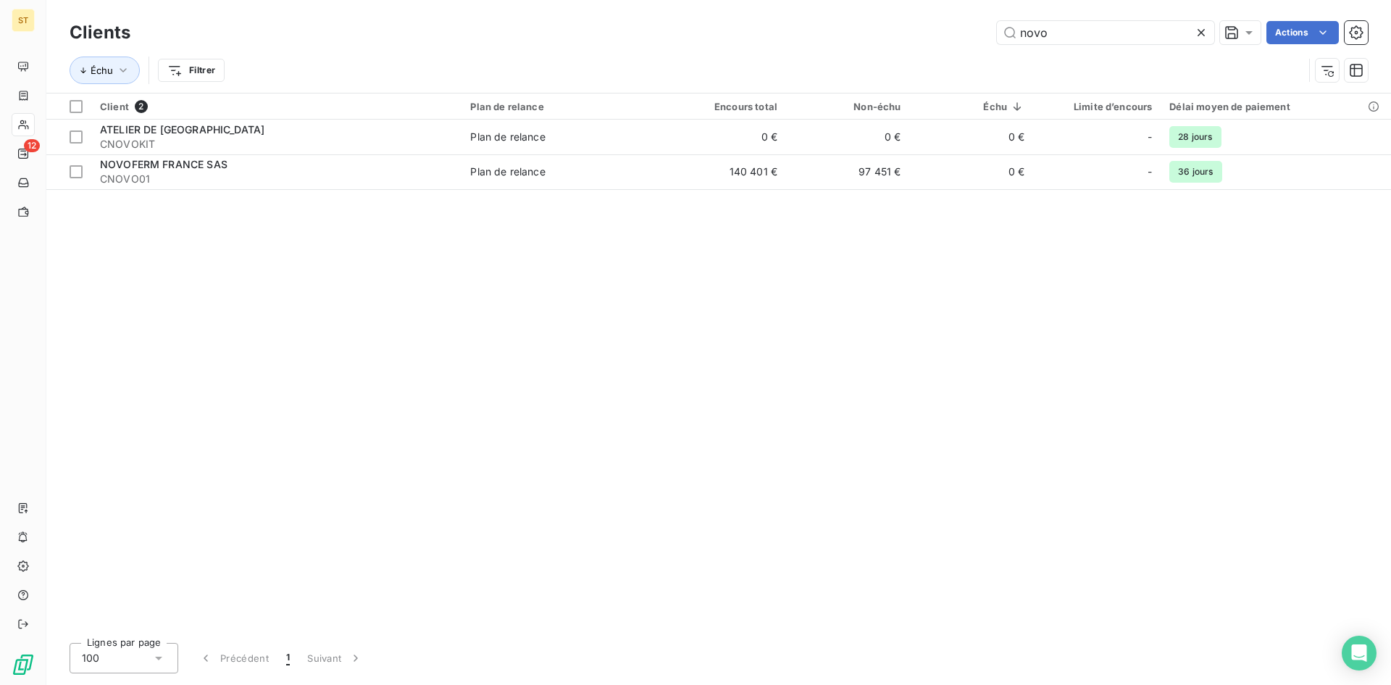
drag, startPoint x: 1056, startPoint y: 28, endPoint x: 857, endPoint y: 23, distance: 198.6
click at [857, 23] on div "novo Actions" at bounding box center [758, 32] width 1220 height 23
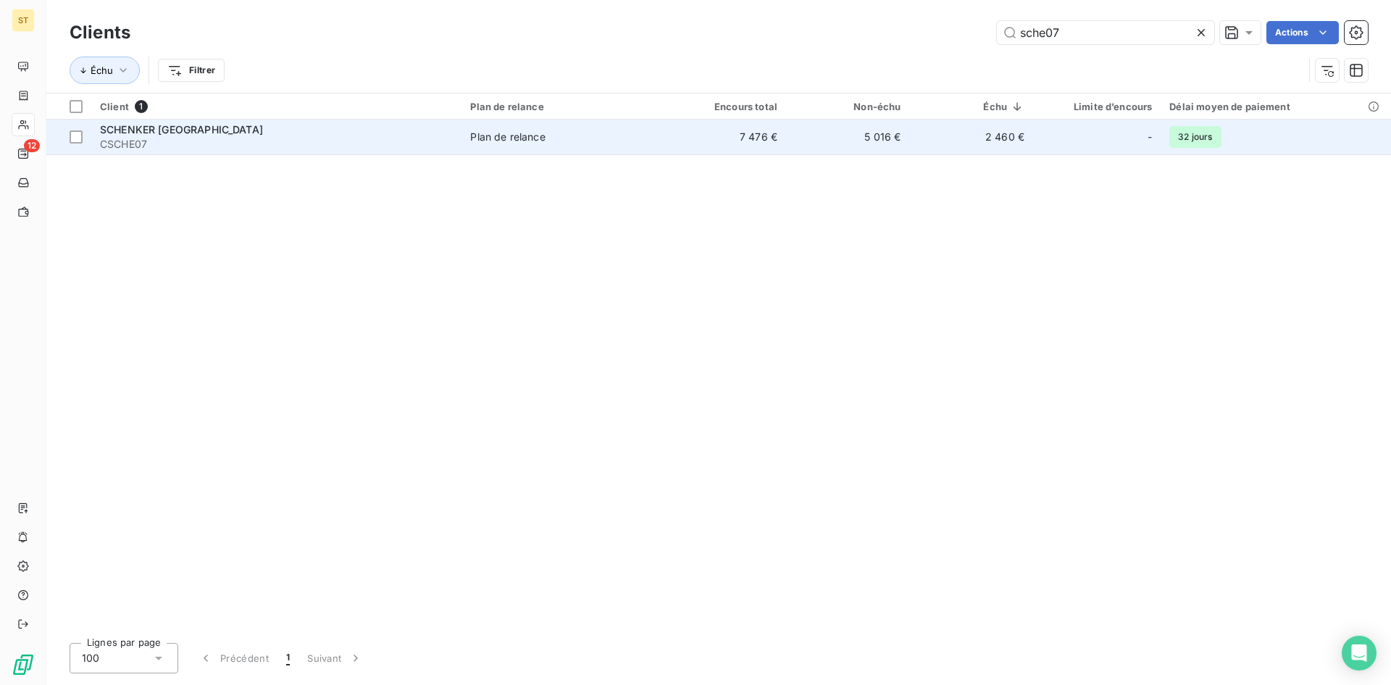
type input "sche07"
click at [134, 141] on span "CSCHE07" at bounding box center [276, 144] width 353 height 14
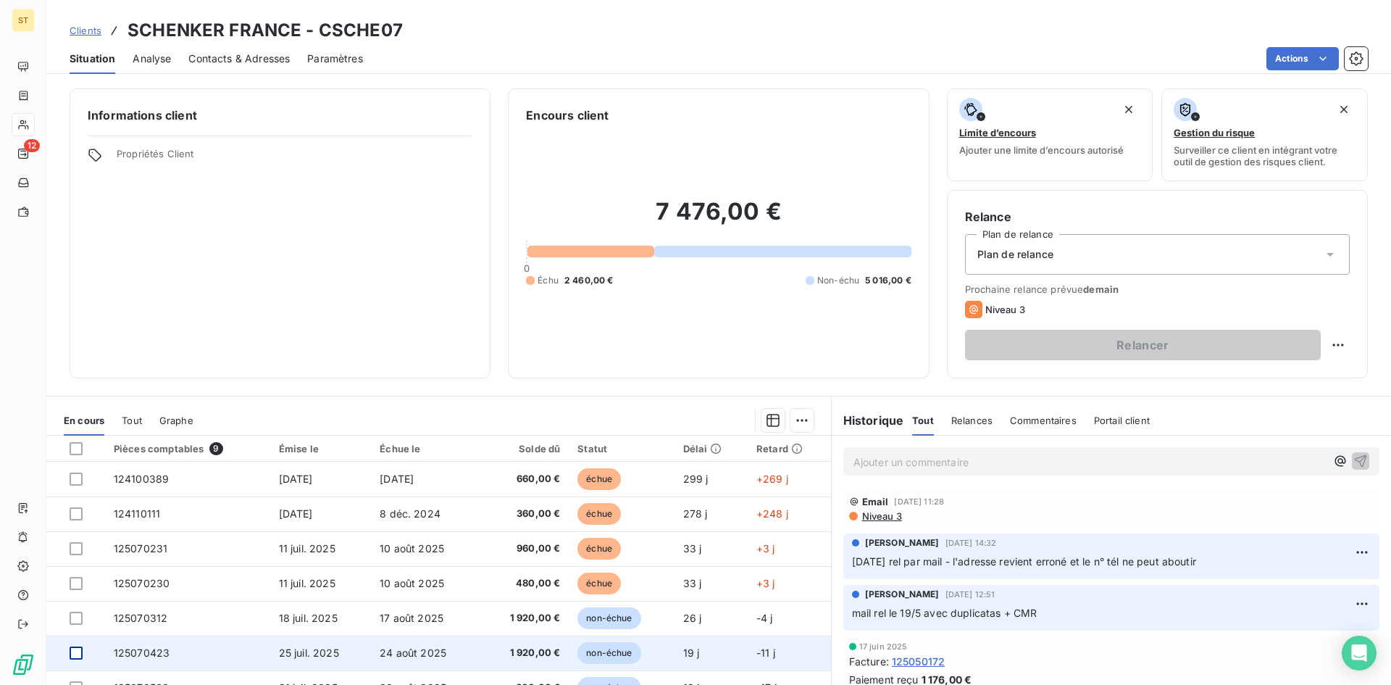
click at [79, 652] on div at bounding box center [76, 652] width 13 height 13
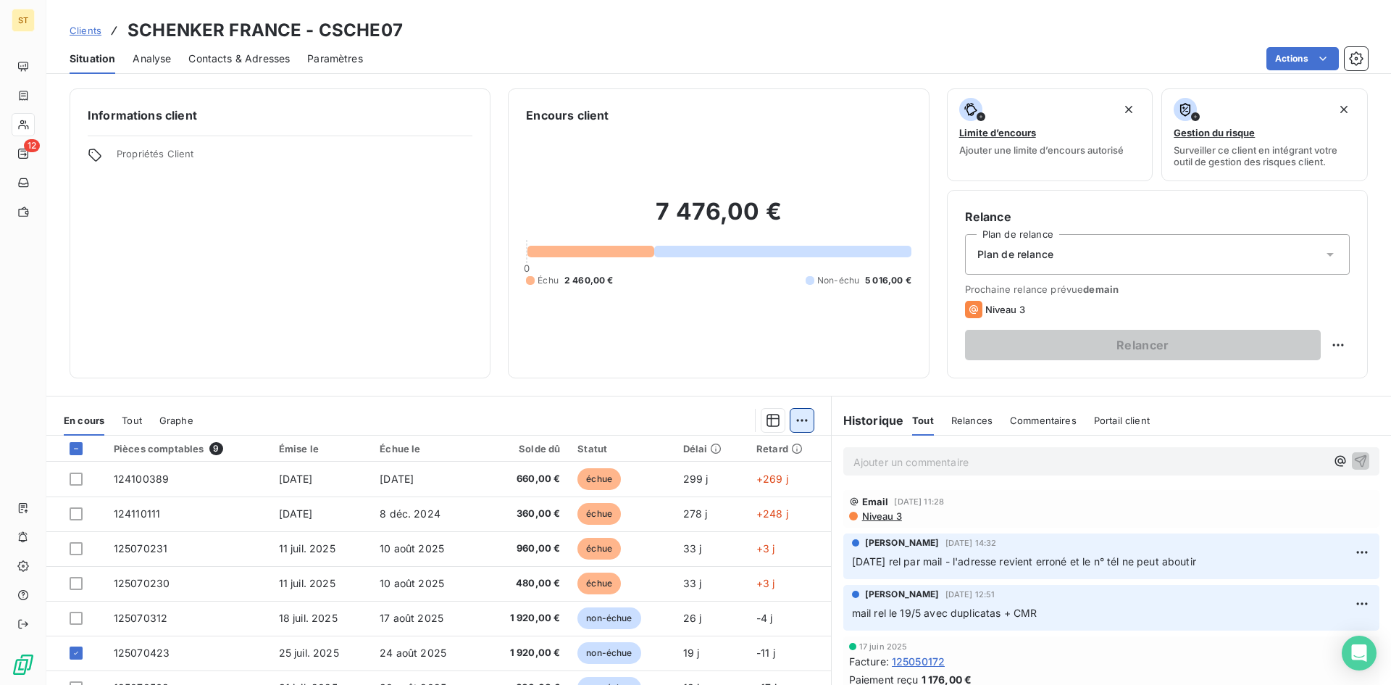
click at [791, 420] on html "ST 12 Clients SCHENKER FRANCE - CSCHE07 Situation Analyse Contacts & Adresses P…" at bounding box center [695, 342] width 1391 height 685
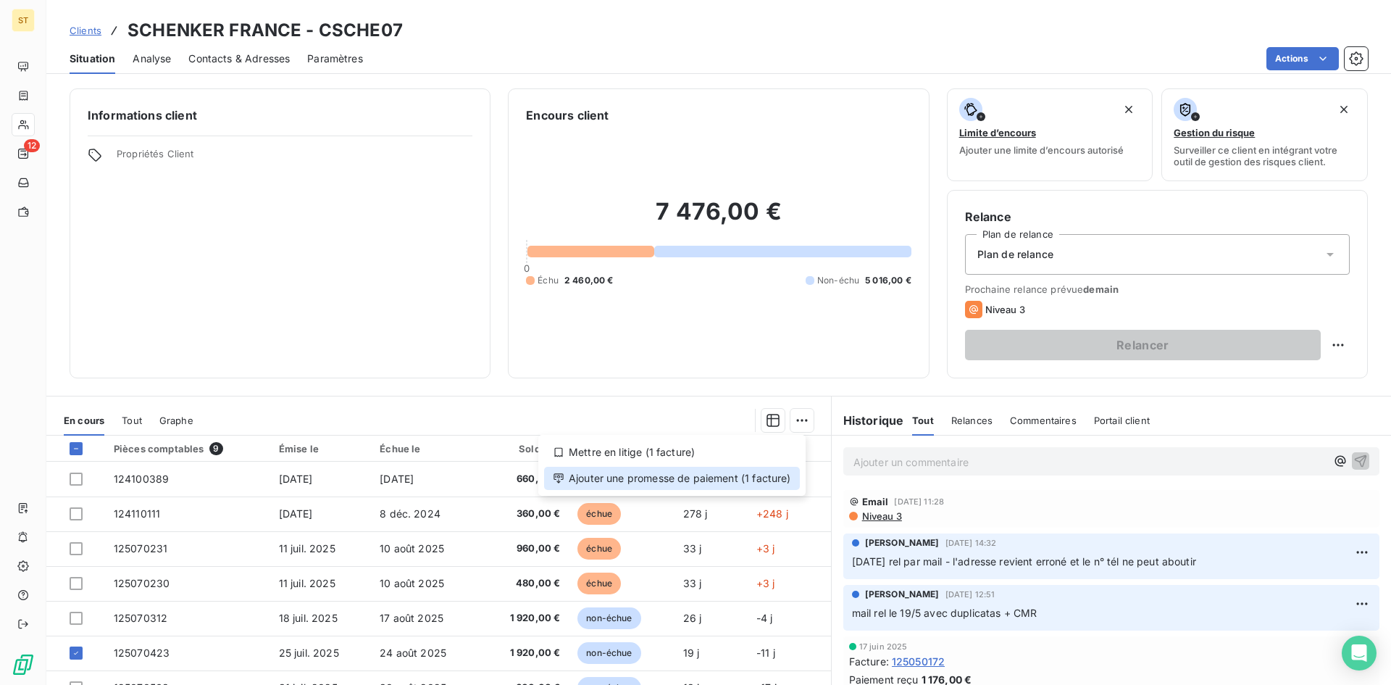
click at [630, 479] on div "Ajouter une promesse de paiement (1 facture)" at bounding box center [672, 478] width 256 height 23
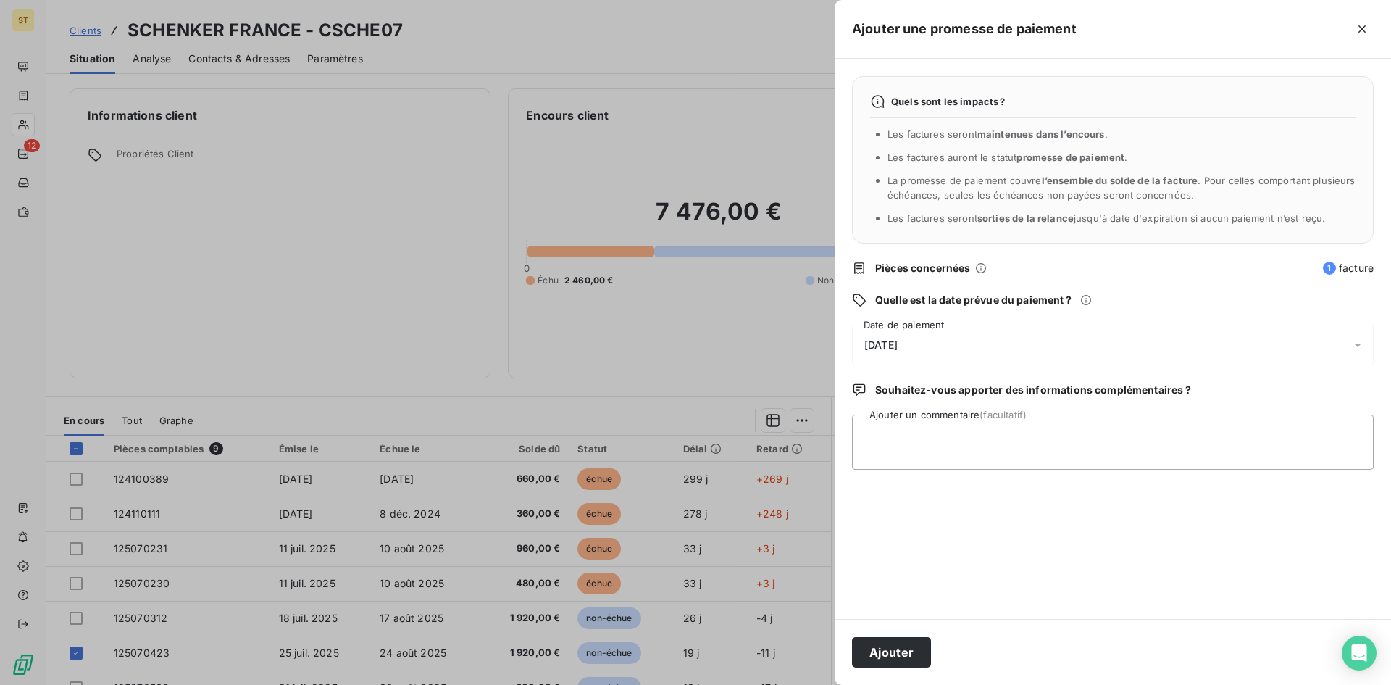
click at [875, 342] on span "14/08/2025" at bounding box center [880, 345] width 33 height 12
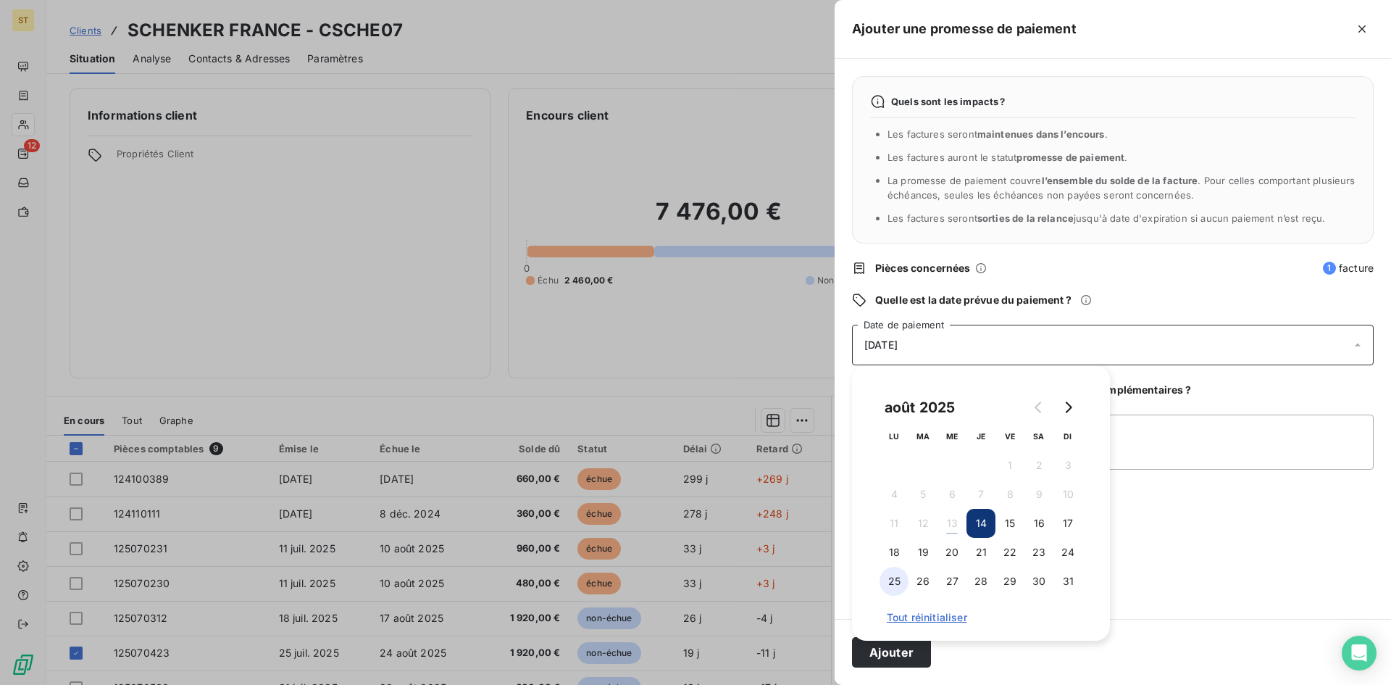
click at [891, 581] on button "25" at bounding box center [894, 581] width 29 height 29
click at [870, 657] on button "Ajouter" at bounding box center [891, 652] width 79 height 30
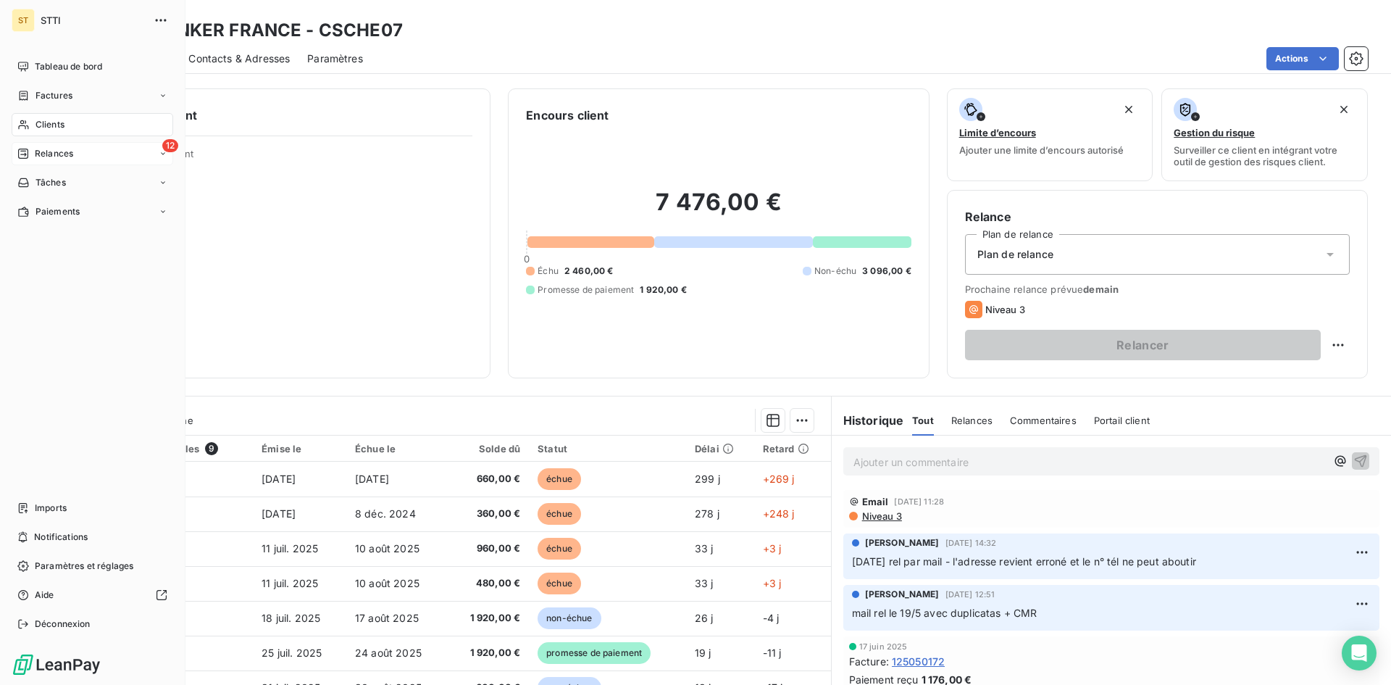
click at [70, 159] on span "Relances" at bounding box center [54, 153] width 38 height 13
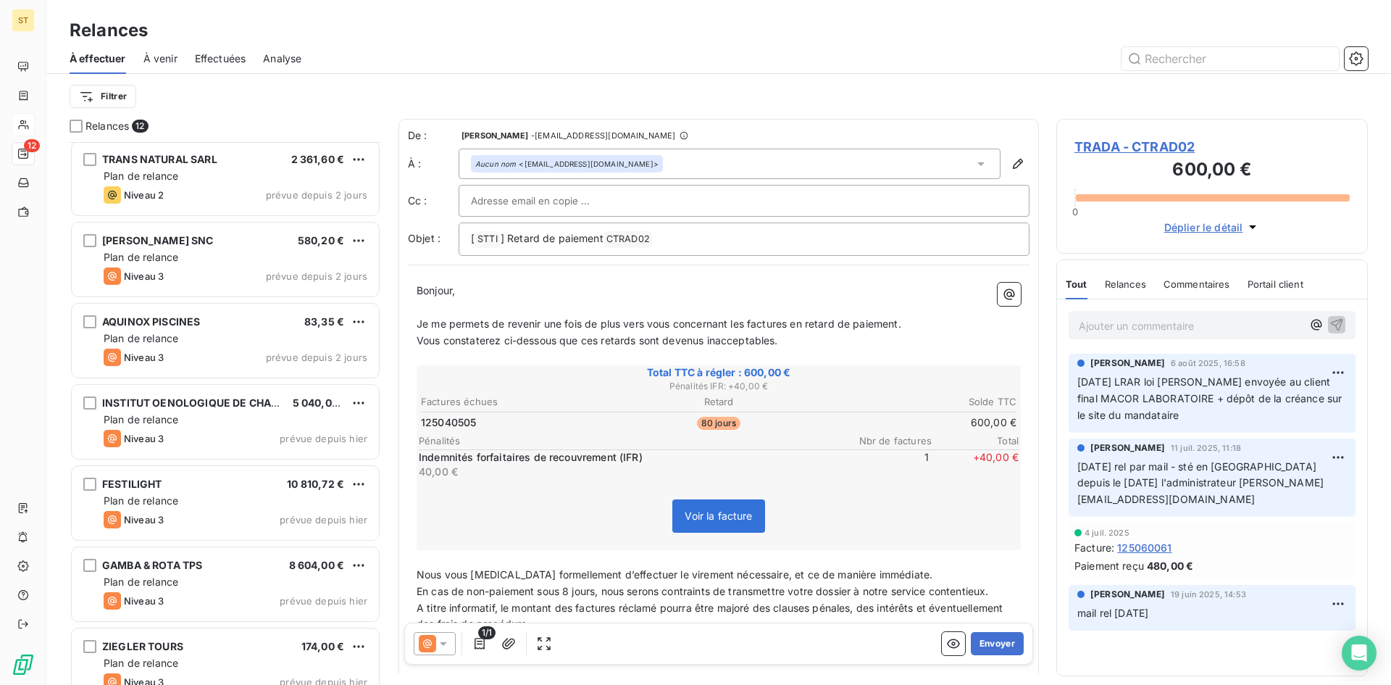
scroll to position [432, 0]
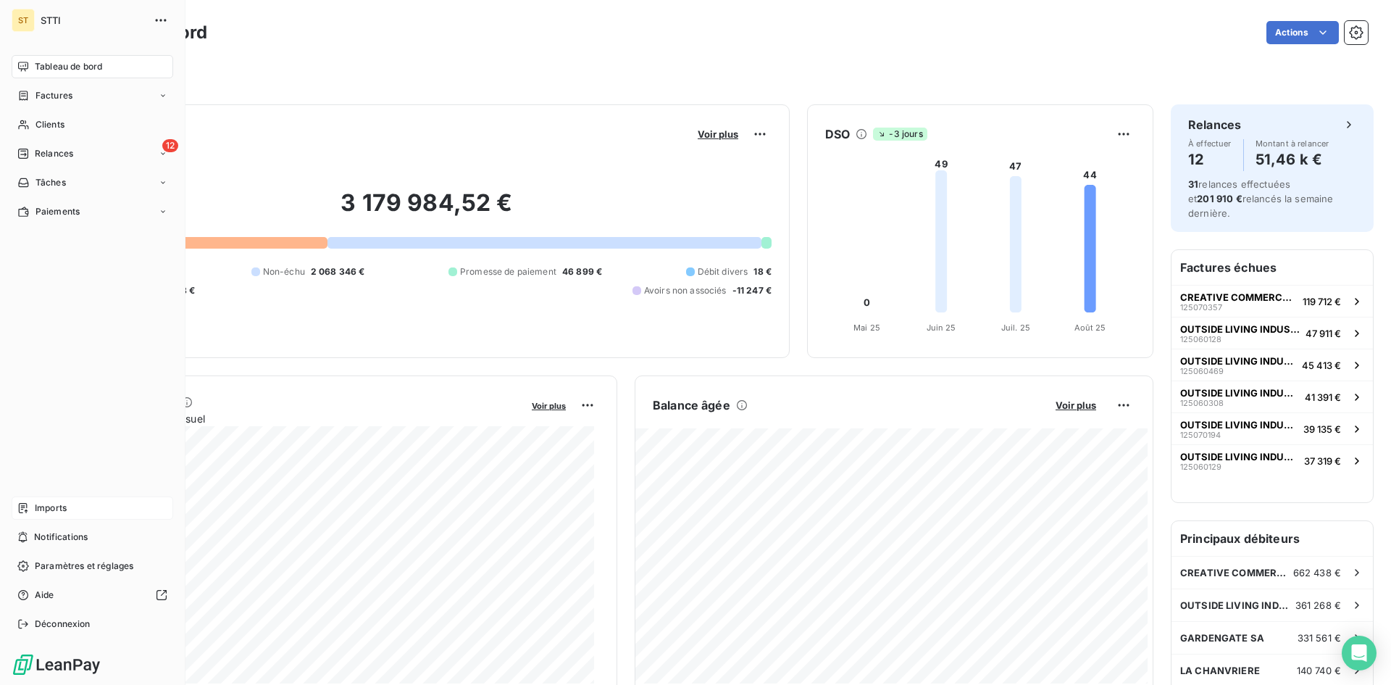
click at [37, 513] on span "Imports" at bounding box center [51, 507] width 32 height 13
click at [50, 512] on span "Imports" at bounding box center [51, 507] width 32 height 13
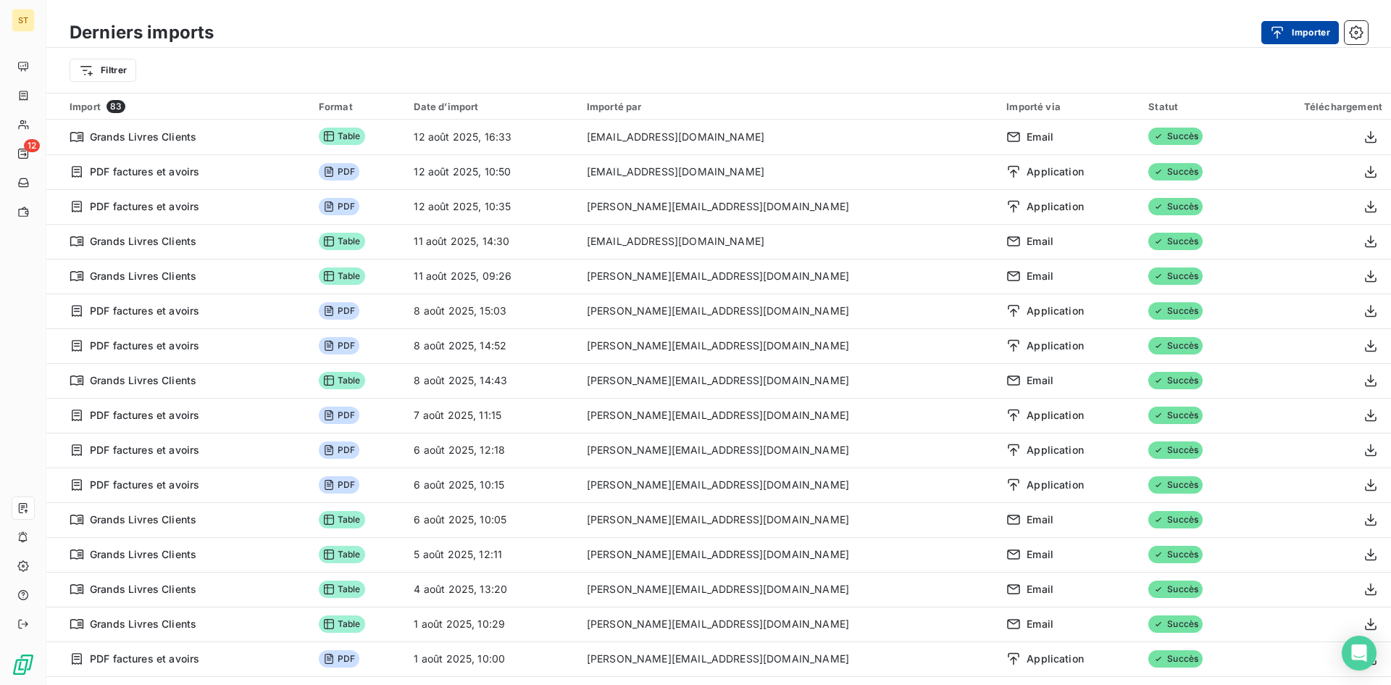
click at [1283, 30] on icon "button" at bounding box center [1278, 32] width 12 height 12
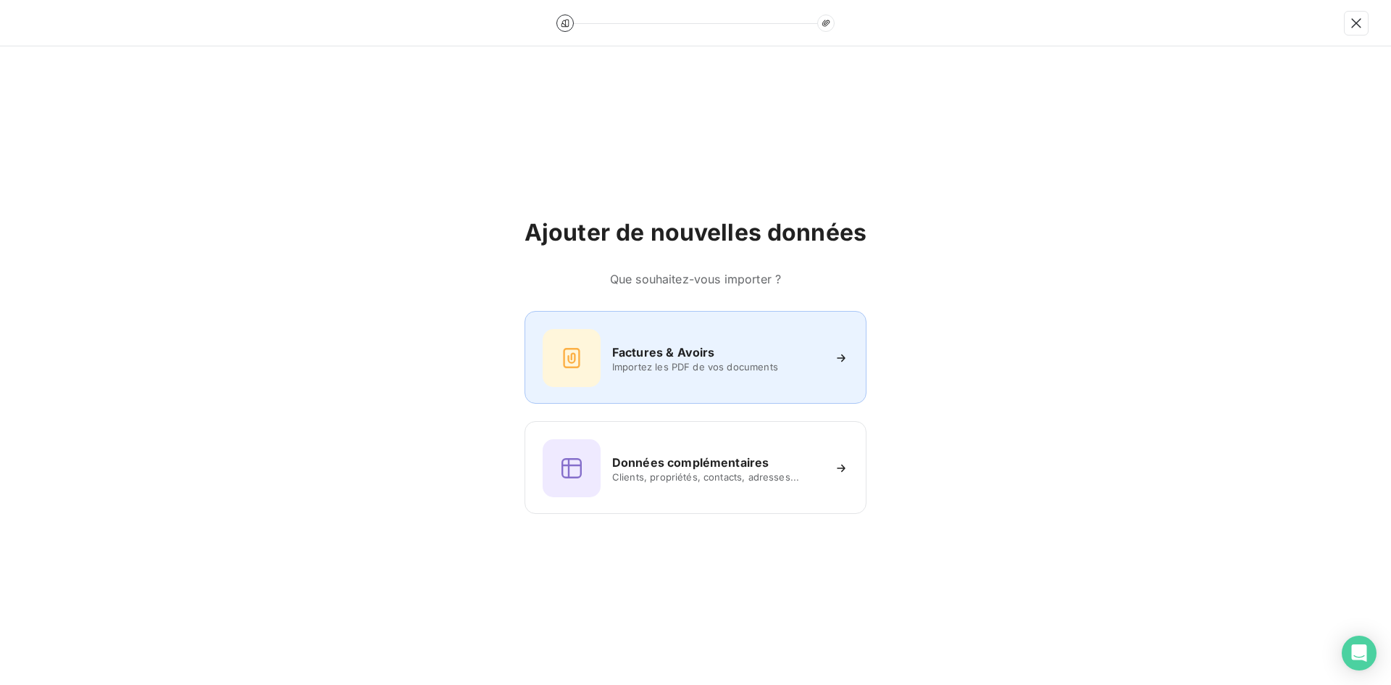
click at [659, 356] on h6 "Factures & Avoirs" at bounding box center [663, 351] width 103 height 17
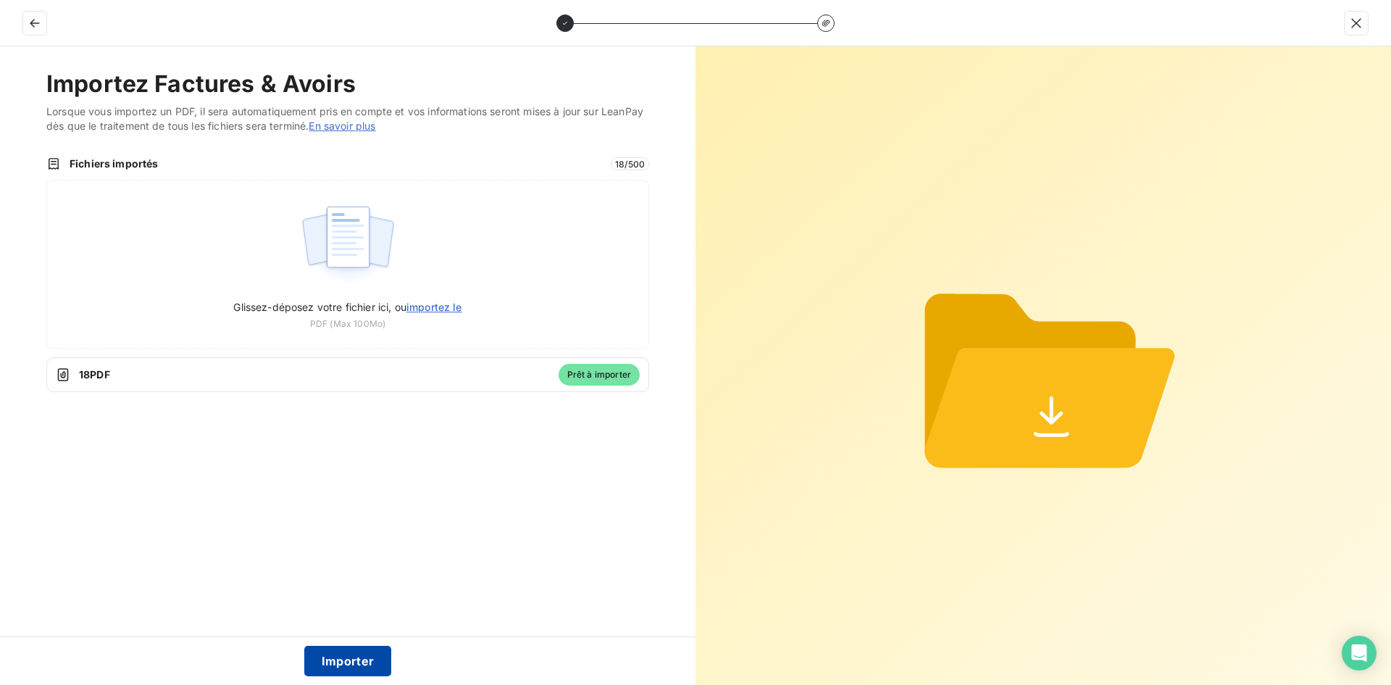
click at [354, 662] on button "Importer" at bounding box center [348, 661] width 88 height 30
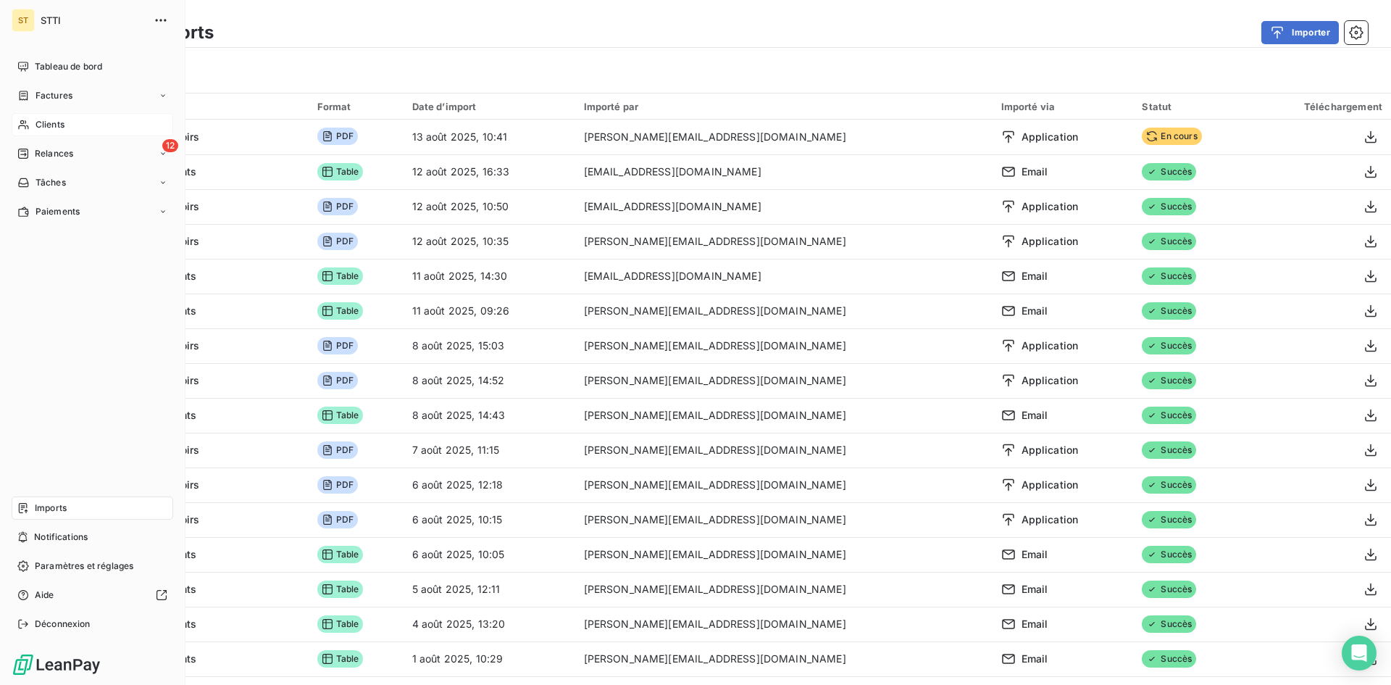
click at [63, 126] on span "Clients" at bounding box center [50, 124] width 29 height 13
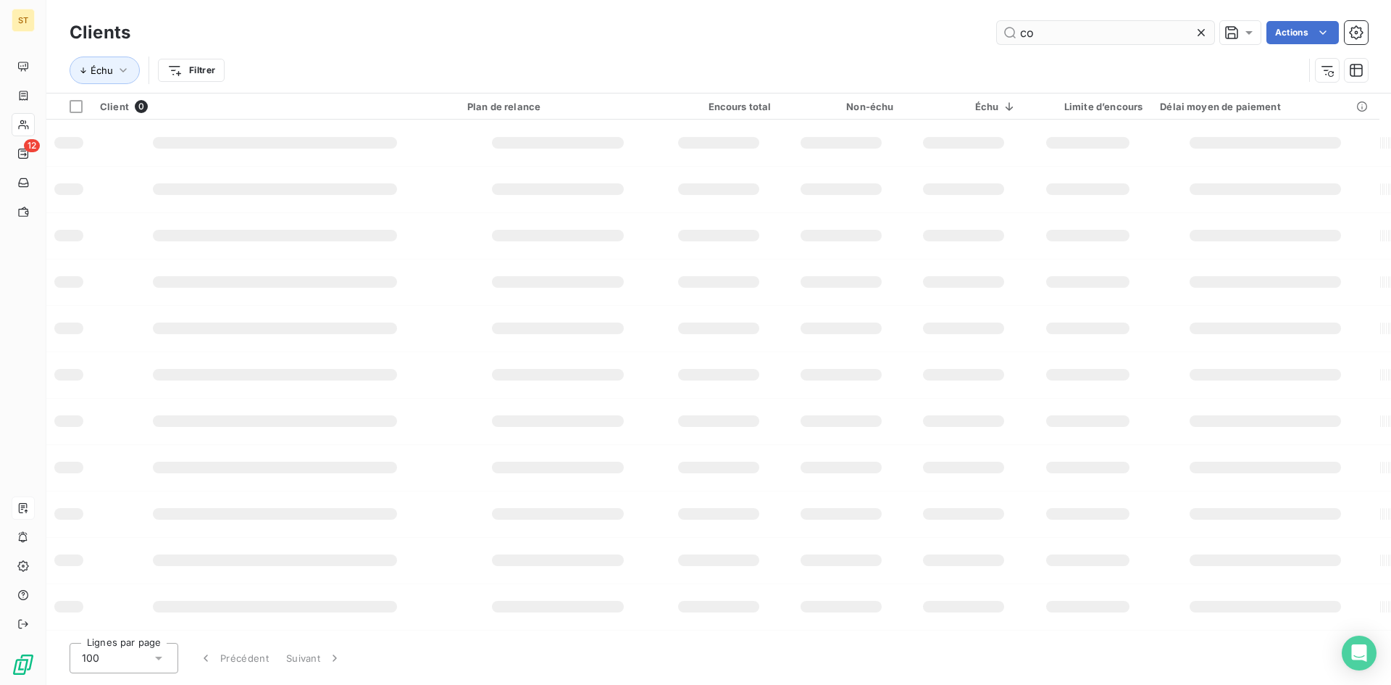
type input "c"
